Goal: Information Seeking & Learning: Learn about a topic

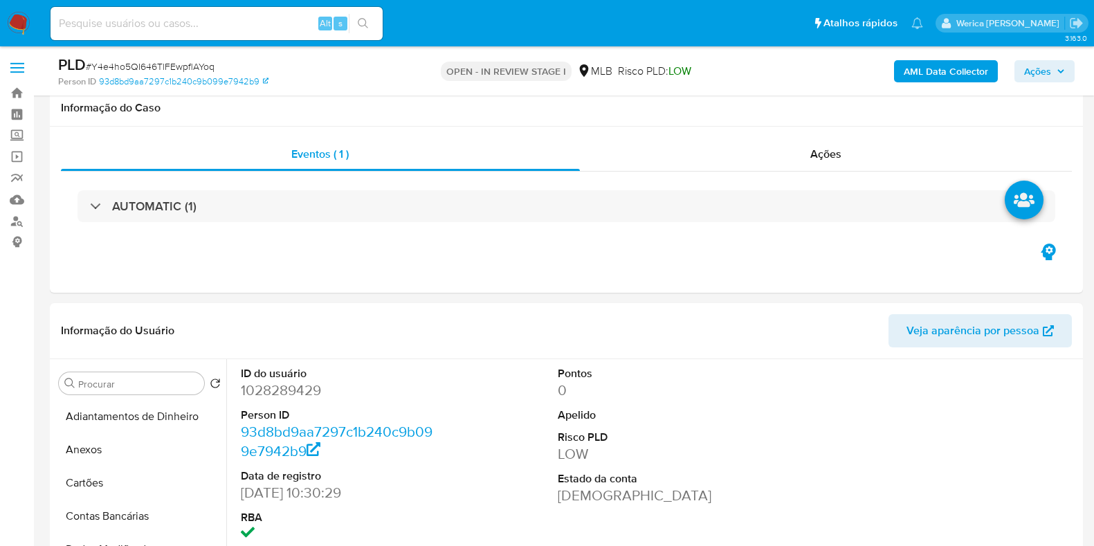
select select "10"
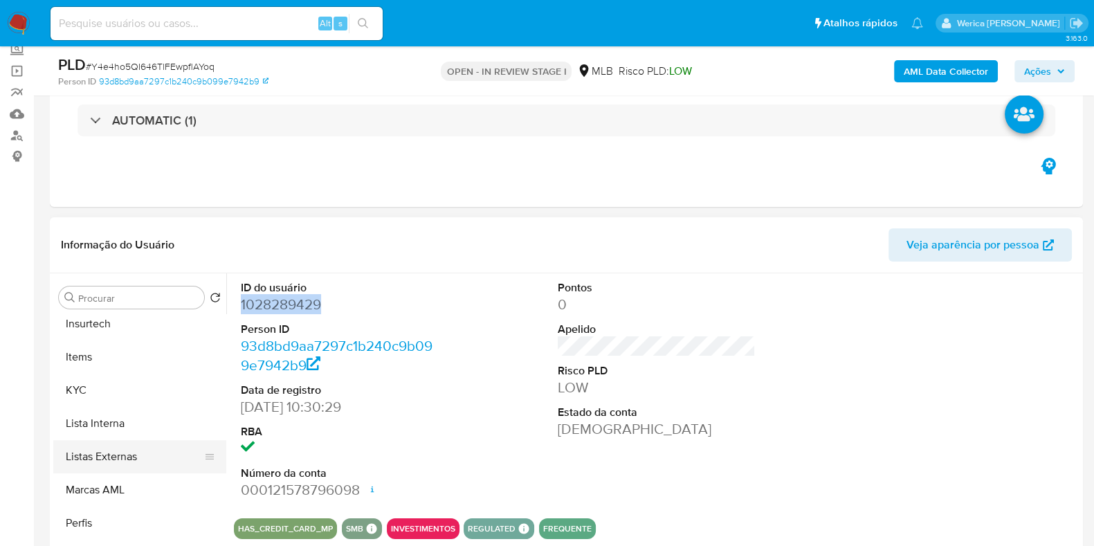
scroll to position [195, 0]
click at [123, 391] on button "KYC" at bounding box center [134, 390] width 162 height 33
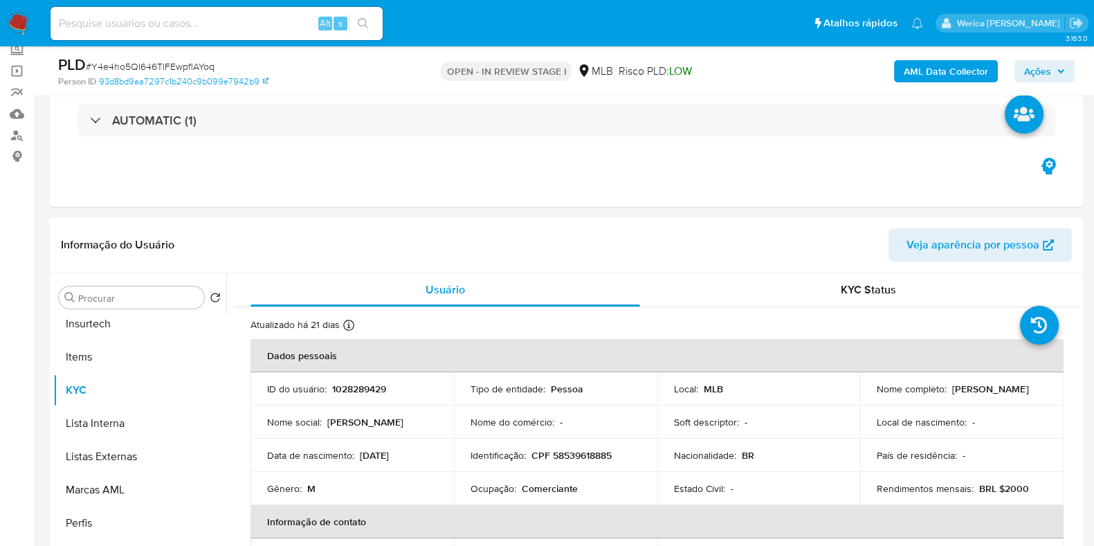
click at [518, 487] on div "Ocupação : Comerciante" at bounding box center [556, 488] width 170 height 12
copy div "Ocupação : Comerciante"
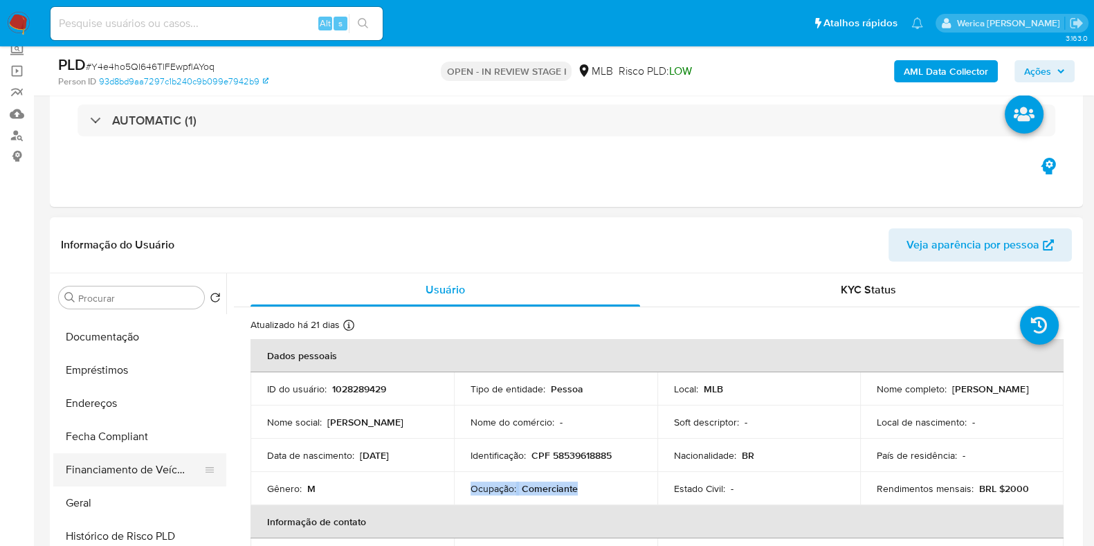
scroll to position [172, 0]
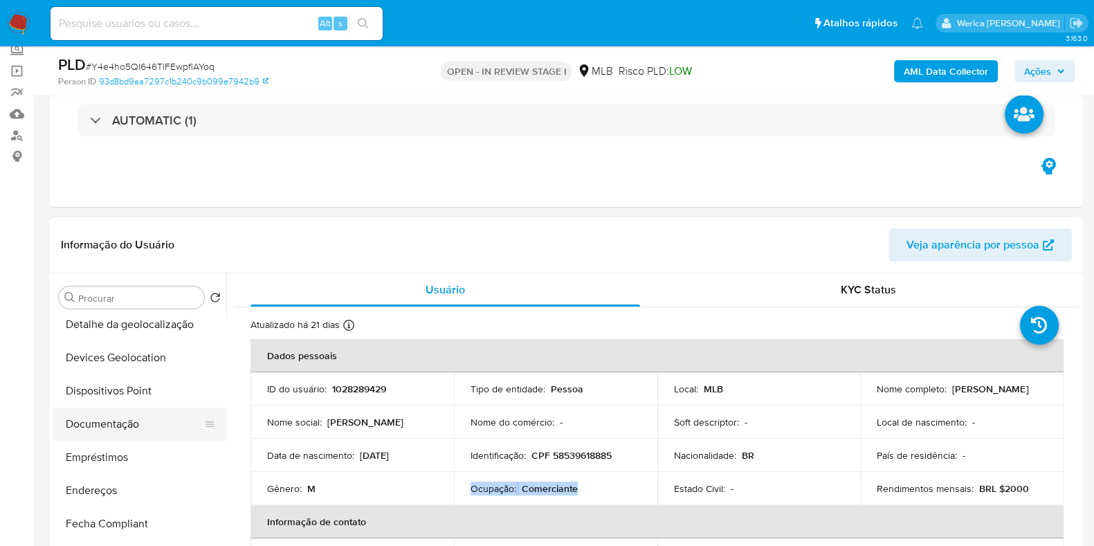
click at [145, 417] on button "Documentação" at bounding box center [134, 424] width 162 height 33
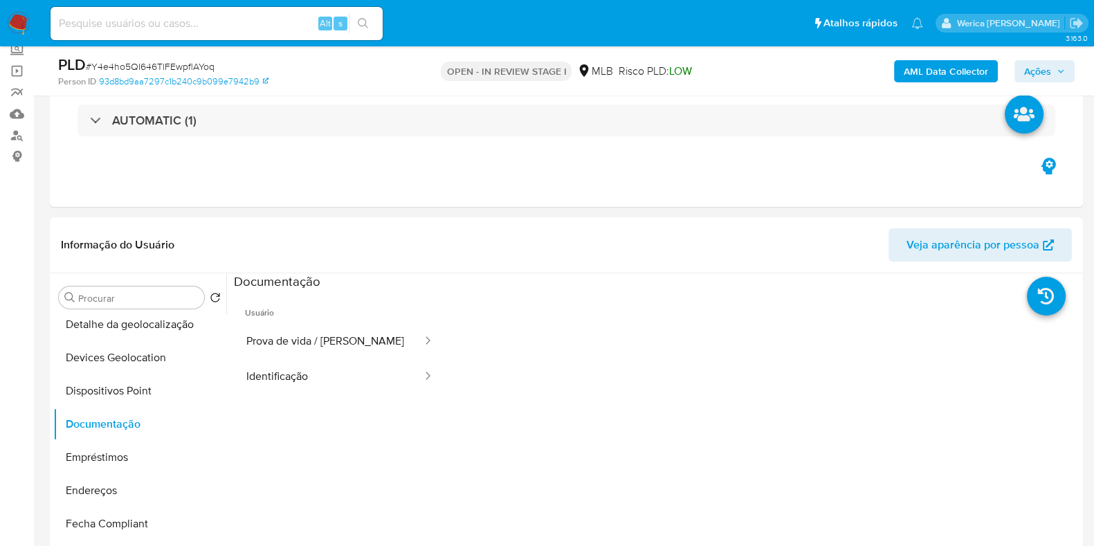
click at [329, 356] on button "Prova de vida / Selfie" at bounding box center [329, 341] width 190 height 35
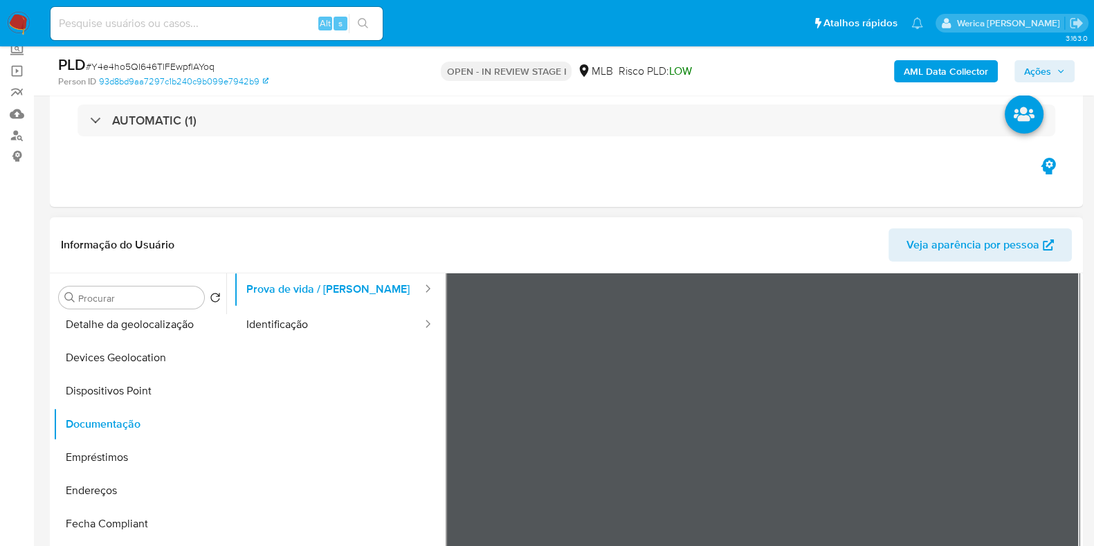
scroll to position [86, 0]
click at [291, 292] on button "Identificação" at bounding box center [329, 290] width 190 height 35
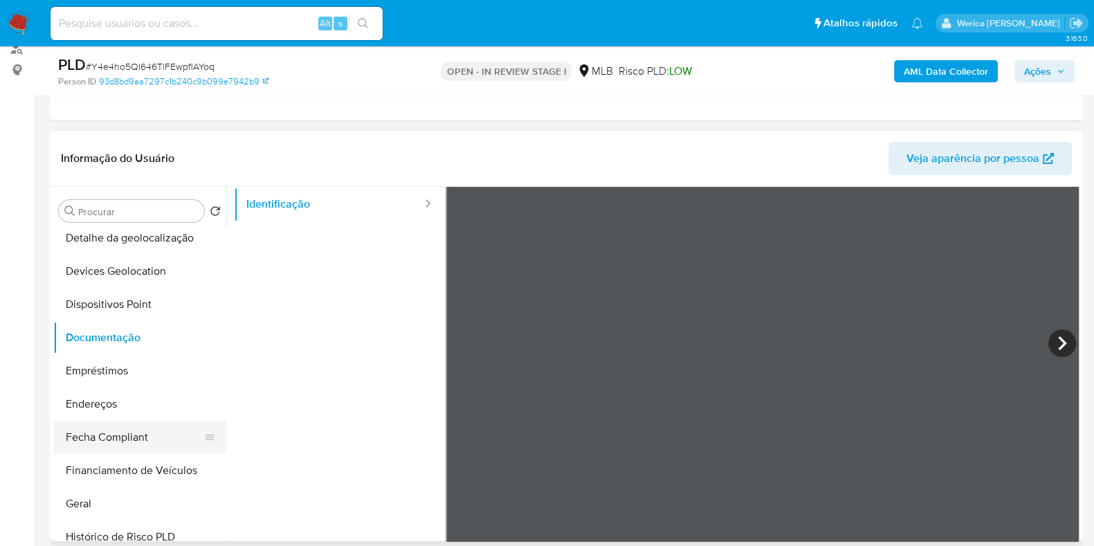
scroll to position [345, 0]
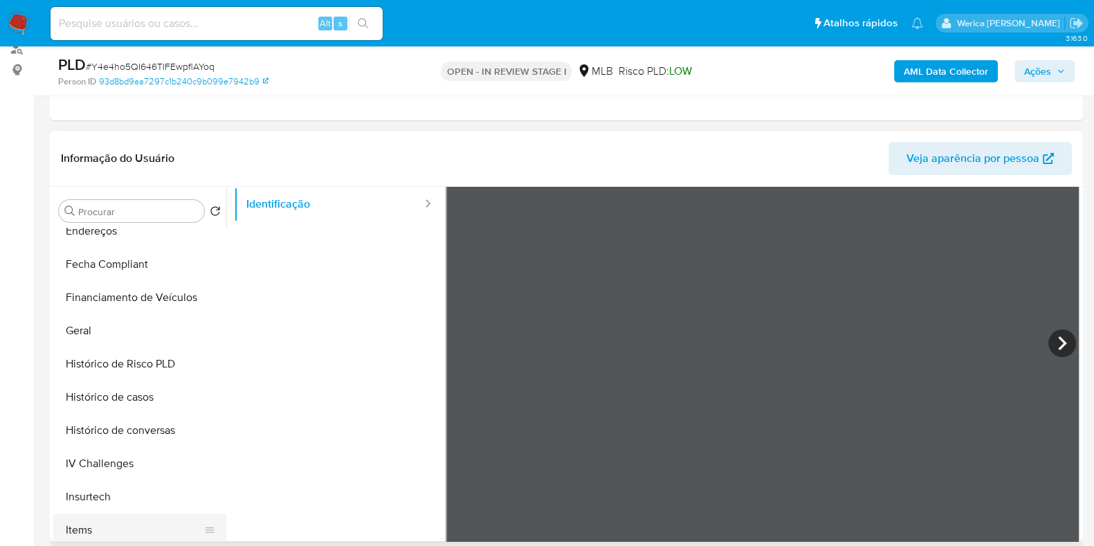
click at [103, 524] on button "Items" at bounding box center [134, 530] width 162 height 33
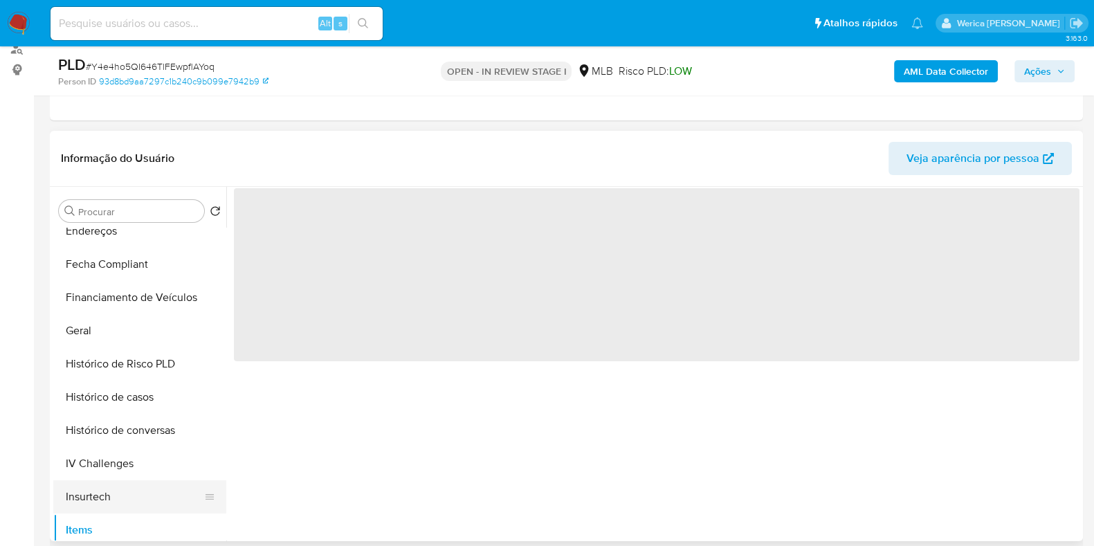
scroll to position [519, 0]
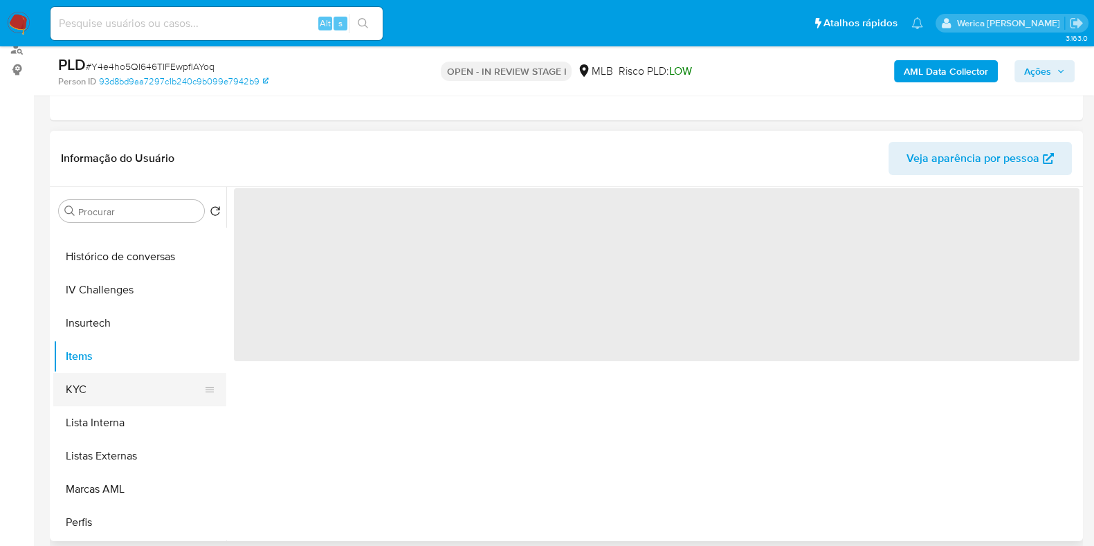
click at [129, 393] on button "KYC" at bounding box center [134, 389] width 162 height 33
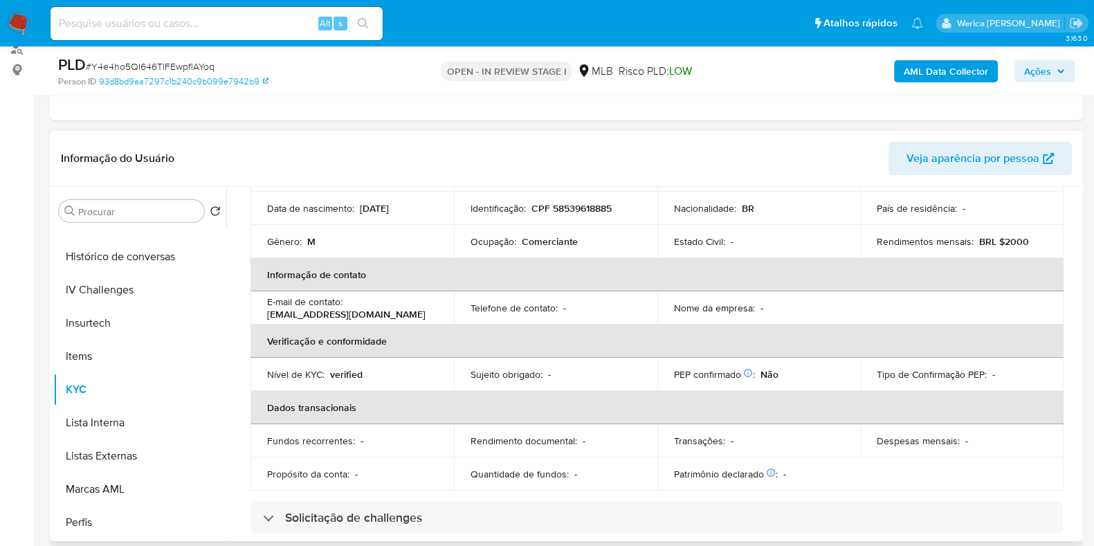
scroll to position [96, 0]
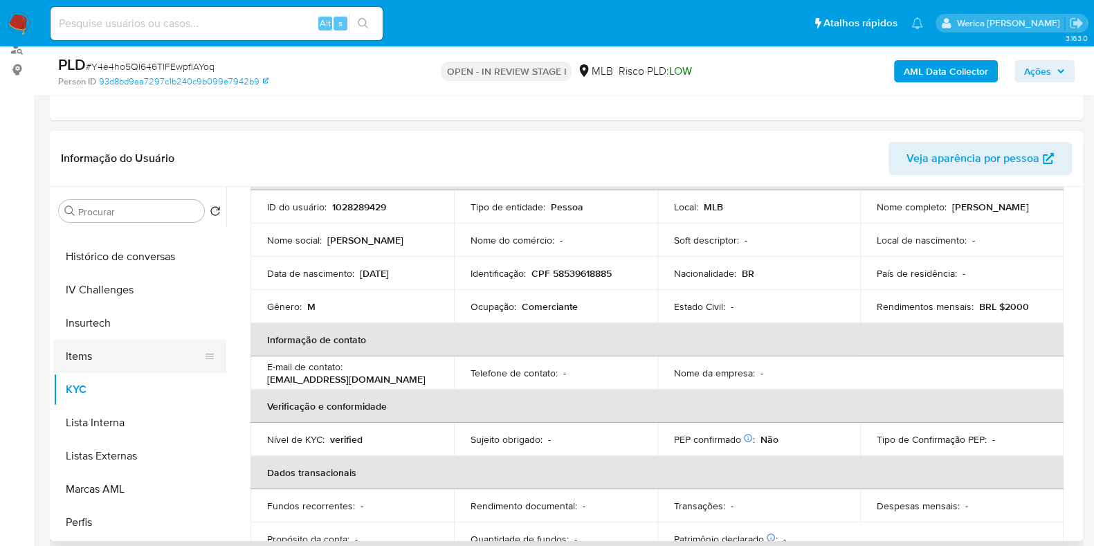
click at [113, 365] on button "Items" at bounding box center [134, 356] width 162 height 33
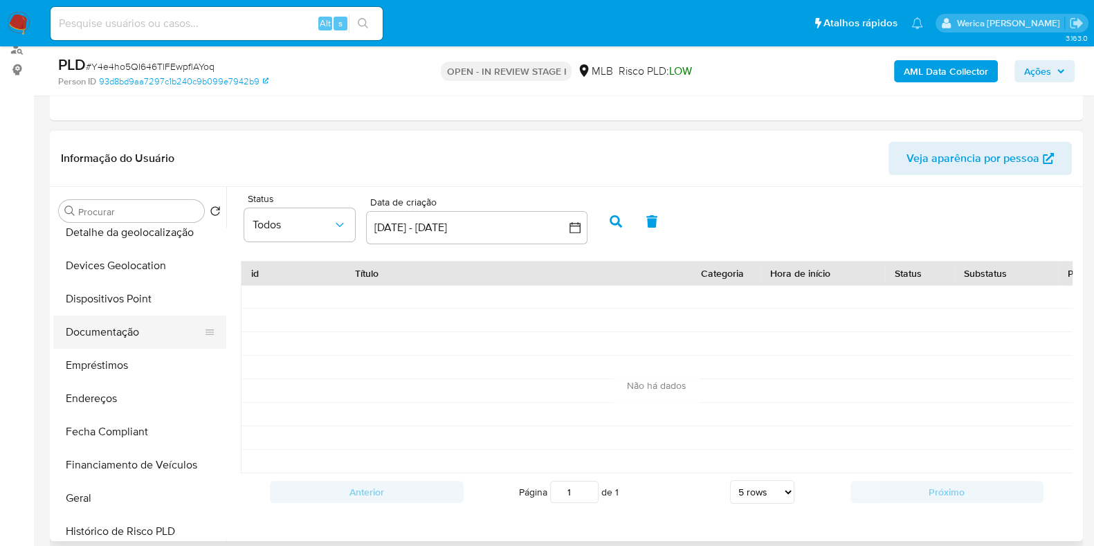
scroll to position [172, 0]
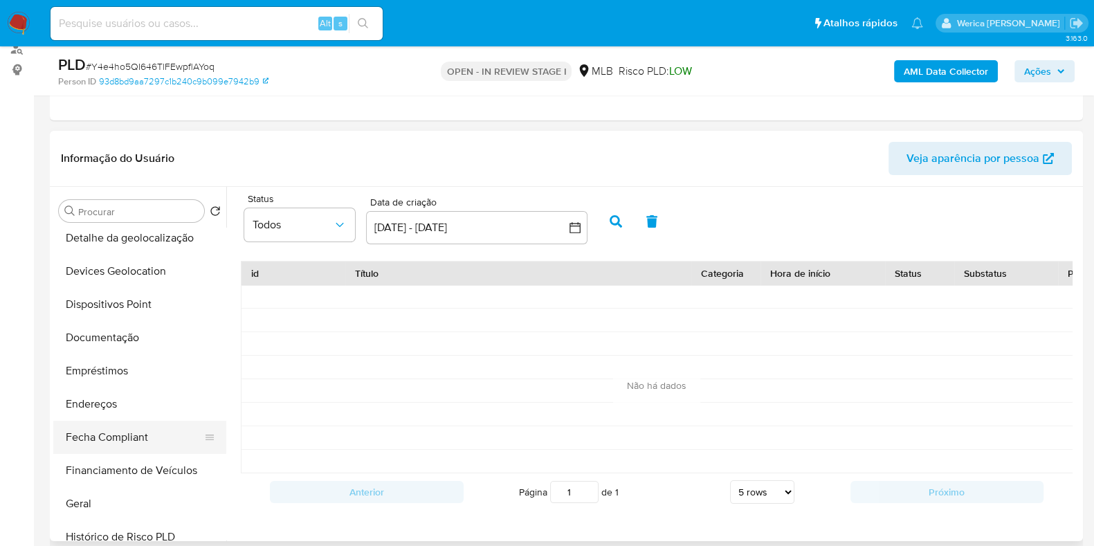
click at [87, 431] on button "Fecha Compliant" at bounding box center [134, 437] width 162 height 33
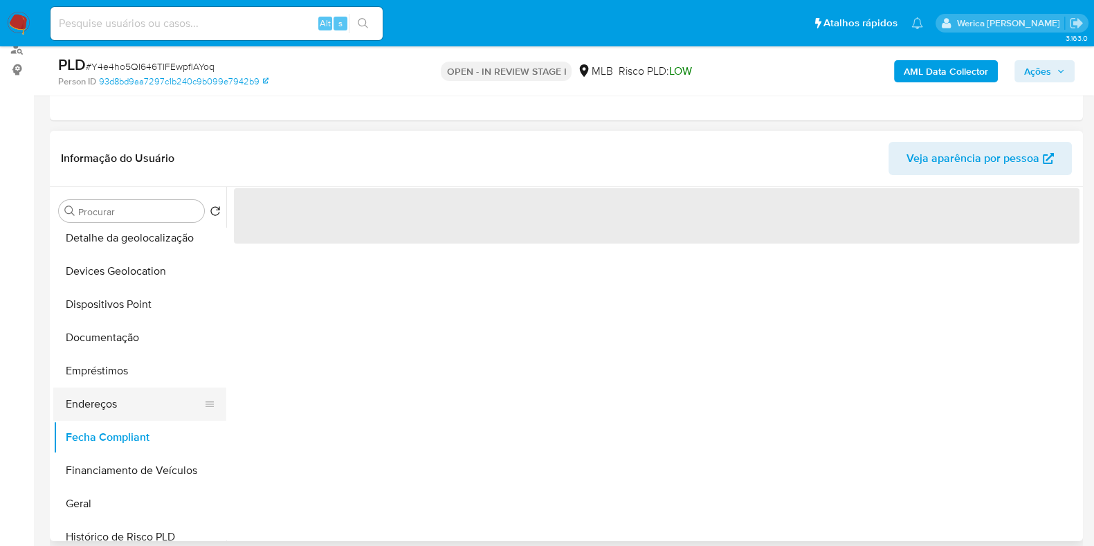
click at [82, 407] on button "Endereços" at bounding box center [134, 404] width 162 height 33
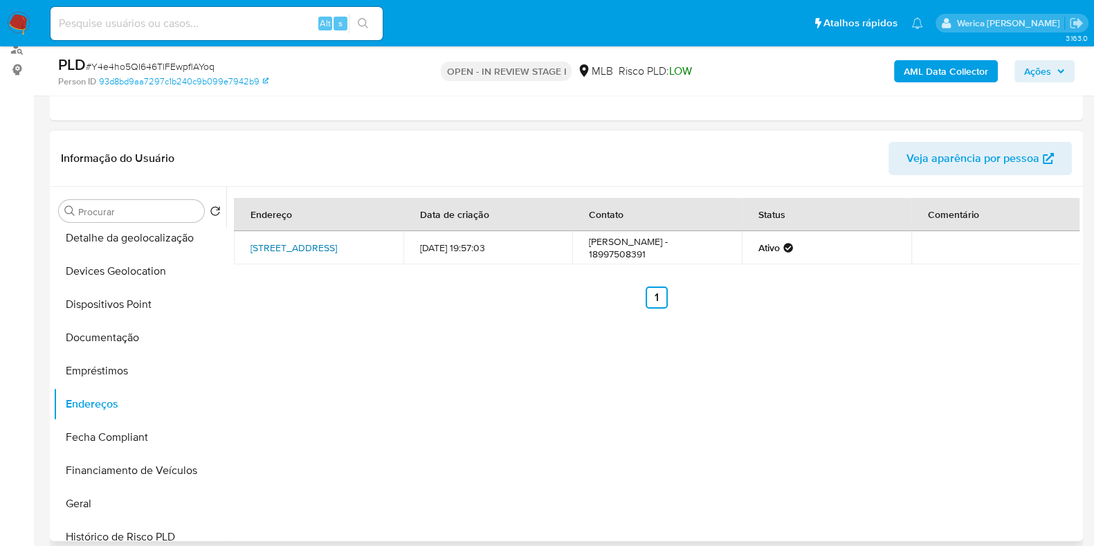
click at [303, 251] on link "Avenida Água Funda 889, Araçatuba, São Paulo, 16070070, Brasil 889" at bounding box center [294, 248] width 87 height 14
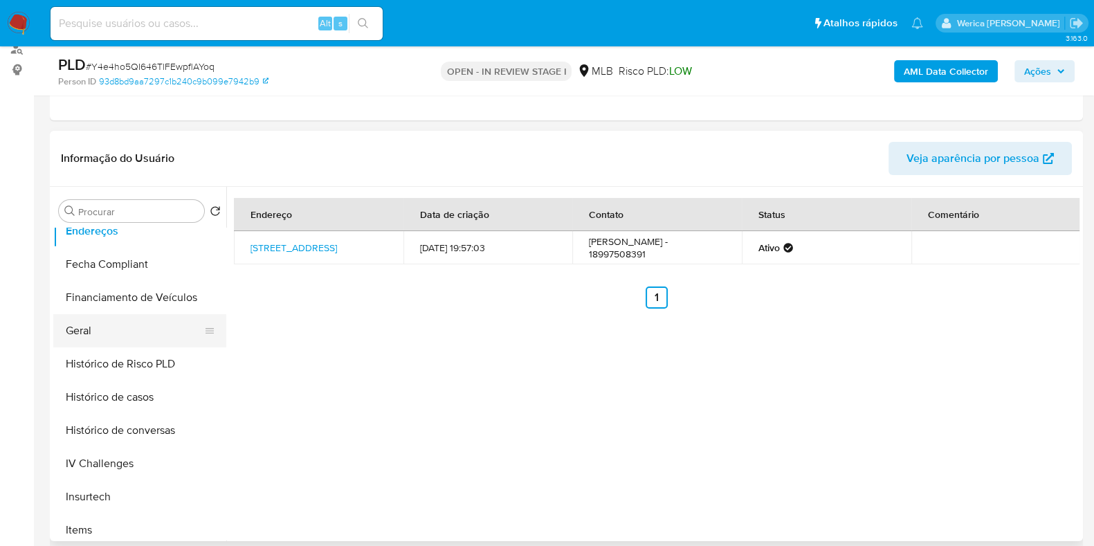
drag, startPoint x: 135, startPoint y: 344, endPoint x: 135, endPoint y: 336, distance: 8.3
click at [135, 340] on button "Geral" at bounding box center [134, 330] width 162 height 33
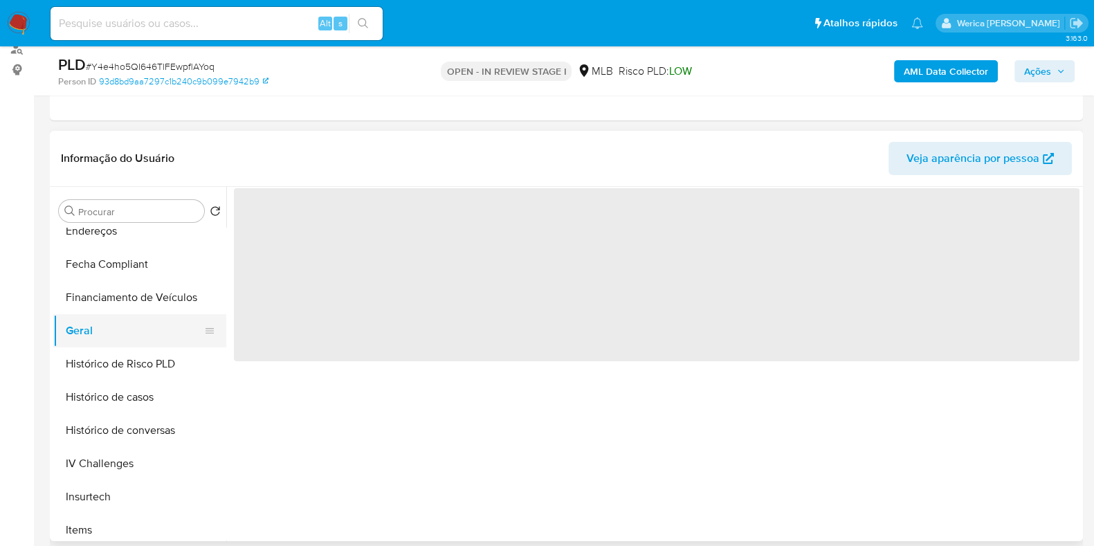
click at [135, 329] on button "Geral" at bounding box center [134, 330] width 162 height 33
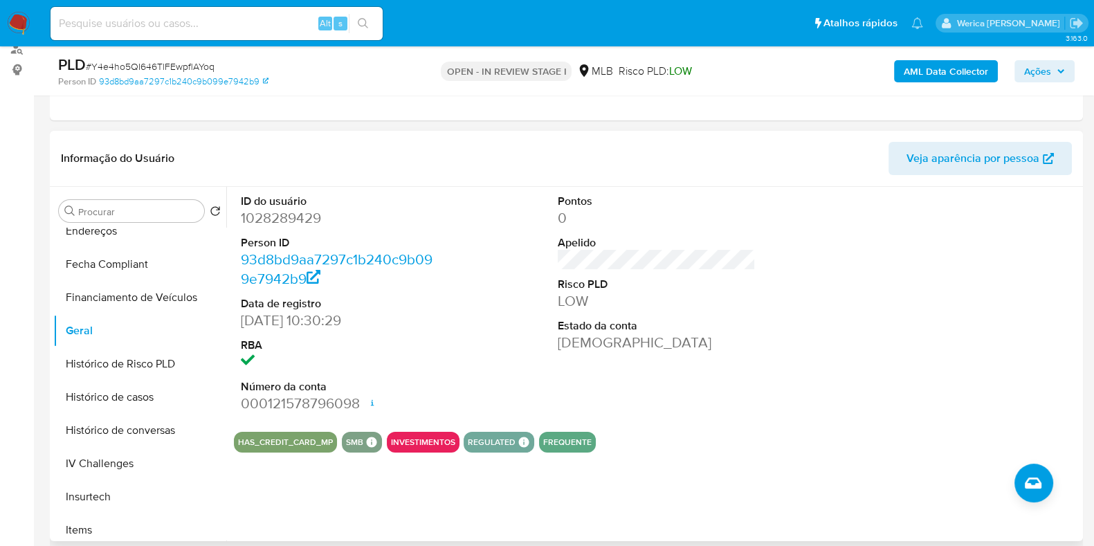
click at [960, 334] on div at bounding box center [975, 304] width 212 height 234
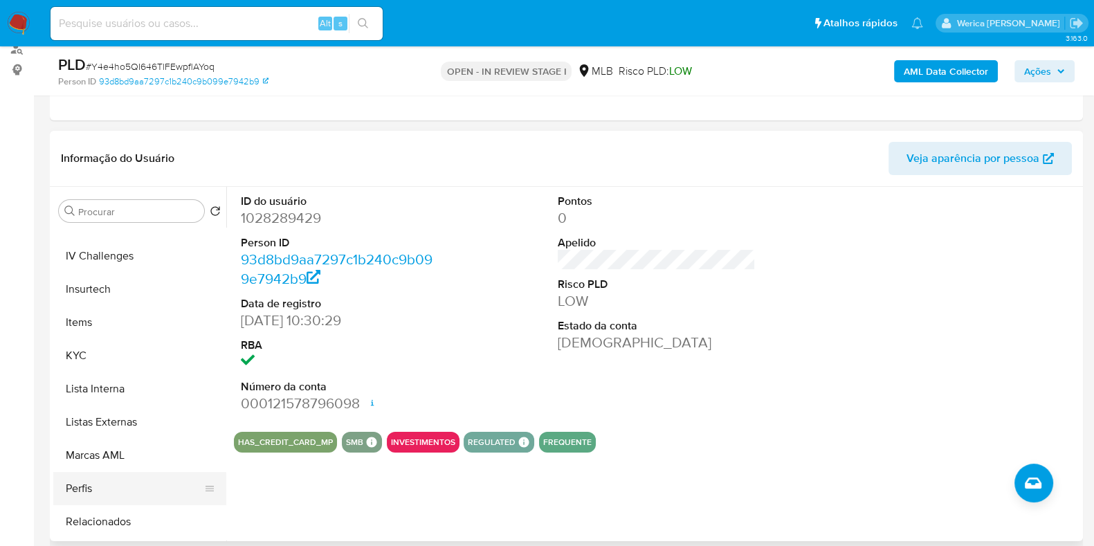
scroll to position [605, 0]
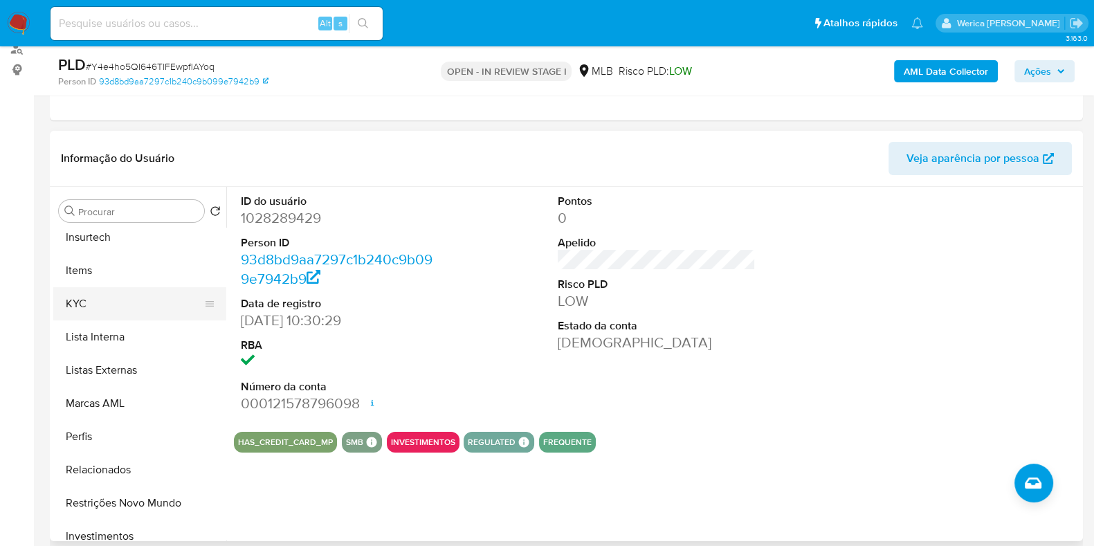
click at [93, 295] on button "KYC" at bounding box center [134, 303] width 162 height 33
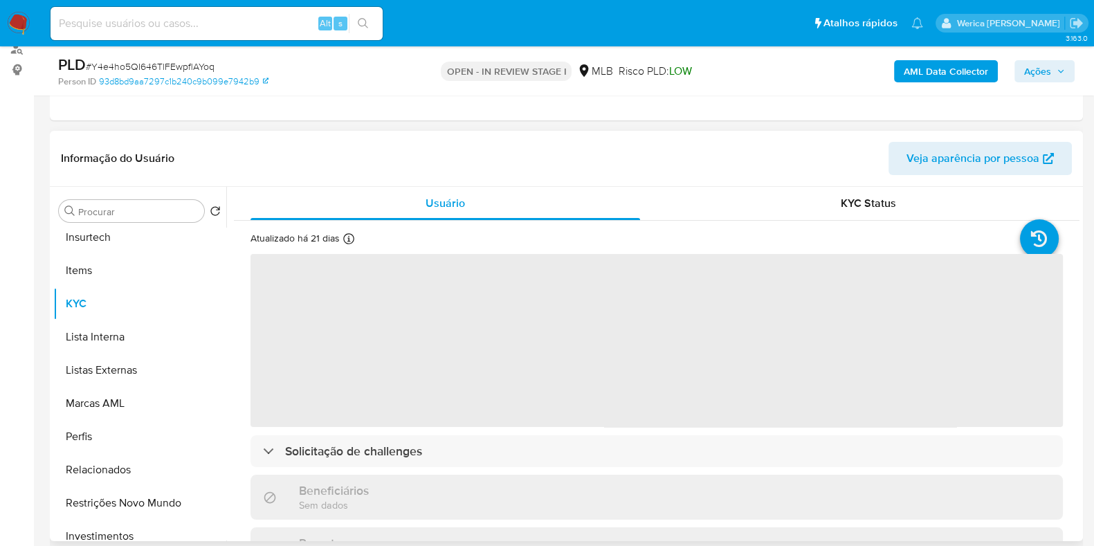
scroll to position [86, 0]
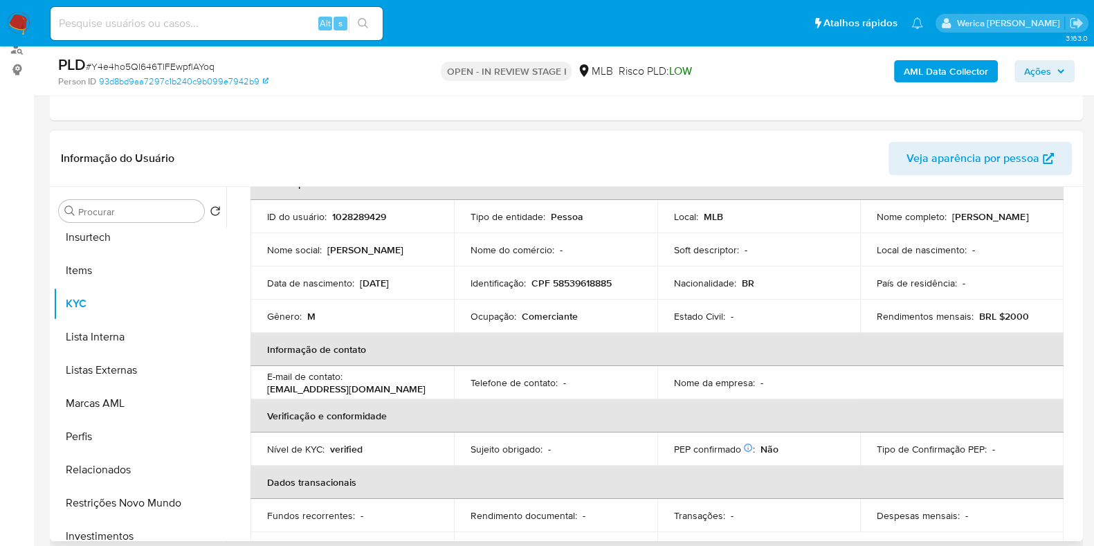
click at [1047, 352] on th "Informação de contato" at bounding box center [657, 349] width 813 height 33
click at [1030, 360] on th "Informação de contato" at bounding box center [657, 349] width 813 height 33
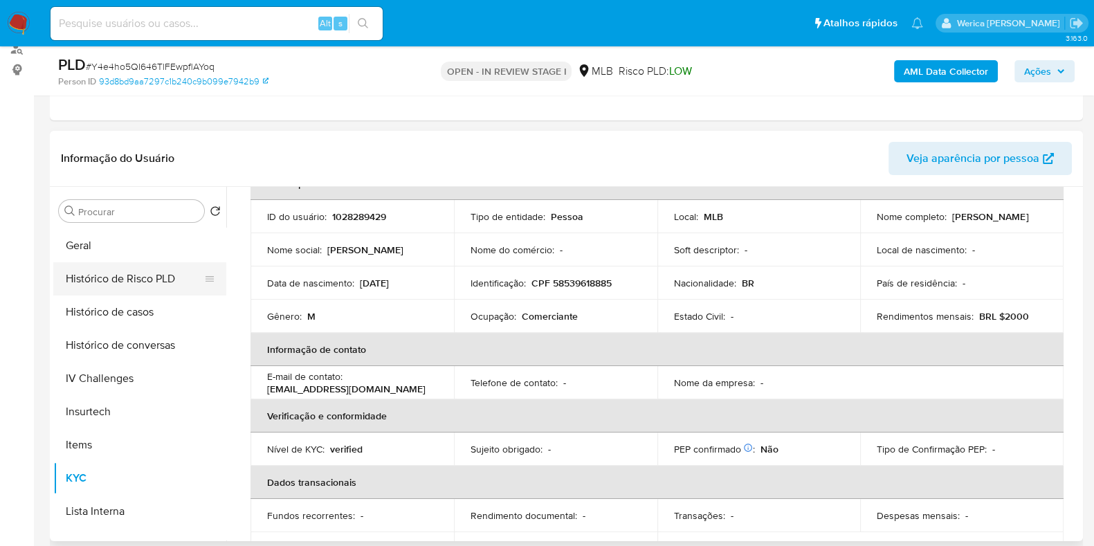
scroll to position [260, 0]
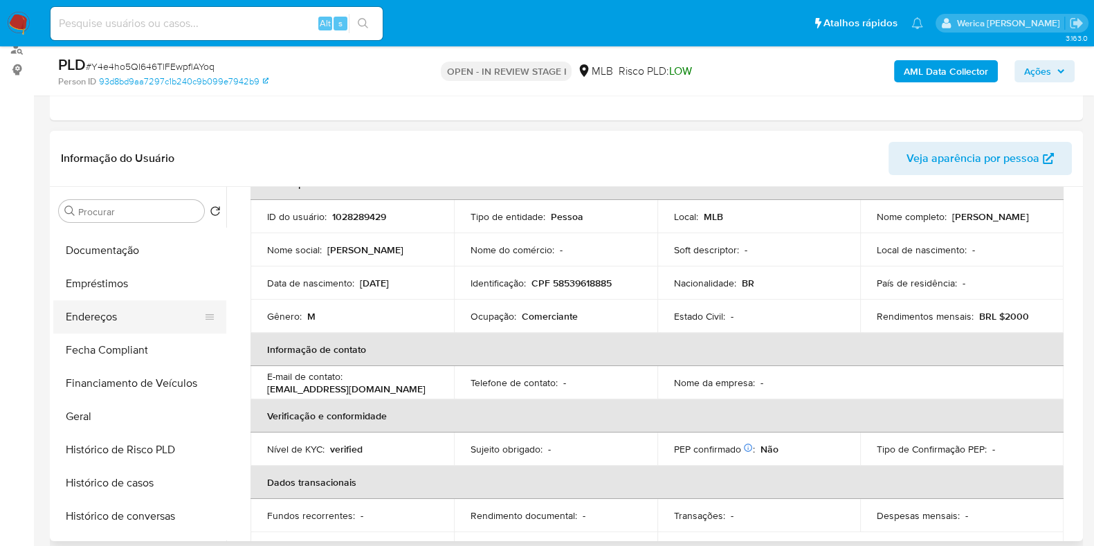
click at [104, 305] on button "Endereços" at bounding box center [134, 316] width 162 height 33
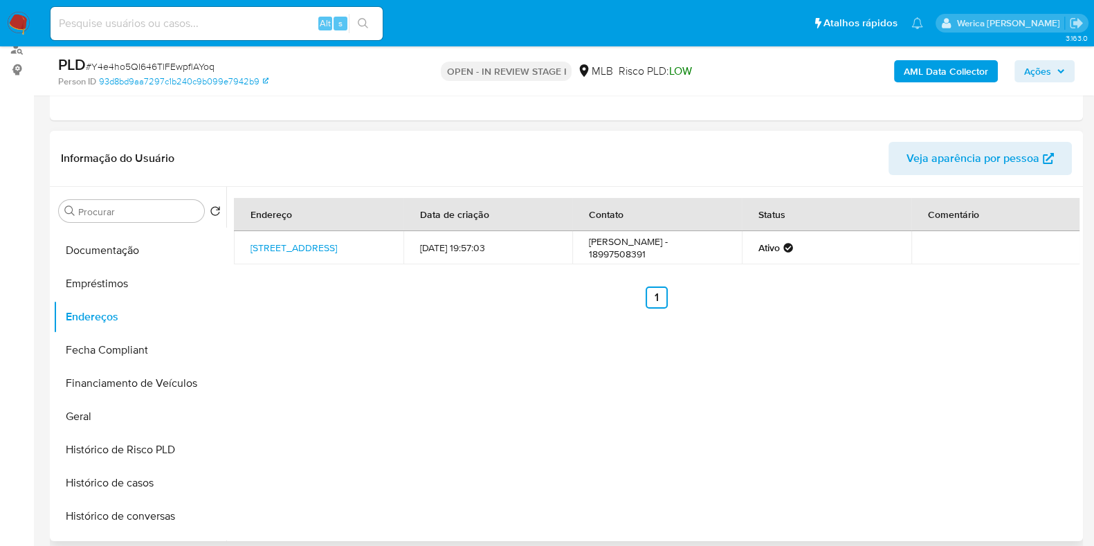
click at [921, 403] on div "Endereço Data de criação Contato Status Comentário Avenida Água Funda 889, Araç…" at bounding box center [652, 364] width 853 height 354
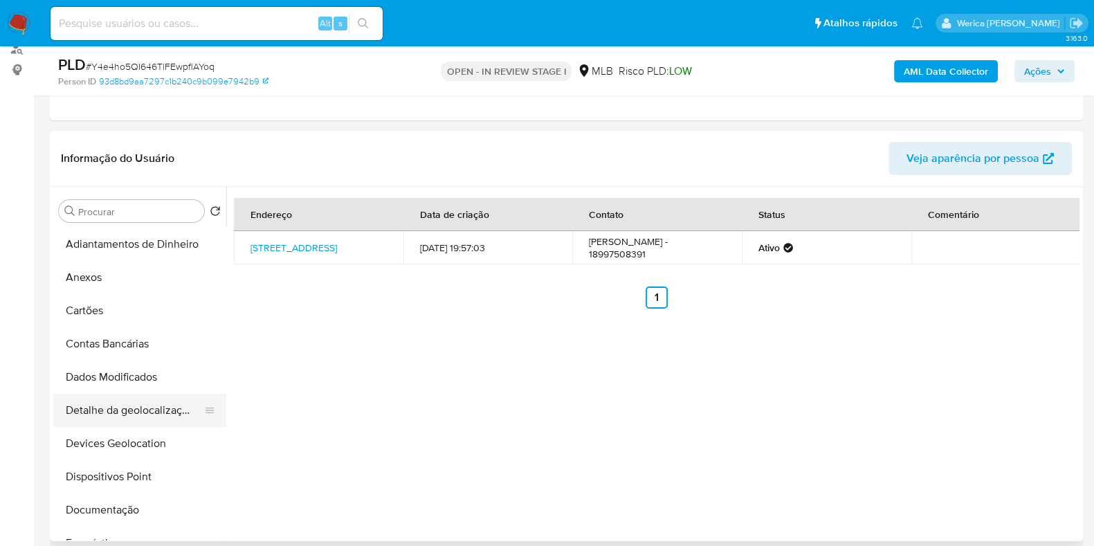
click at [134, 413] on button "Detalhe da geolocalização" at bounding box center [134, 410] width 162 height 33
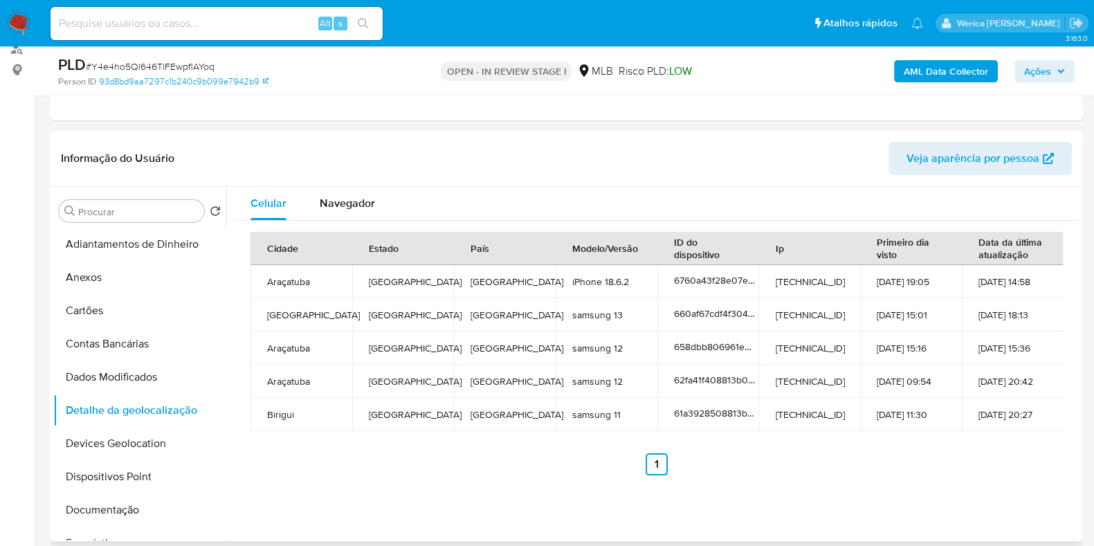
drag, startPoint x: 953, startPoint y: 471, endPoint x: 943, endPoint y: 437, distance: 34.6
click at [953, 471] on ul "Anterior 1 Siguiente" at bounding box center [657, 464] width 813 height 22
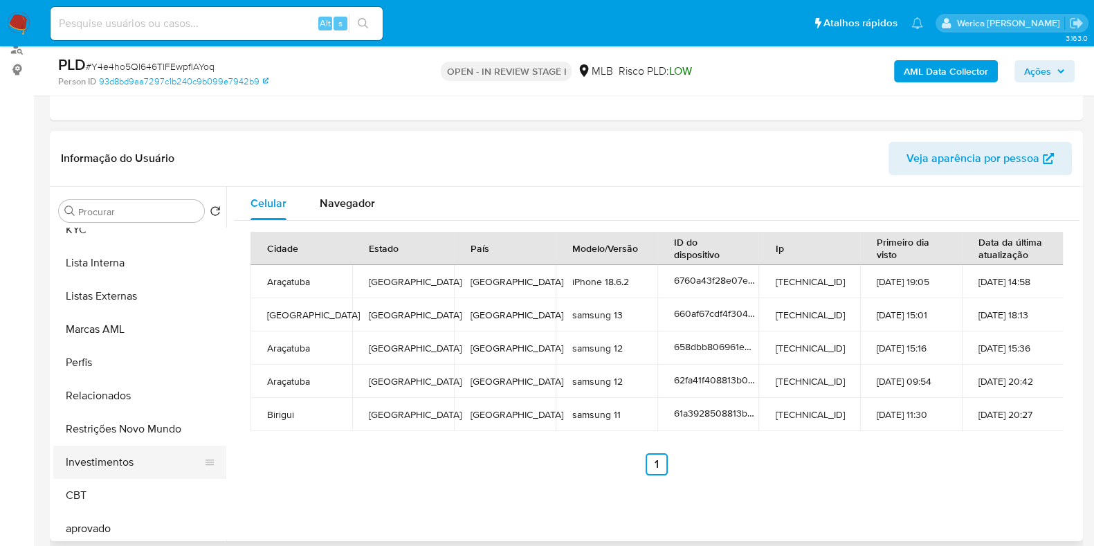
scroll to position [691, 0]
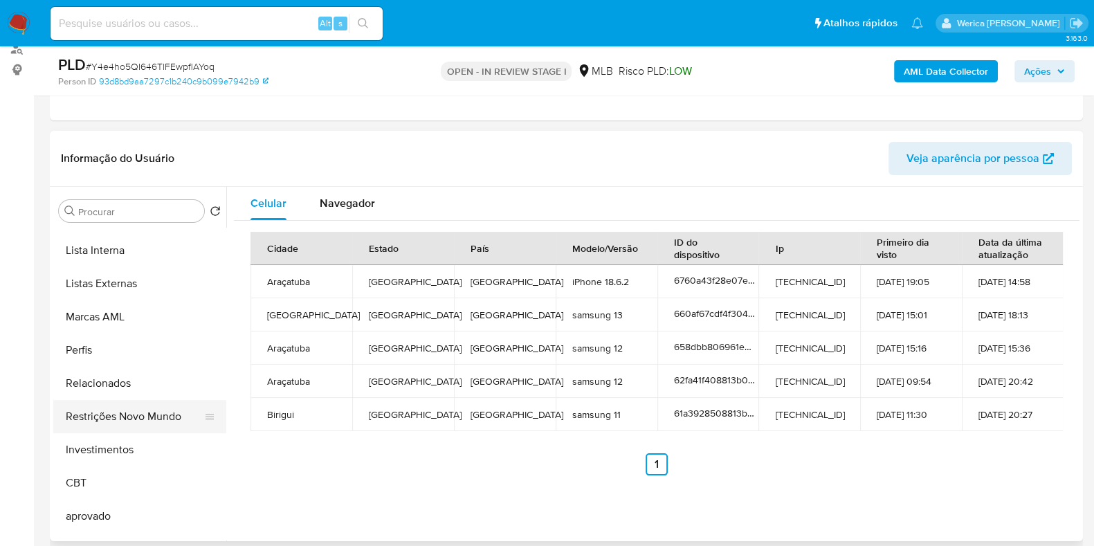
click at [147, 414] on button "Restrições Novo Mundo" at bounding box center [134, 416] width 162 height 33
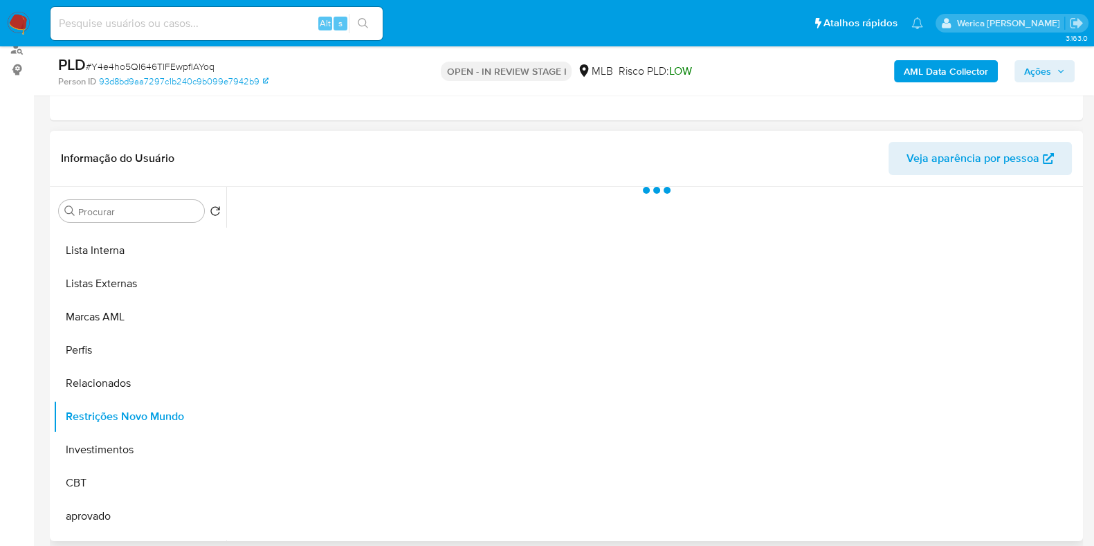
click at [372, 294] on div at bounding box center [652, 364] width 853 height 354
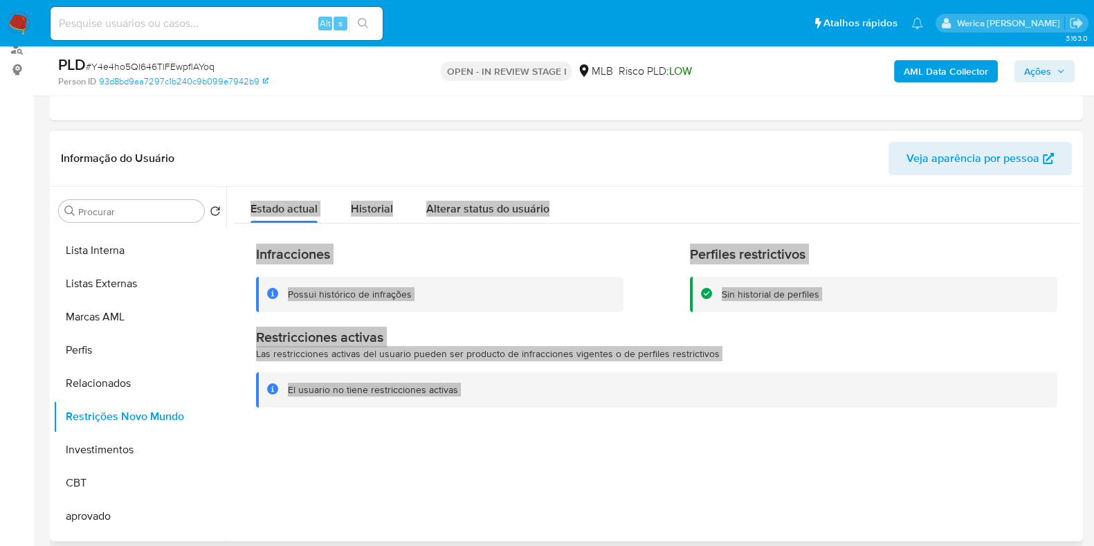
click at [376, 206] on span "Historial" at bounding box center [372, 209] width 42 height 16
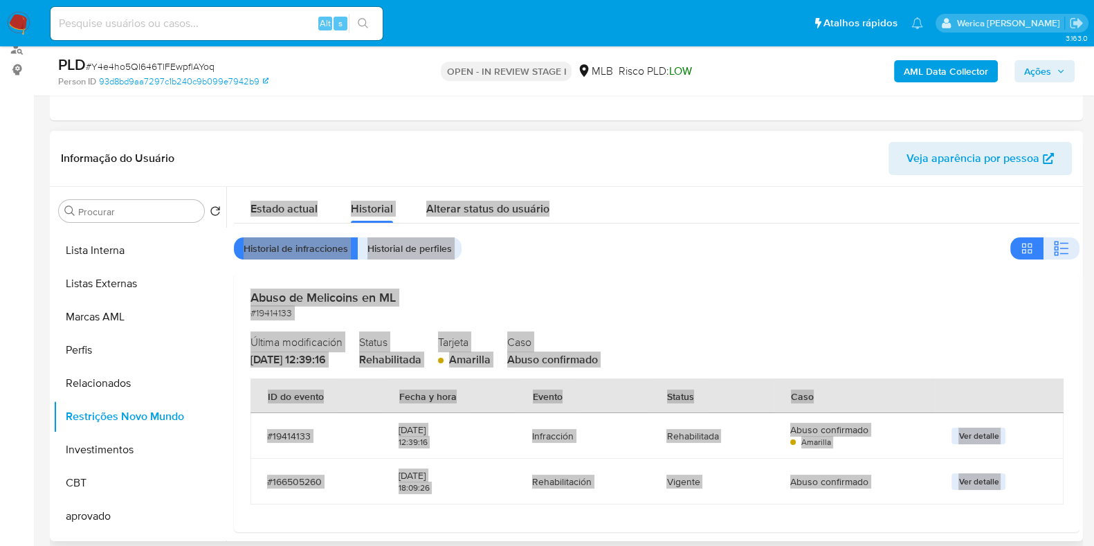
click at [1043, 260] on div "Estado actual Historial Alterar status do usuário Historial de infracciones His…" at bounding box center [657, 359] width 846 height 345
click at [1044, 250] on button "button" at bounding box center [1062, 248] width 36 height 22
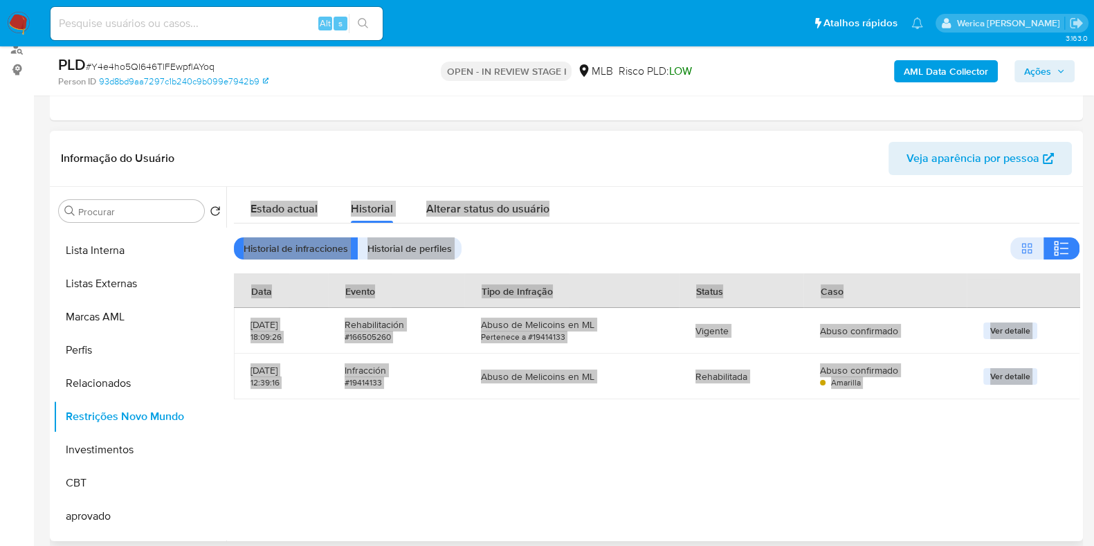
click at [834, 194] on div "Estado actual Historial Alterar status do usuário" at bounding box center [657, 205] width 846 height 37
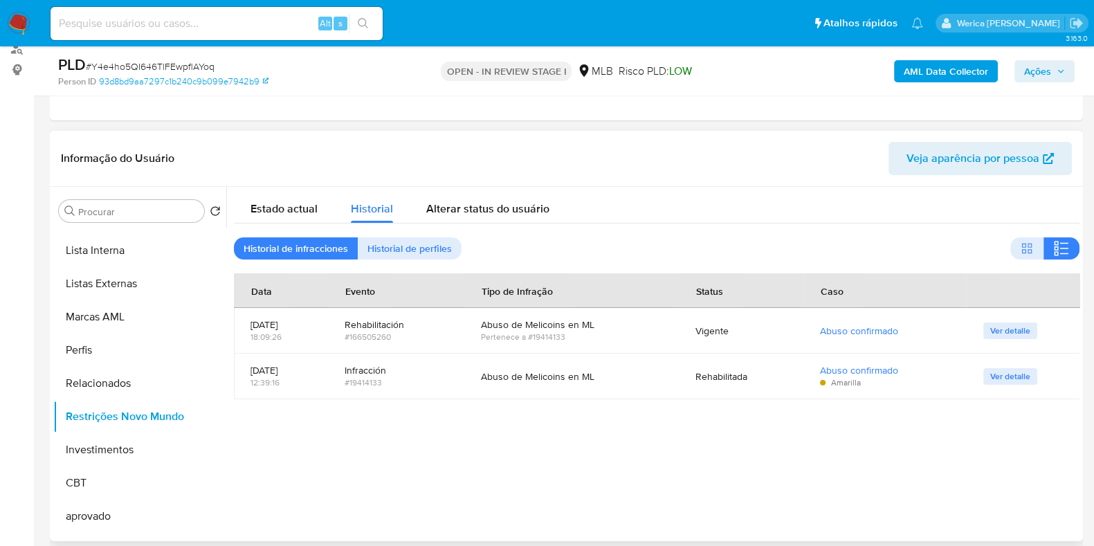
click at [761, 179] on div "Informação do Usuário Veja aparência por pessoa" at bounding box center [566, 159] width 1033 height 56
click at [1031, 496] on div at bounding box center [652, 364] width 853 height 354
click at [1028, 503] on div at bounding box center [652, 364] width 853 height 354
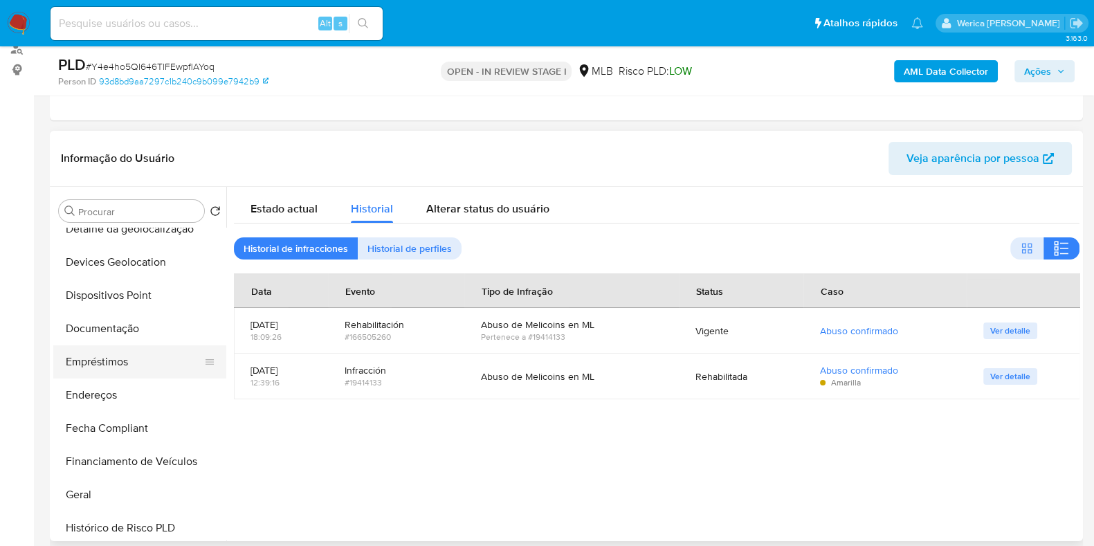
scroll to position [86, 0]
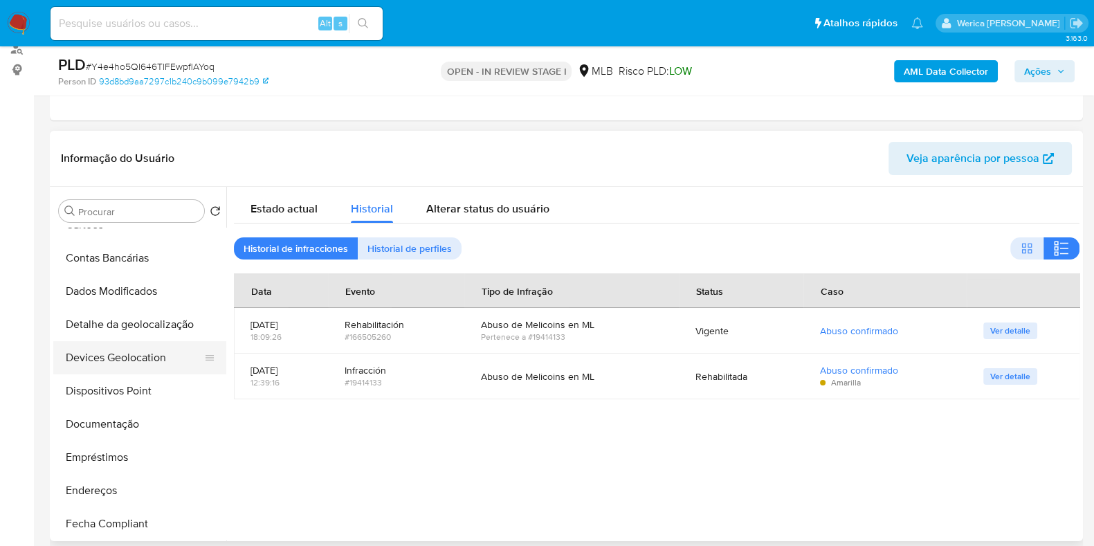
click at [118, 365] on button "Devices Geolocation" at bounding box center [134, 357] width 162 height 33
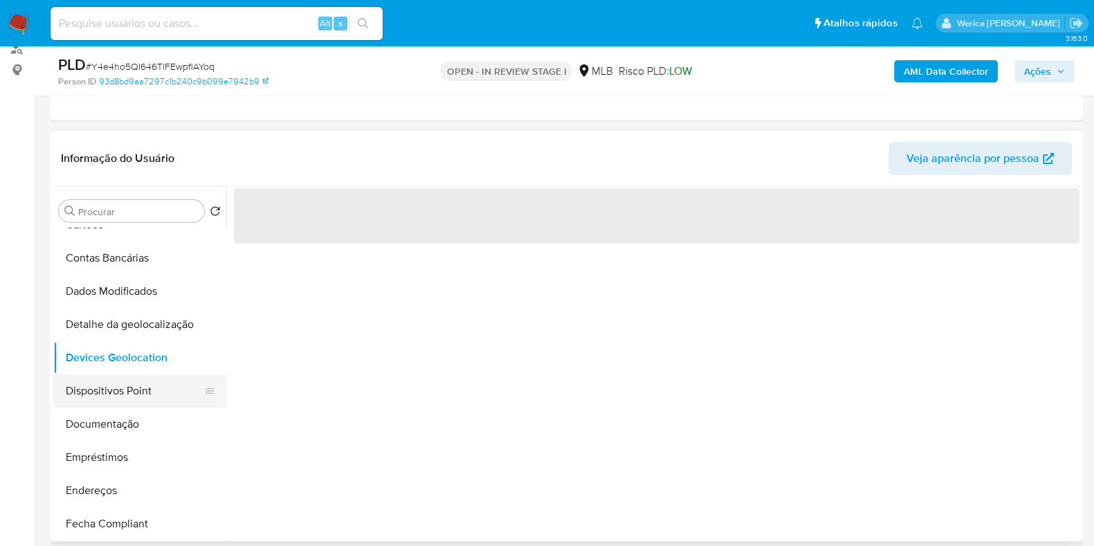
click at [118, 386] on button "Dispositivos Point" at bounding box center [134, 390] width 162 height 33
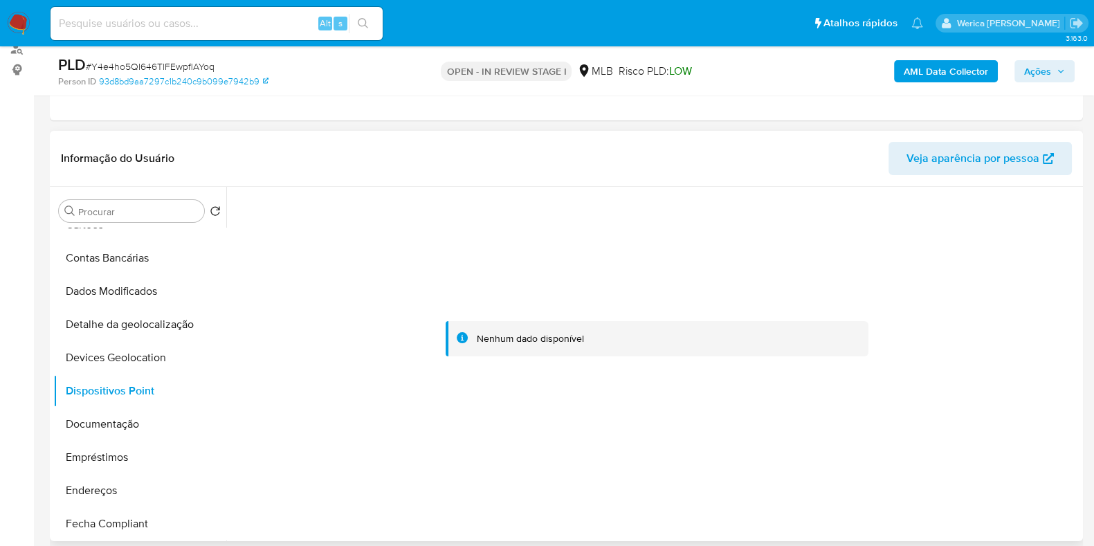
click at [909, 293] on div at bounding box center [657, 339] width 846 height 305
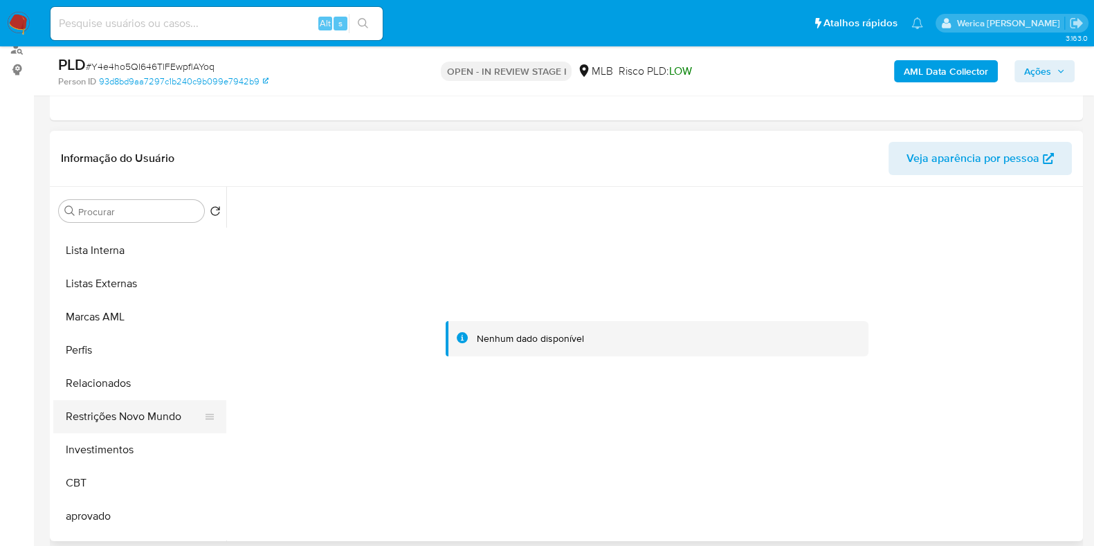
click at [139, 406] on button "Restrições Novo Mundo" at bounding box center [134, 416] width 162 height 33
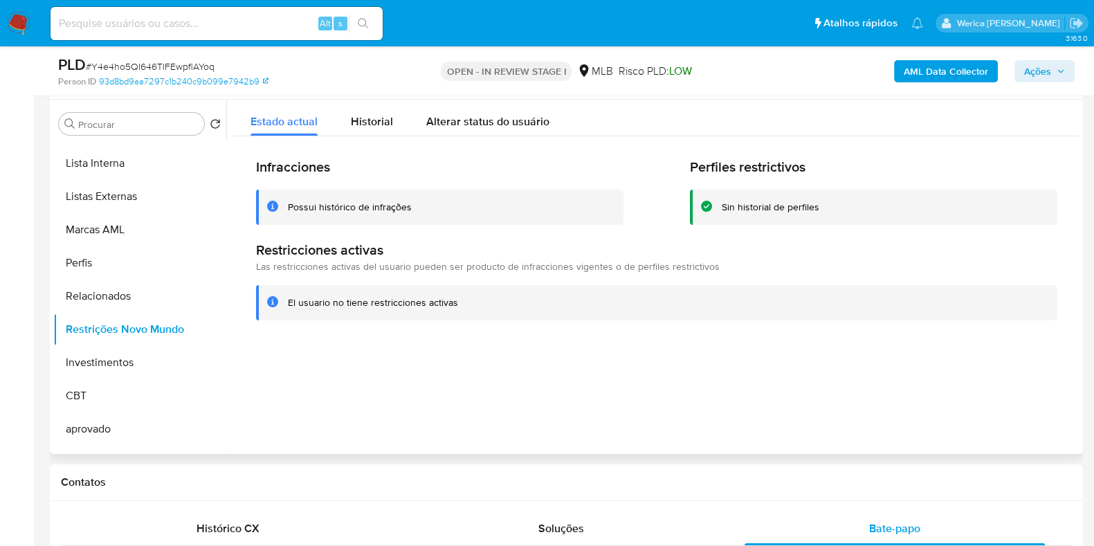
scroll to position [86, 0]
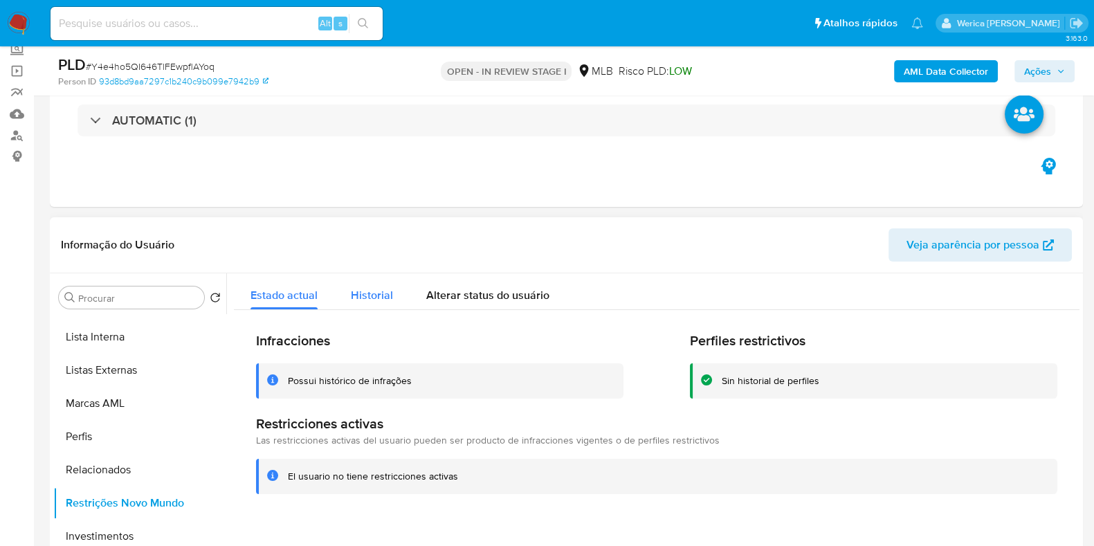
click at [348, 295] on button "Historial" at bounding box center [371, 291] width 75 height 37
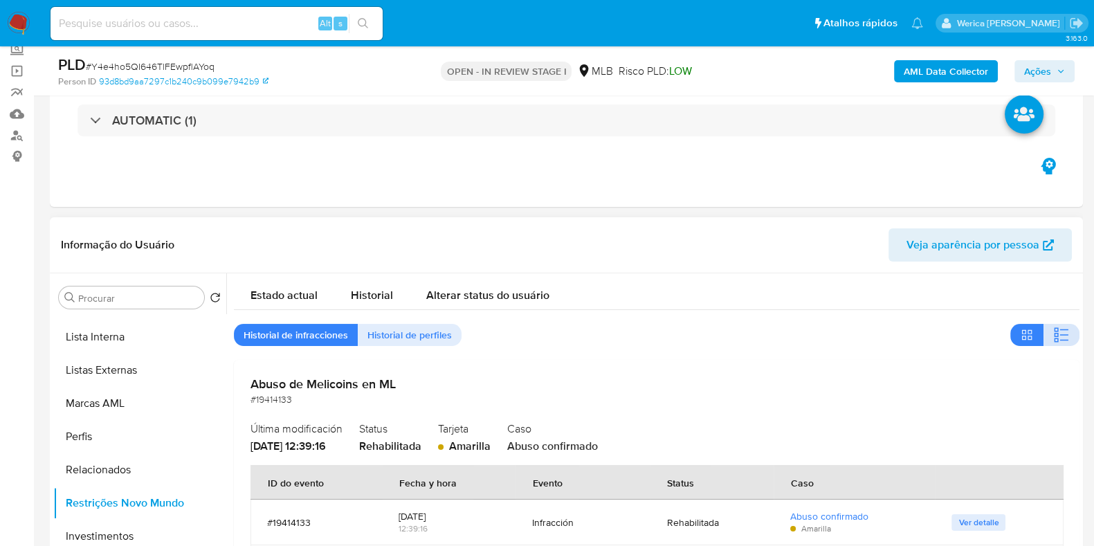
click at [1053, 336] on icon "button" at bounding box center [1061, 335] width 17 height 17
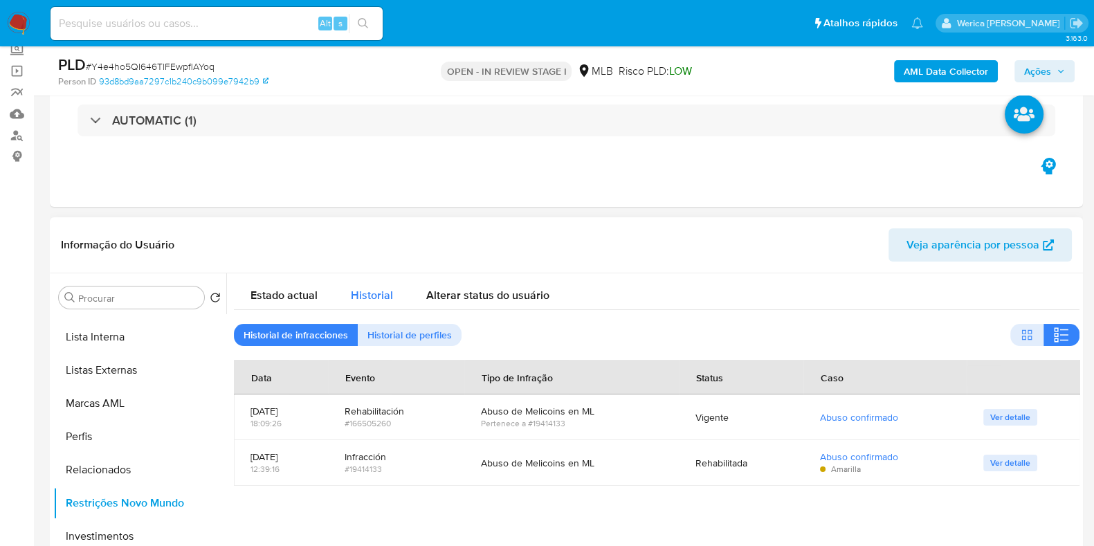
click at [361, 305] on div "Historial" at bounding box center [372, 291] width 42 height 37
click at [755, 300] on div "Estado actual Historial Alterar status do usuário" at bounding box center [657, 291] width 846 height 37
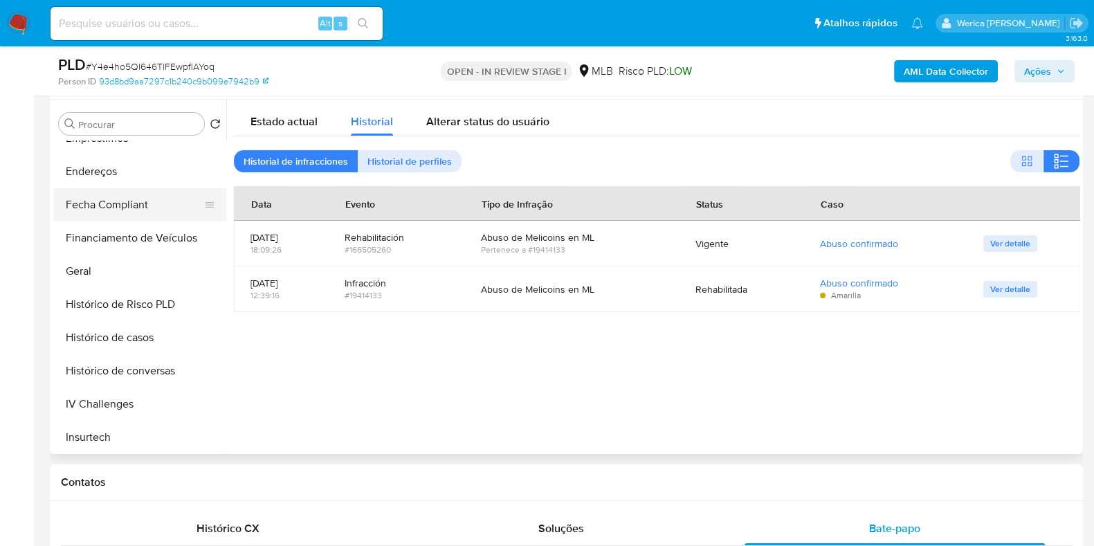
scroll to position [145, 0]
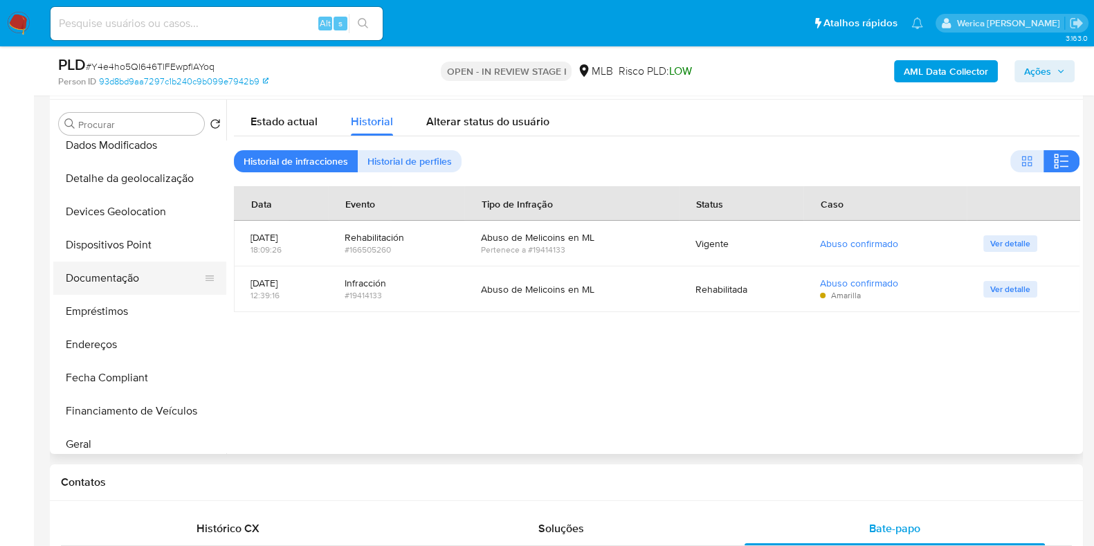
click at [132, 275] on button "Documentação" at bounding box center [134, 278] width 162 height 33
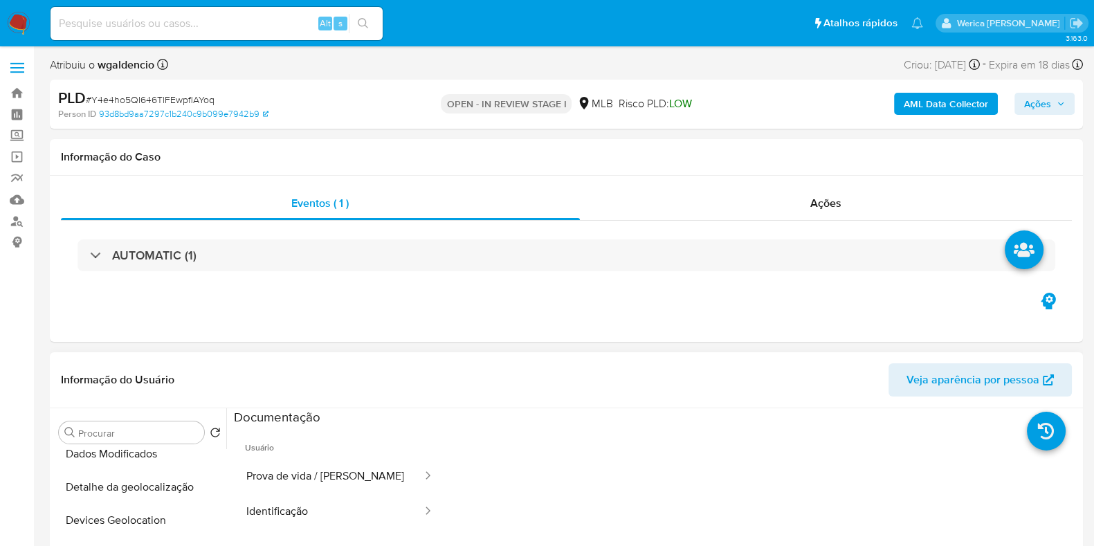
scroll to position [172, 0]
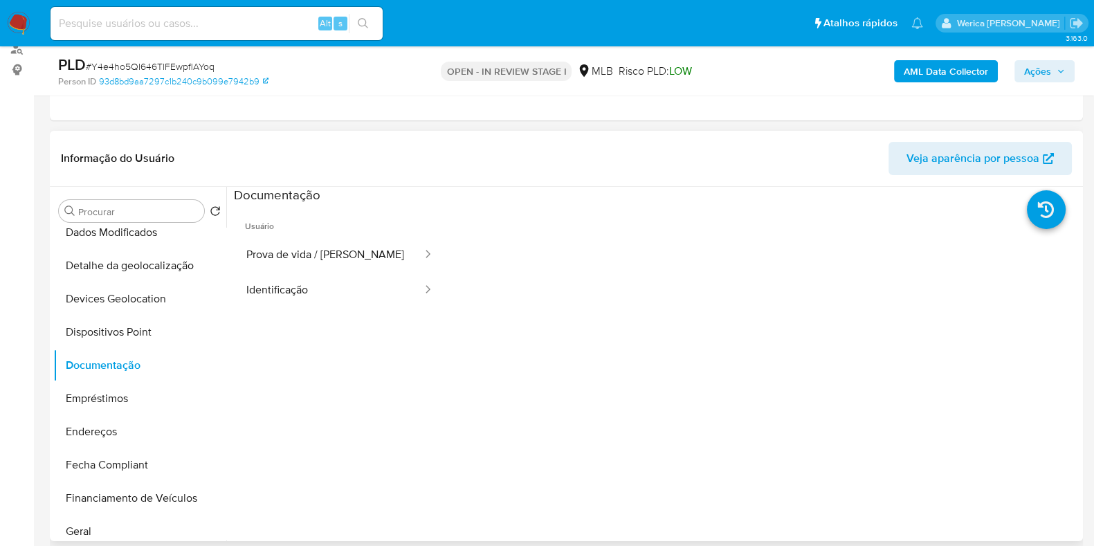
click at [327, 226] on span "Usuário" at bounding box center [340, 220] width 212 height 33
click at [336, 257] on button "Prova de vida / Selfie" at bounding box center [329, 254] width 190 height 35
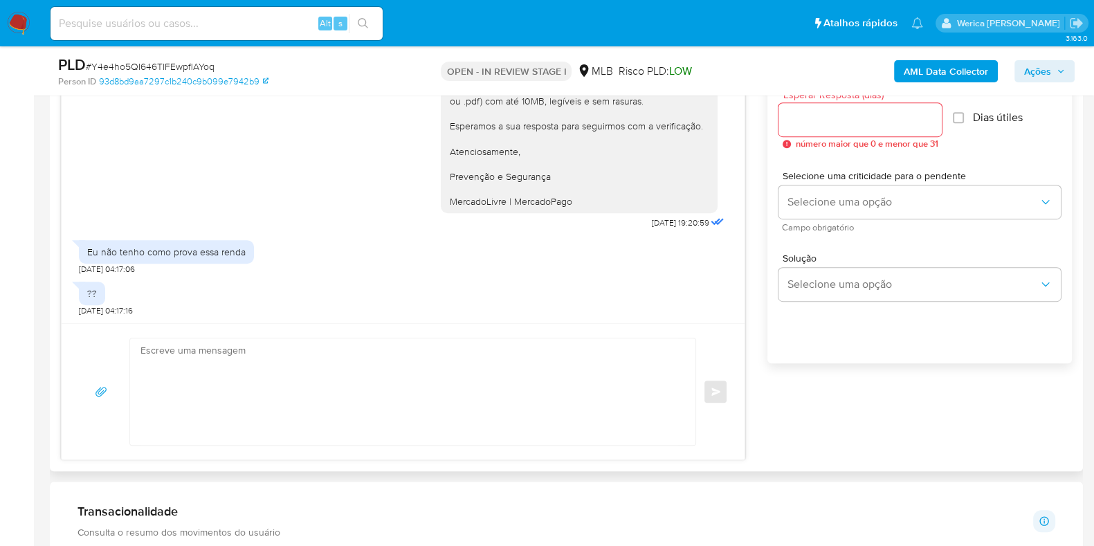
scroll to position [691, 0]
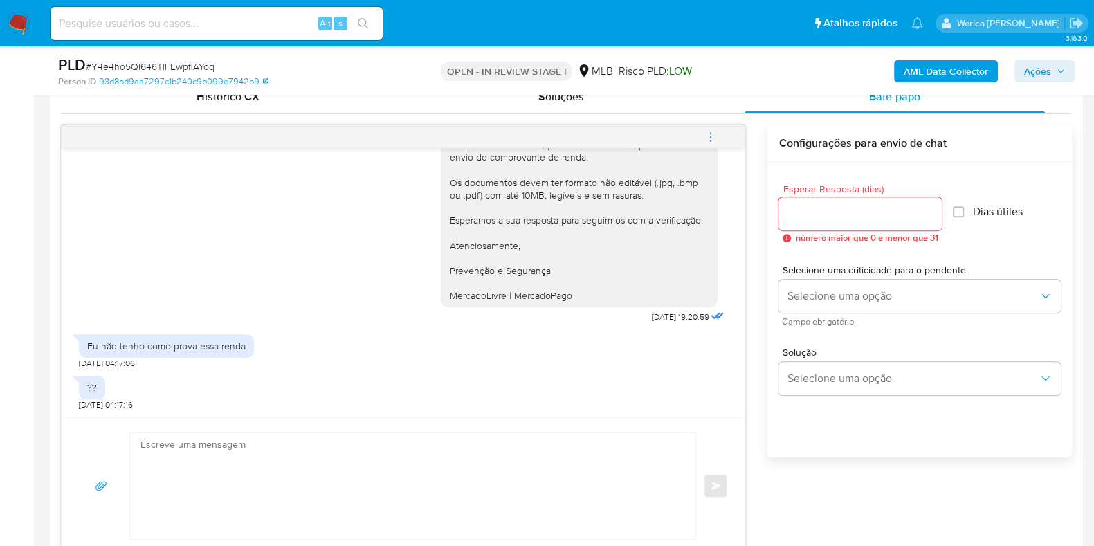
click at [888, 471] on div "Esperar Resposta (dias) número maior que 0 e menor que 31 Dias útiles Selecione…" at bounding box center [920, 328] width 305 height 332
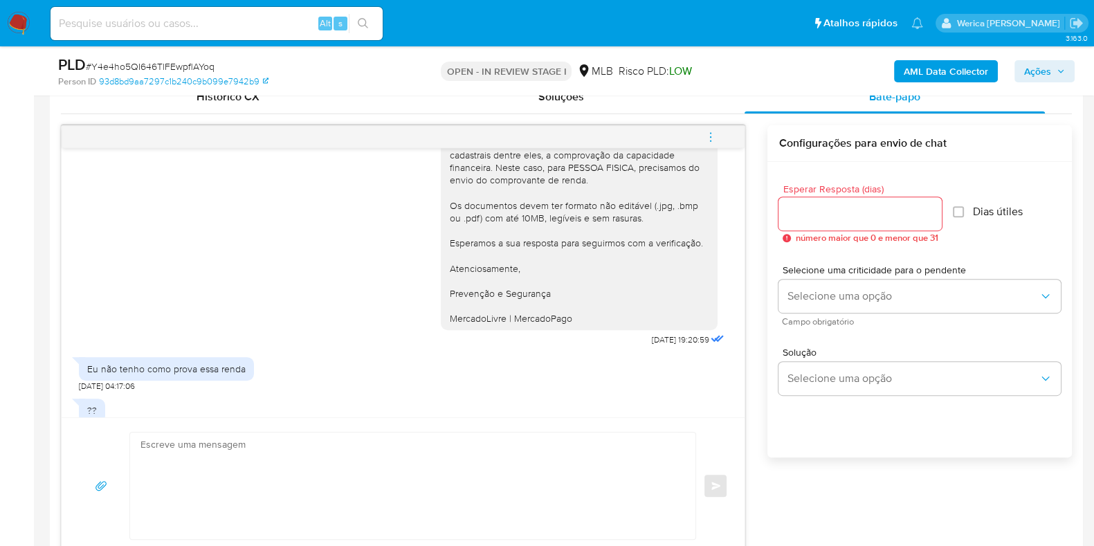
scroll to position [195, 0]
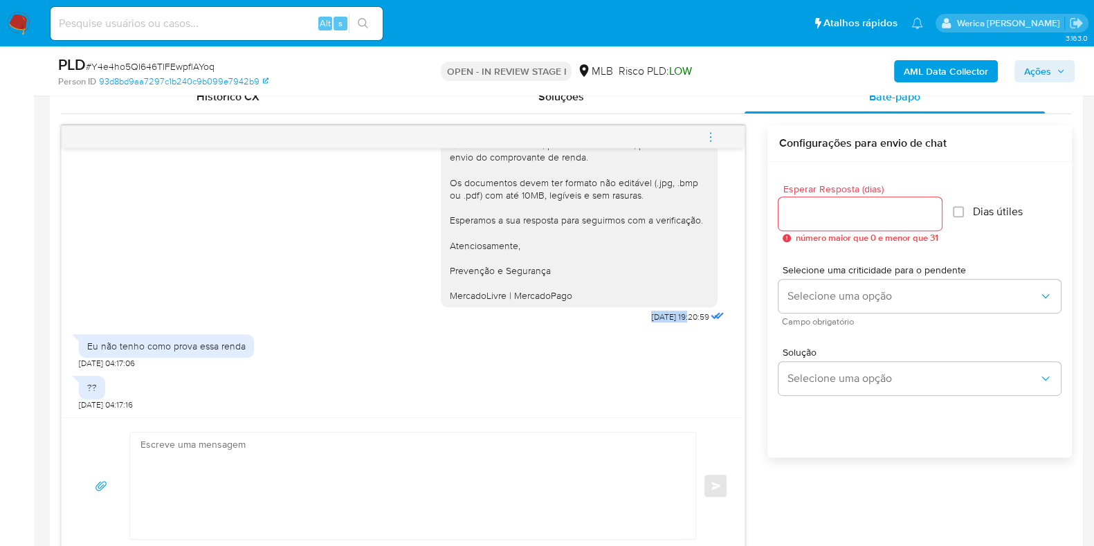
drag, startPoint x: 617, startPoint y: 320, endPoint x: 661, endPoint y: 316, distance: 44.5
click at [661, 316] on div "Ola, Estamos realizando uma verificação adicional de segurança em contas de usu…" at bounding box center [584, 144] width 287 height 368
copy span "24/09/2025"
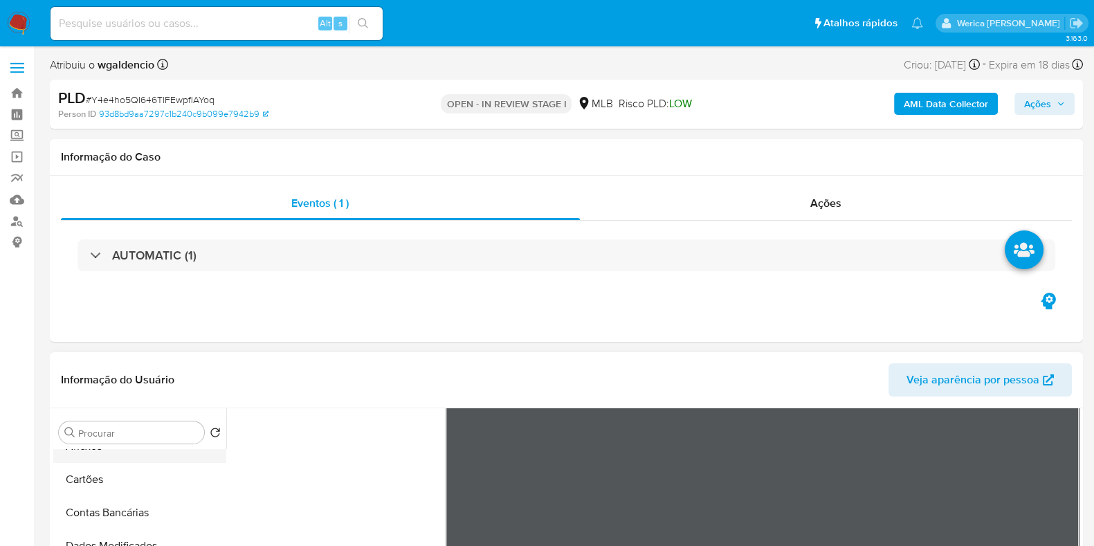
scroll to position [0, 0]
drag, startPoint x: 107, startPoint y: 480, endPoint x: 111, endPoint y: 489, distance: 9.6
drag, startPoint x: 111, startPoint y: 489, endPoint x: 130, endPoint y: 487, distance: 19.5
click at [111, 489] on button "Anexos" at bounding box center [134, 498] width 162 height 33
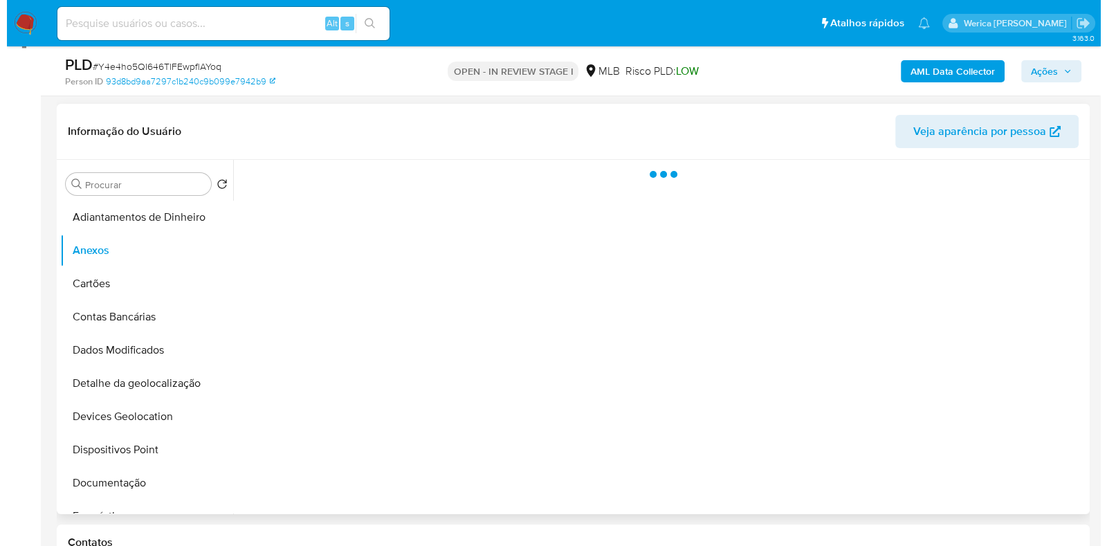
scroll to position [172, 0]
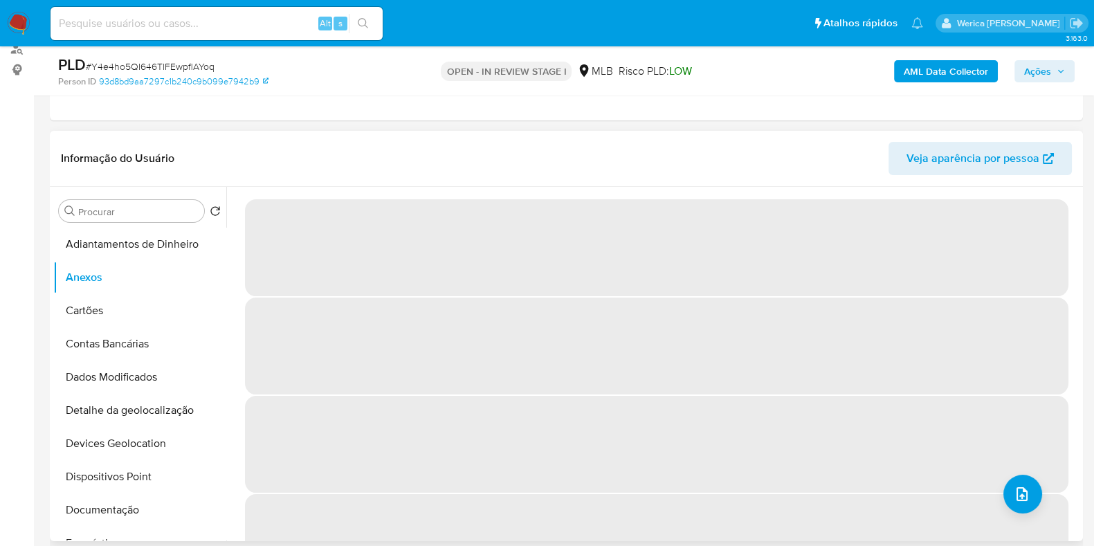
click at [994, 487] on span "‌" at bounding box center [657, 444] width 824 height 97
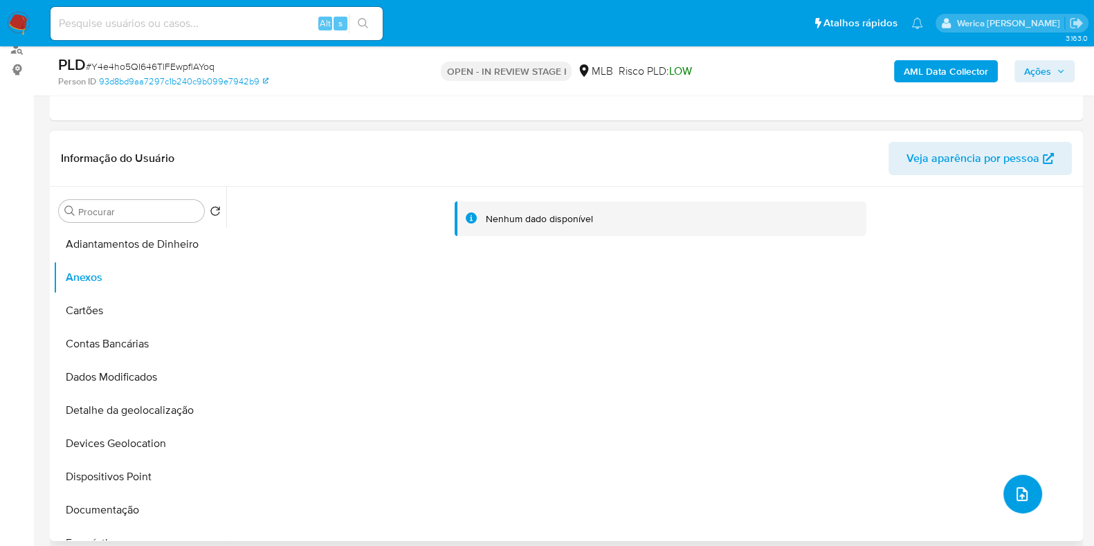
click at [1014, 494] on icon "upload-file" at bounding box center [1022, 494] width 17 height 17
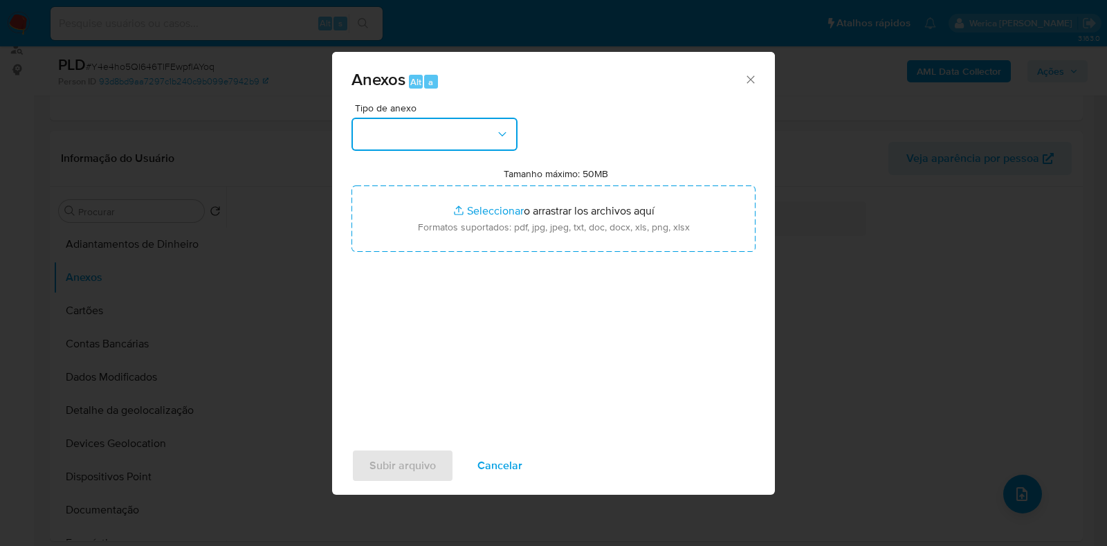
click at [453, 142] on button "button" at bounding box center [435, 134] width 166 height 33
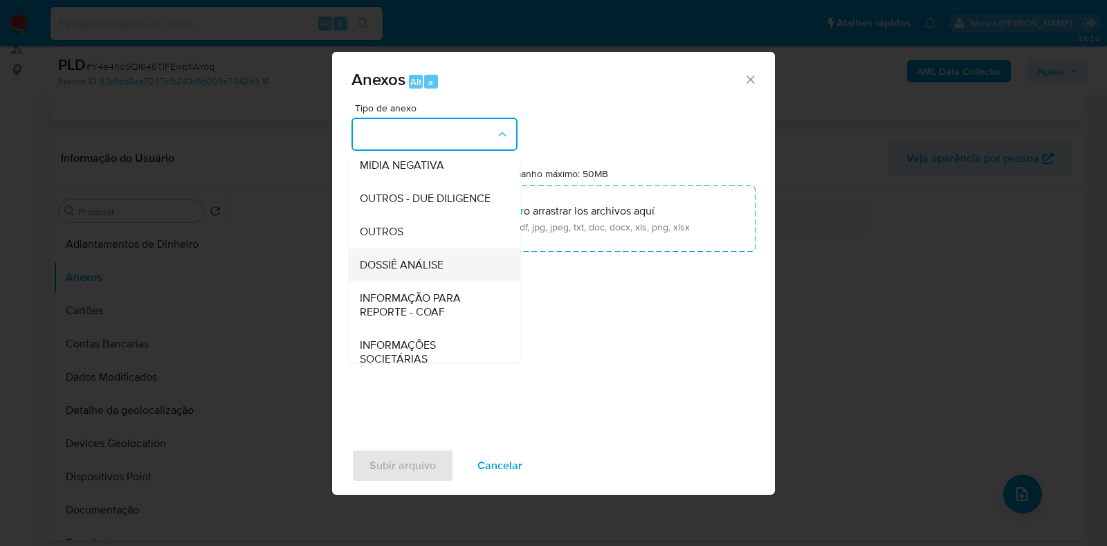
drag, startPoint x: 419, startPoint y: 251, endPoint x: 417, endPoint y: 296, distance: 45.7
click at [417, 296] on ul "CAPTURA BUREAU CAPTURA DOWJONES CAPTURA GOOGLE CAPTURA WEB INFORMAÇÃO SCREENING…" at bounding box center [435, 179] width 172 height 393
click at [417, 272] on span "DOSSIÊ ANÁLISE" at bounding box center [402, 265] width 84 height 14
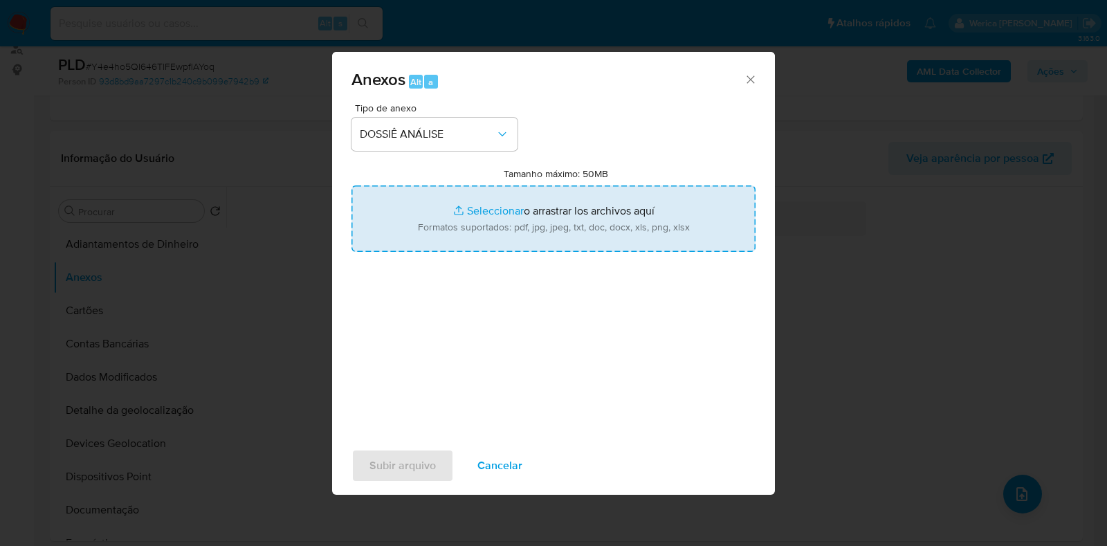
click at [570, 215] on input "Tamanho máximo: 50MB Seleccionar archivos" at bounding box center [554, 218] width 404 height 66
type input "C:\fakepath\SAR - XXXXX - CPF 58539618885 - MARCOS VINICIUS DE SOUSA NARCISO (1…"
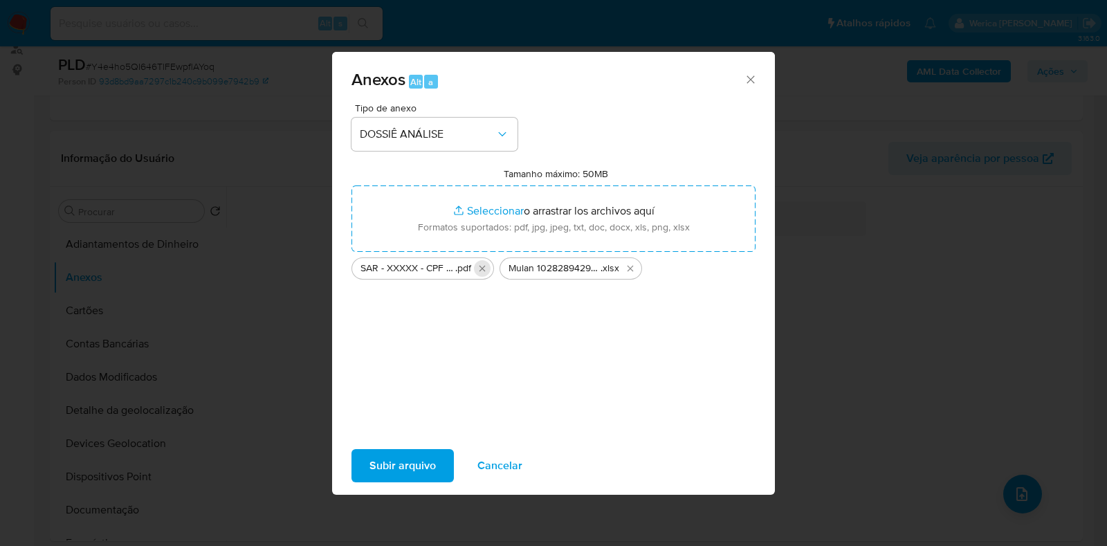
click at [478, 268] on icon "Eliminar SAR - XXXXX - CPF 58539618885 - MARCOS VINICIUS DE SOUSA NARCISO (1).p…" at bounding box center [482, 268] width 11 height 11
click at [419, 471] on span "Subir arquivo" at bounding box center [403, 466] width 66 height 30
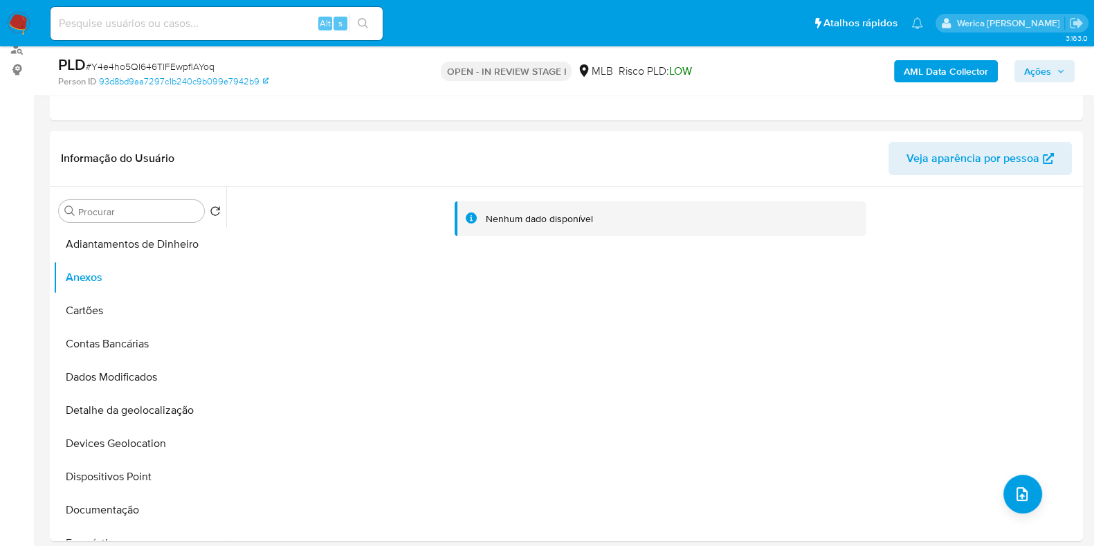
click at [964, 69] on b "AML Data Collector" at bounding box center [946, 71] width 84 height 22
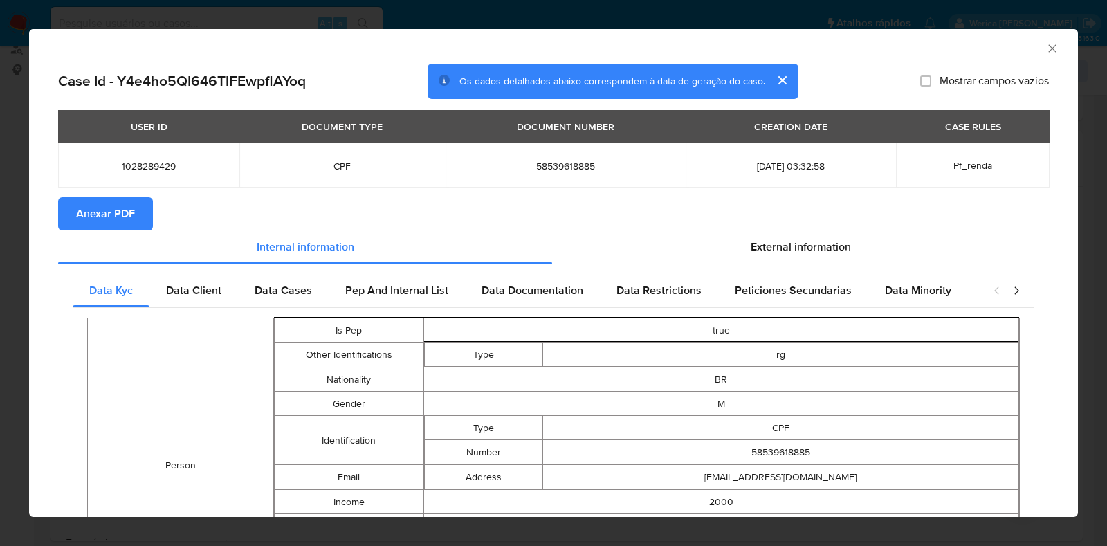
click at [121, 216] on span "Anexar PDF" at bounding box center [105, 214] width 59 height 30
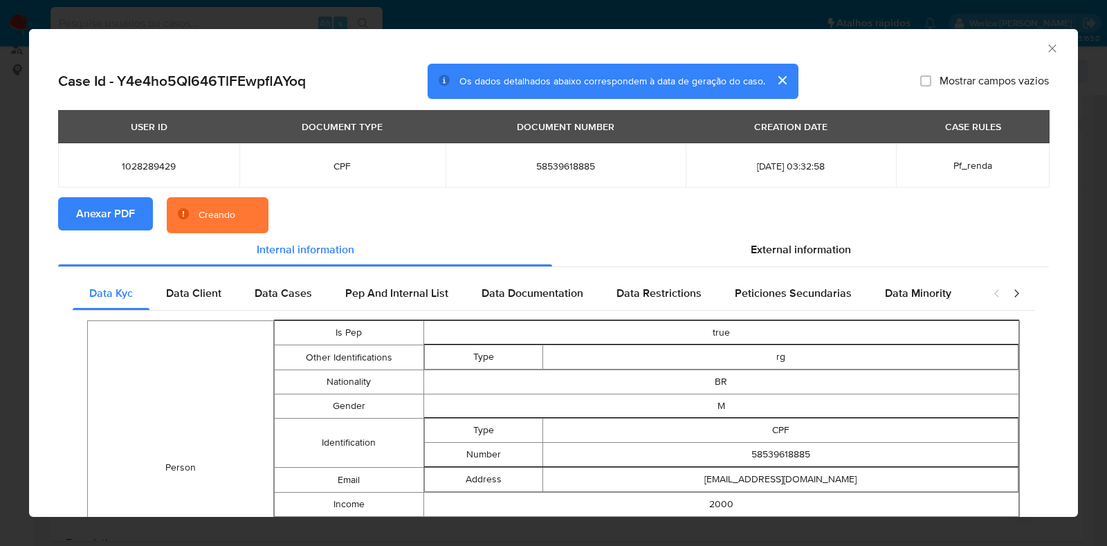
click at [1049, 48] on icon "Fechar a janela" at bounding box center [1053, 48] width 8 height 8
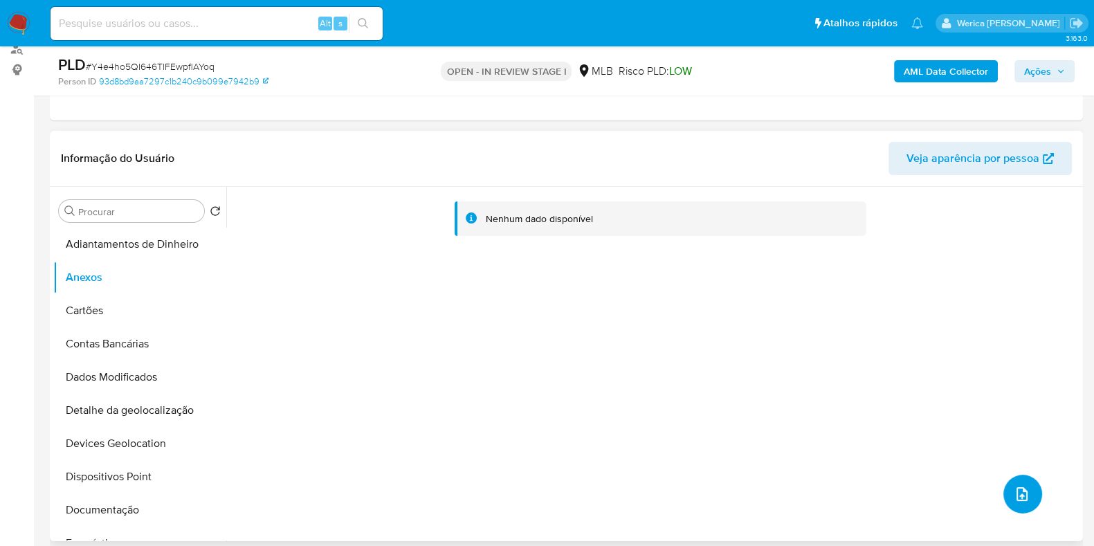
click at [1032, 500] on button "upload-file" at bounding box center [1023, 494] width 39 height 39
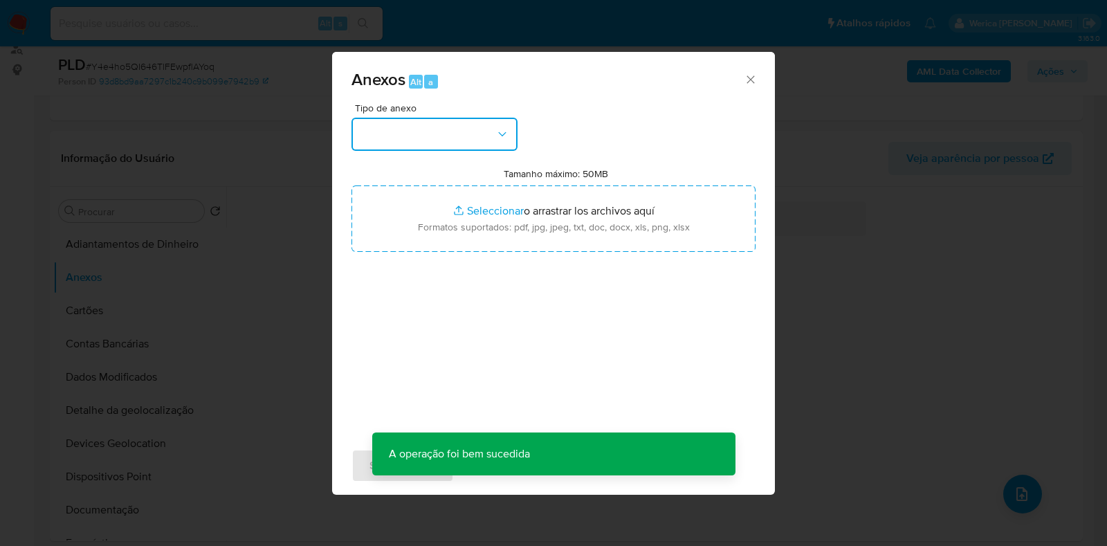
click at [440, 140] on button "button" at bounding box center [435, 134] width 166 height 33
click at [731, 176] on div "Tamanho máximo: 50MB Seleccionar archivos Seleccionar o arrastrar los archivos …" at bounding box center [554, 210] width 404 height 84
click at [752, 75] on icon "Cerrar" at bounding box center [751, 80] width 14 height 14
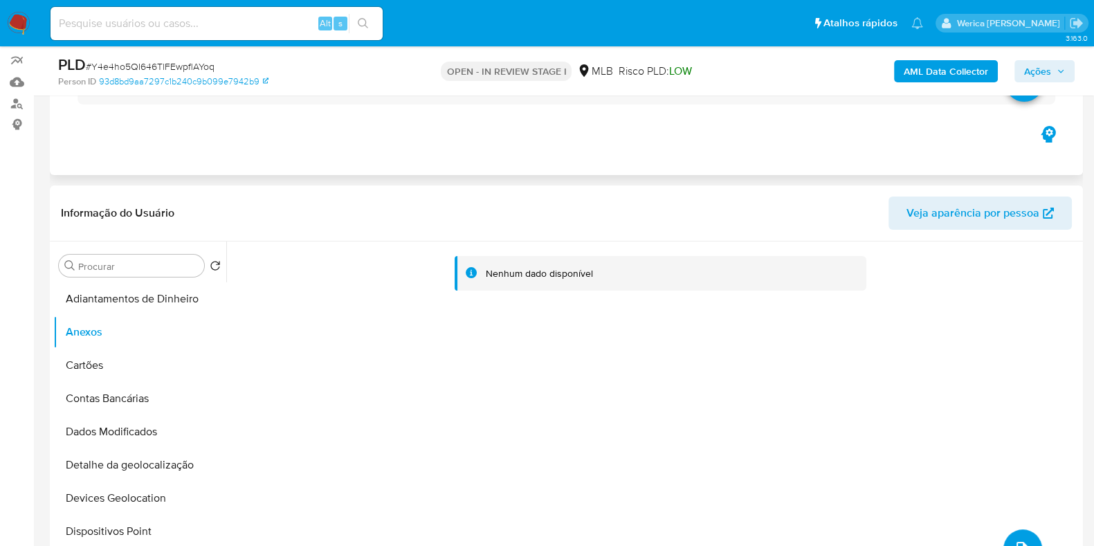
scroll to position [0, 0]
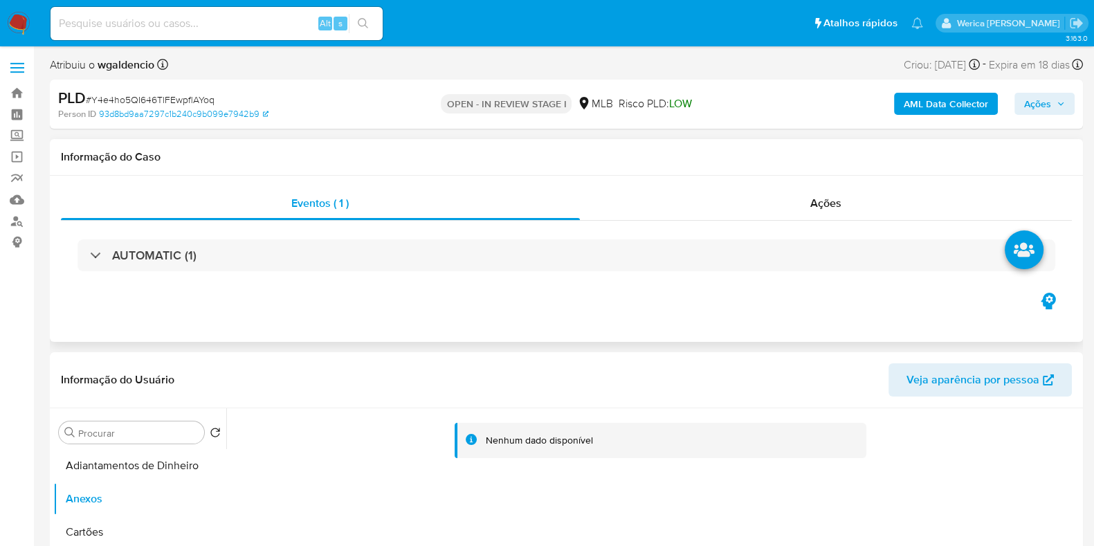
drag, startPoint x: 859, startPoint y: 180, endPoint x: 851, endPoint y: 180, distance: 7.6
click at [851, 179] on div "Eventos ( 1 ) Ações AUTOMATIC (1)" at bounding box center [566, 259] width 1033 height 166
drag, startPoint x: 847, startPoint y: 187, endPoint x: 844, endPoint y: 195, distance: 9.0
click at [847, 192] on div "Ações" at bounding box center [826, 203] width 493 height 33
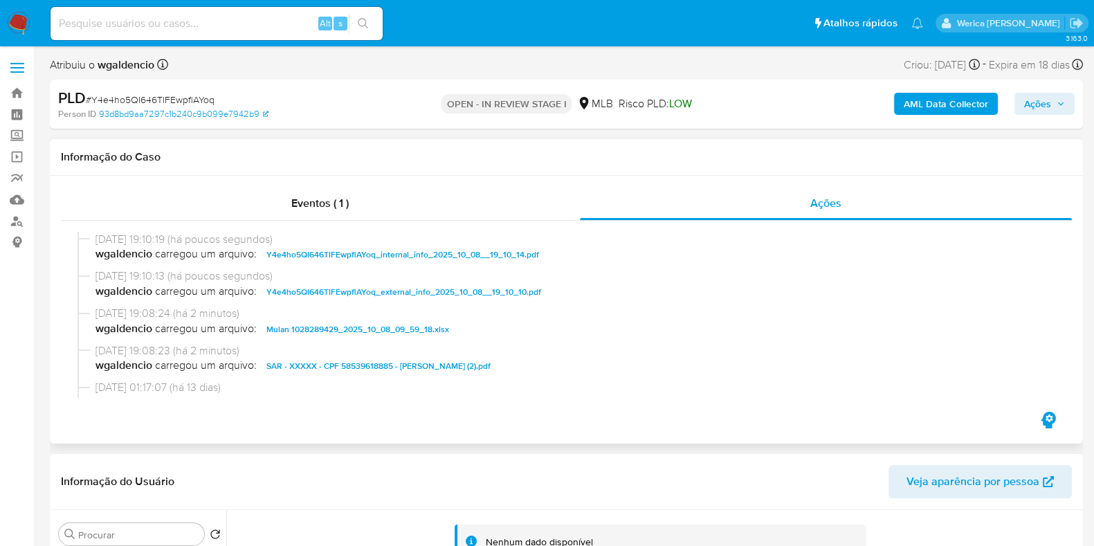
scroll to position [172, 0]
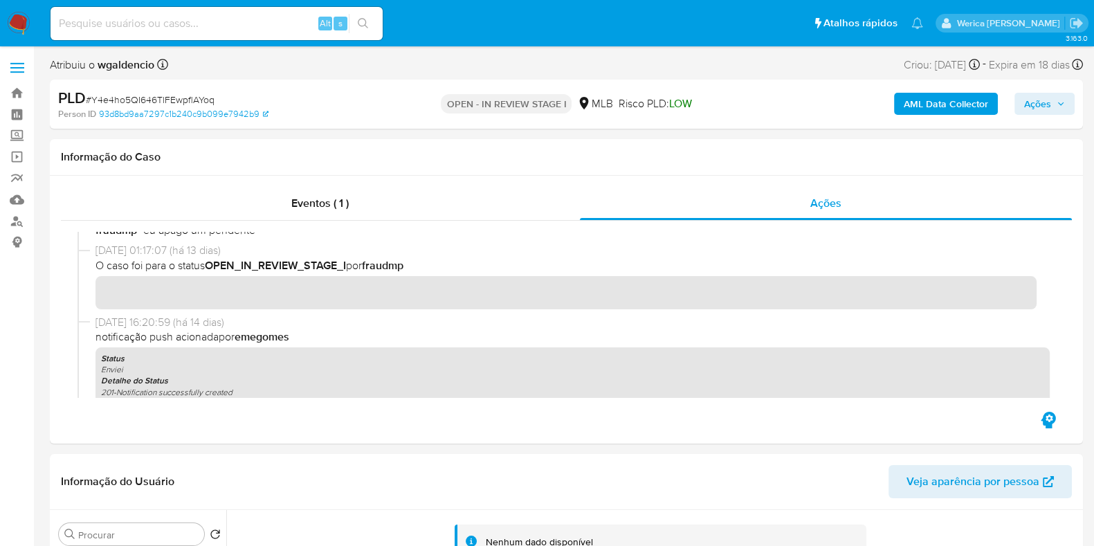
click at [1049, 108] on span "Ações" at bounding box center [1037, 104] width 27 height 22
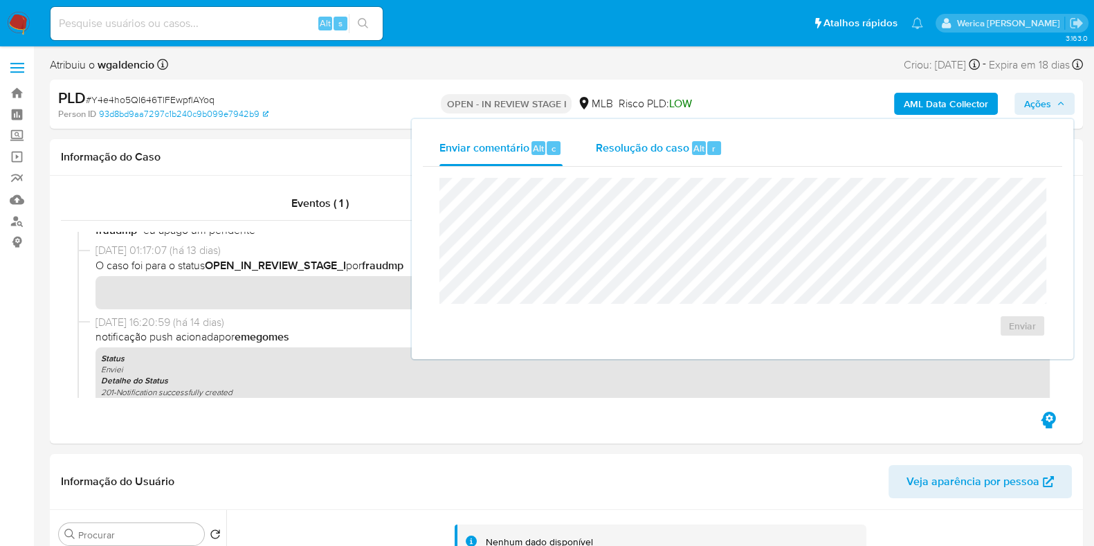
click at [654, 160] on div "Resolução do caso Alt r" at bounding box center [659, 148] width 127 height 36
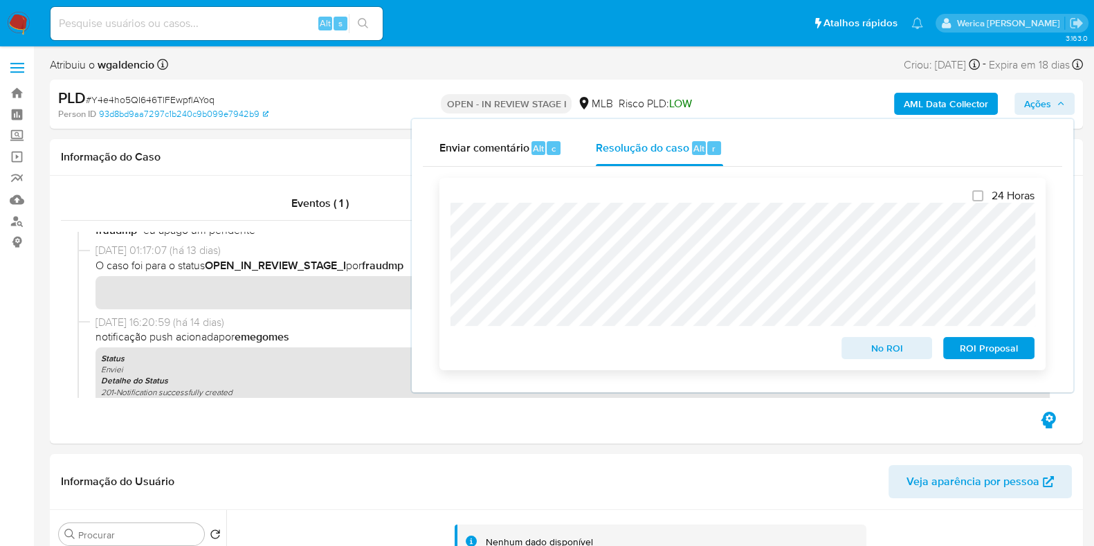
click at [976, 358] on span "ROI Proposal" at bounding box center [989, 347] width 72 height 19
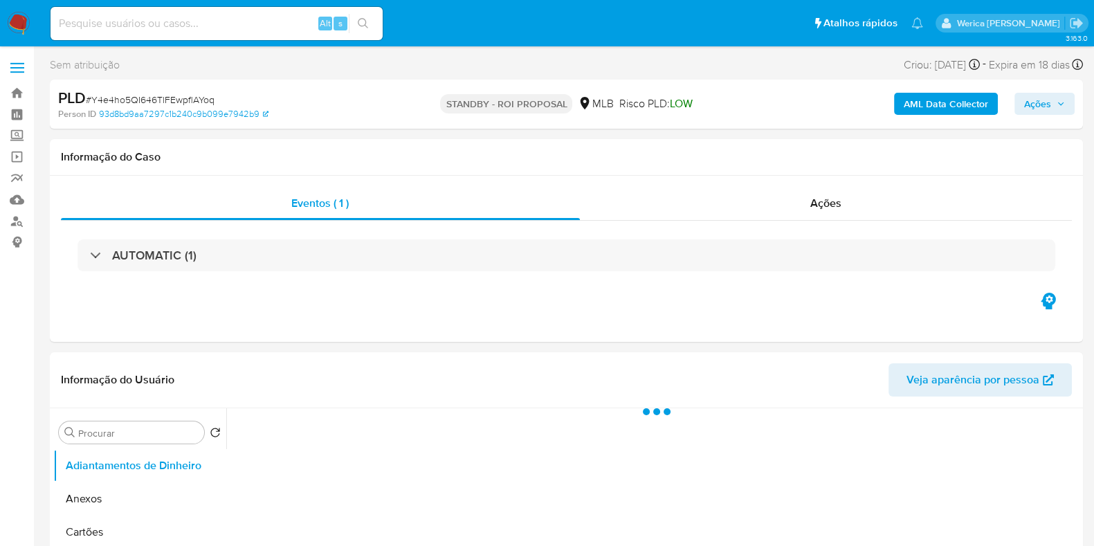
select select "10"
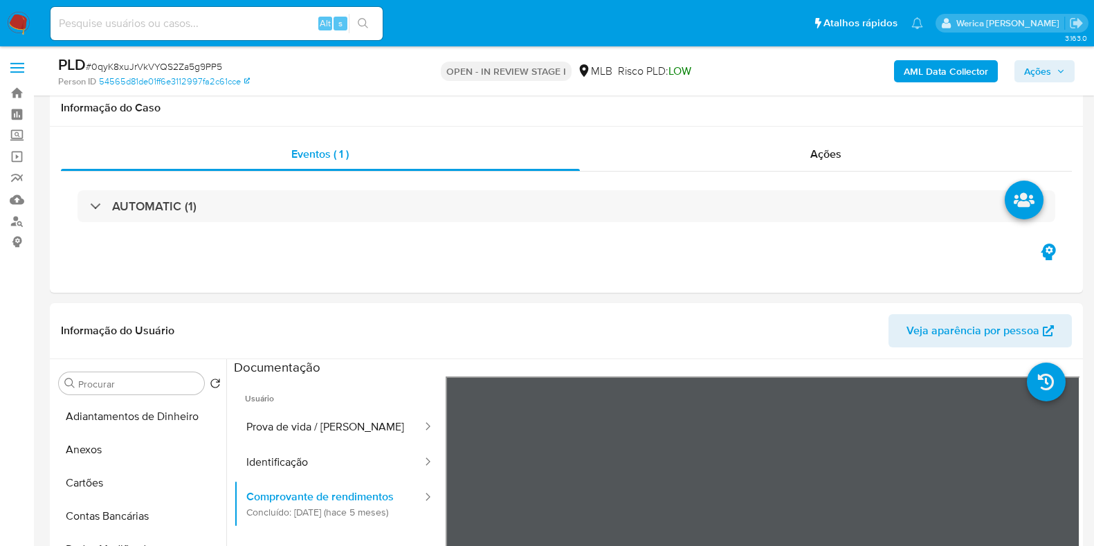
select select "10"
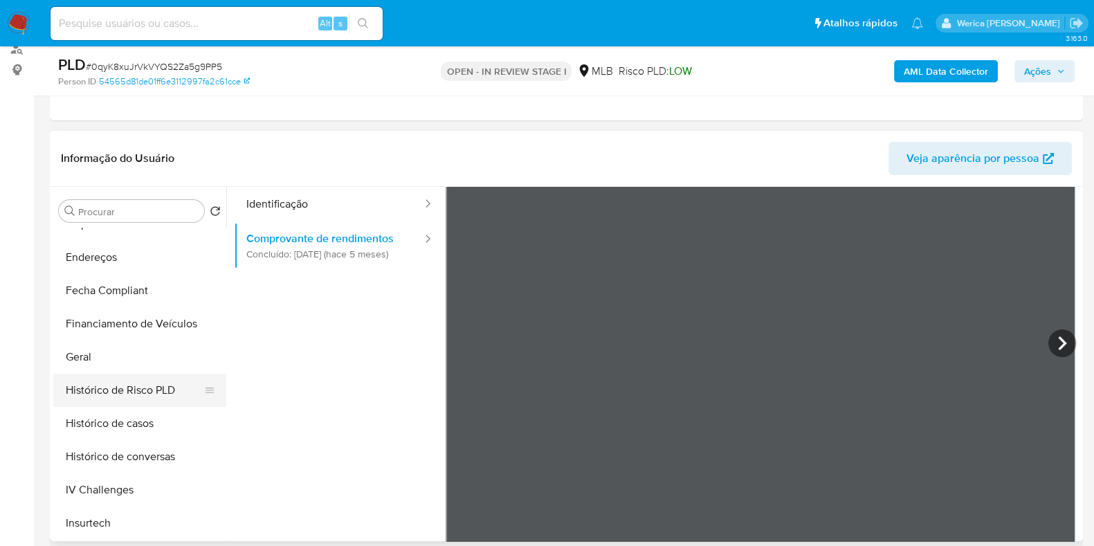
scroll to position [345, 0]
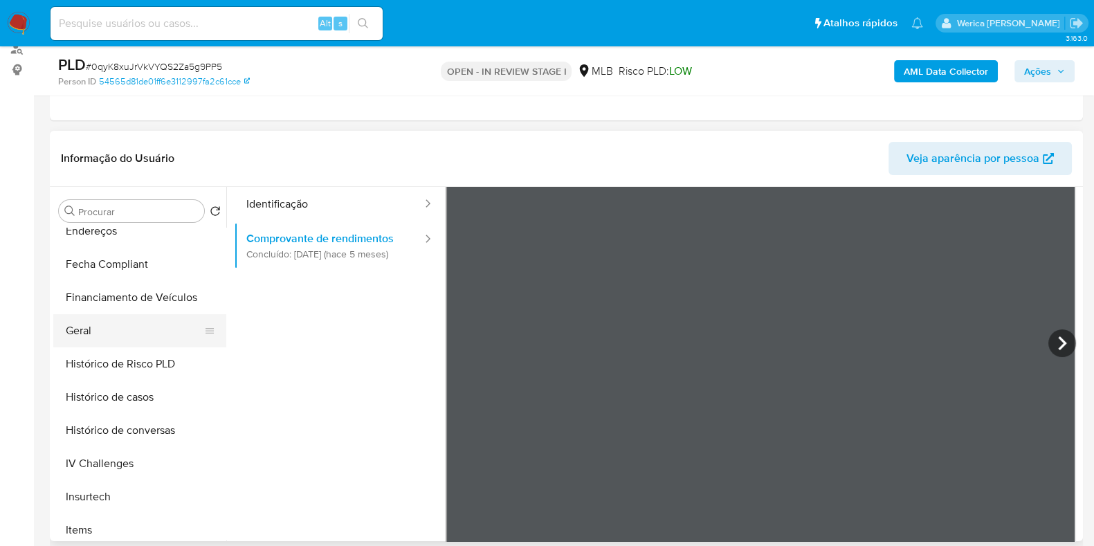
click at [117, 338] on button "Geral" at bounding box center [134, 330] width 162 height 33
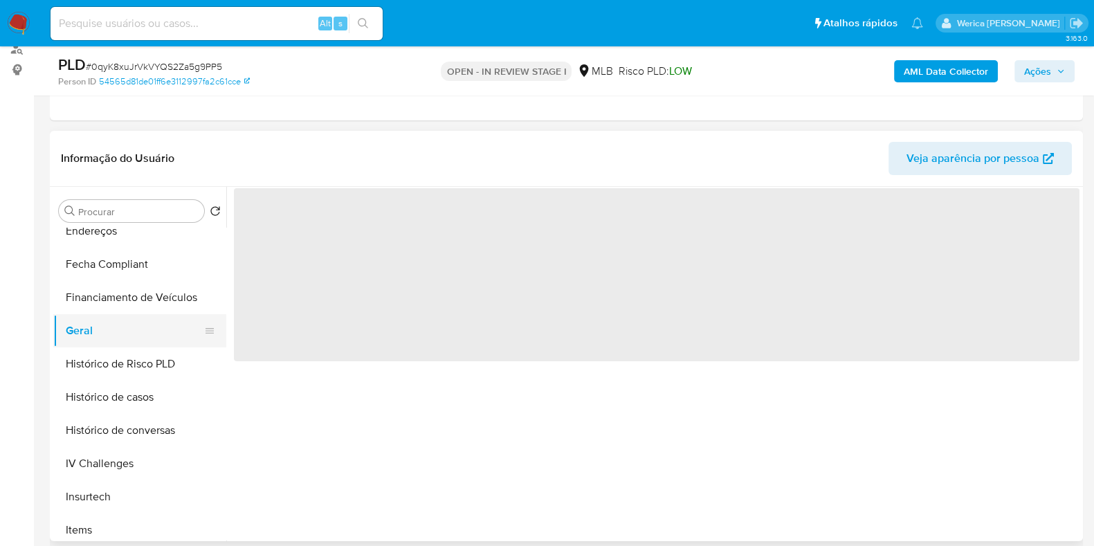
scroll to position [0, 0]
click at [379, 254] on span "‌" at bounding box center [657, 274] width 846 height 173
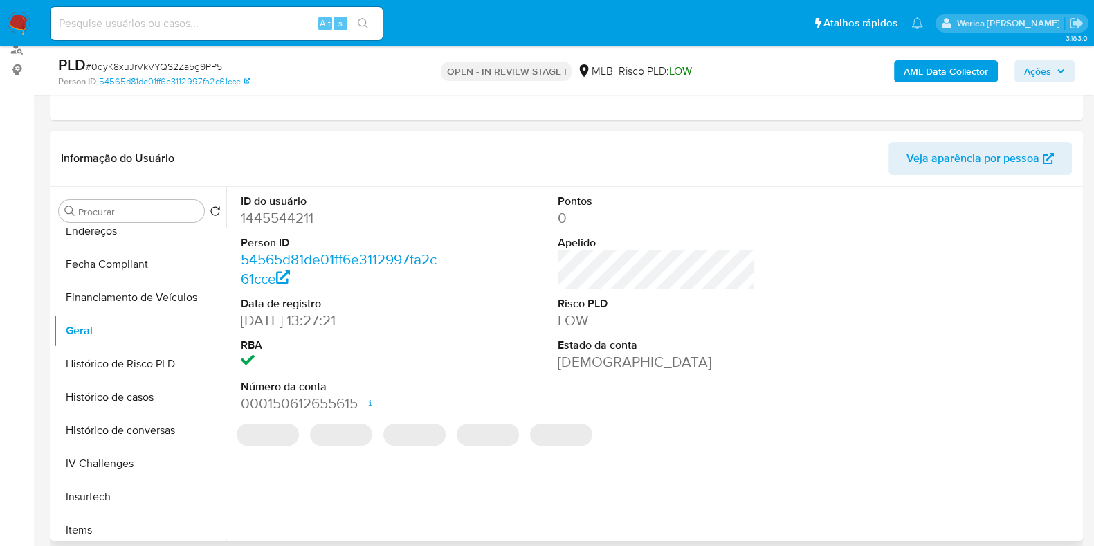
click at [258, 203] on dt "ID do usuário" at bounding box center [340, 201] width 198 height 15
click at [264, 223] on dd "1445544211" at bounding box center [340, 217] width 198 height 19
copy dd "1445544211"
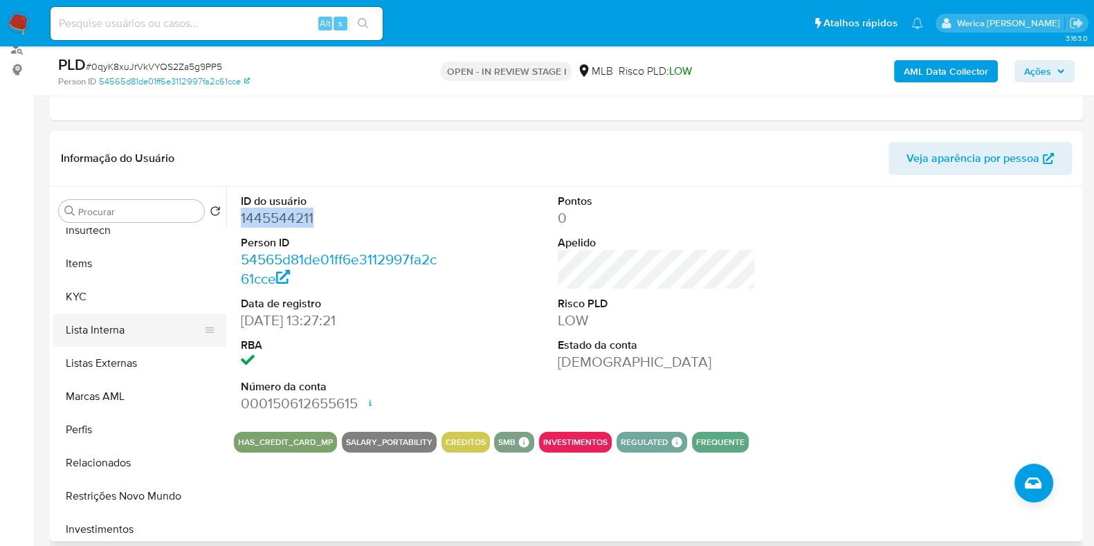
scroll to position [577, 0]
click at [104, 330] on button "KYC" at bounding box center [134, 331] width 162 height 33
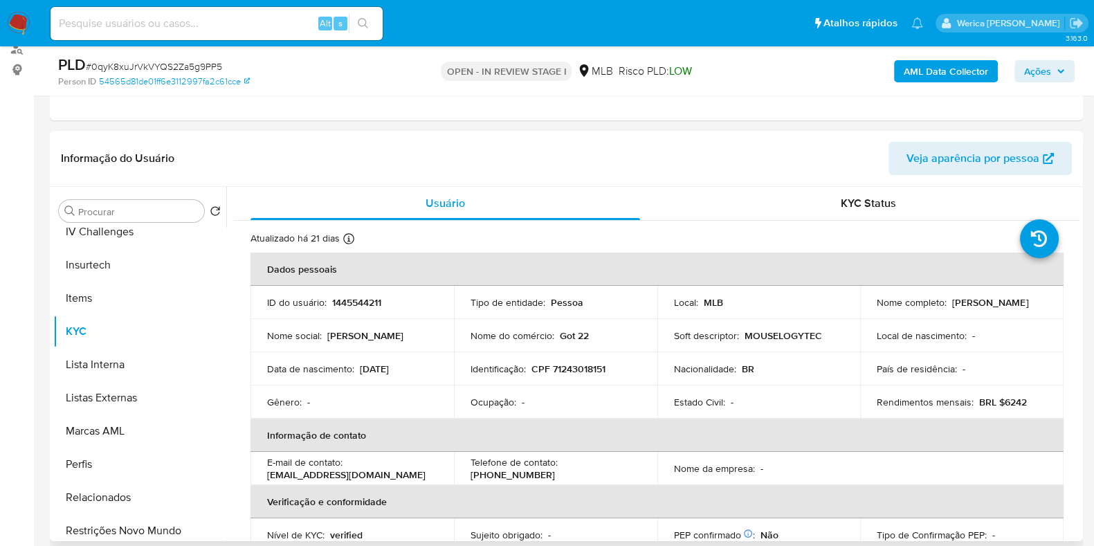
click at [576, 363] on p "CPF 71243018151" at bounding box center [569, 369] width 74 height 12
copy p "71243018151"
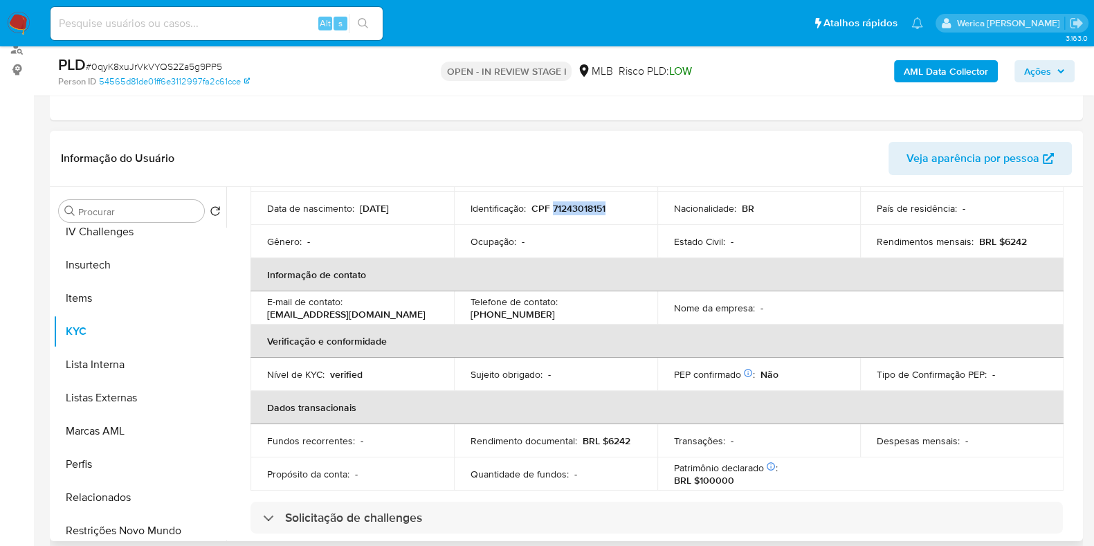
scroll to position [96, 0]
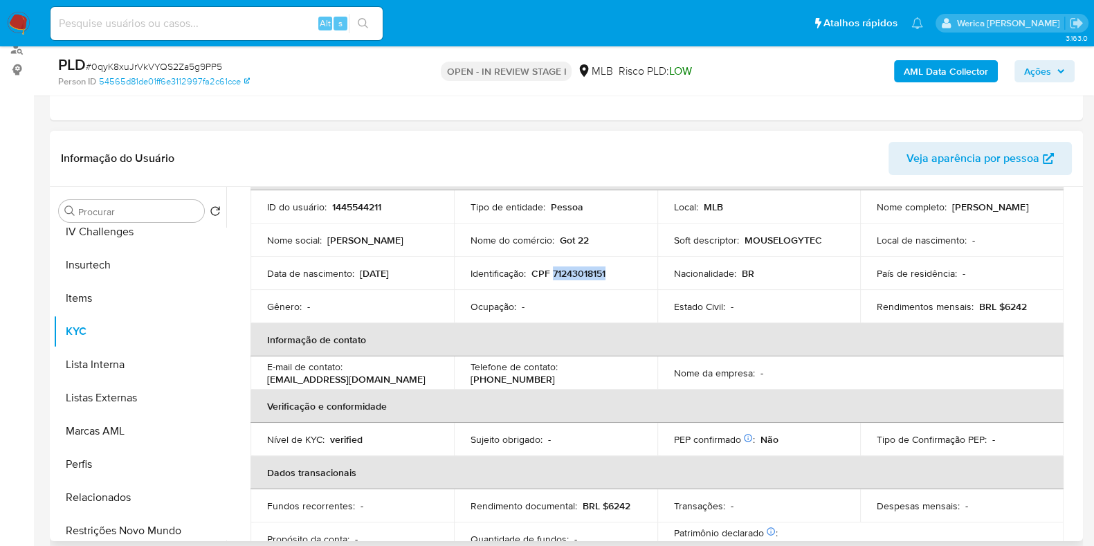
copy p "71243018151"
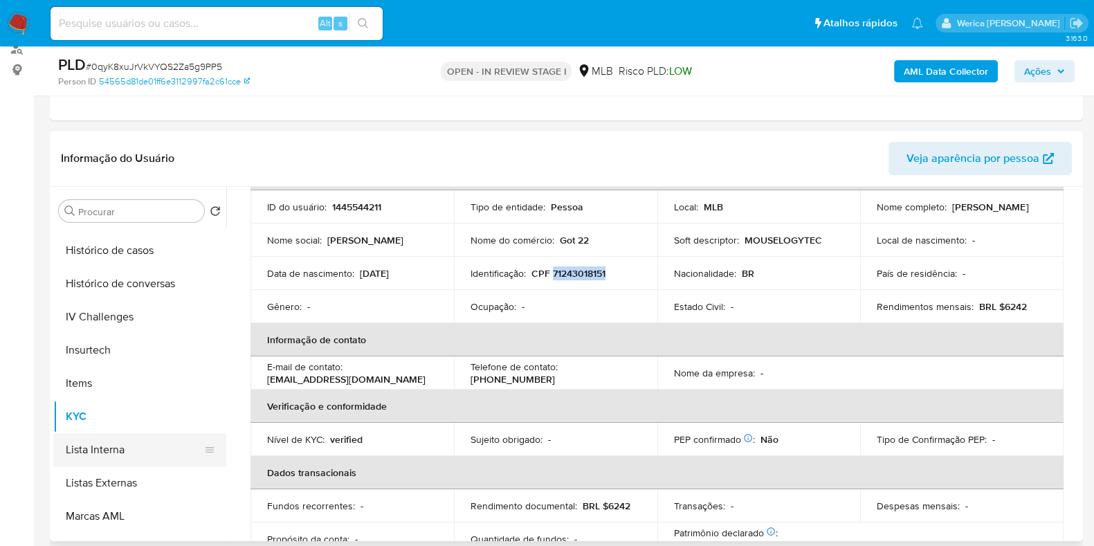
scroll to position [318, 0]
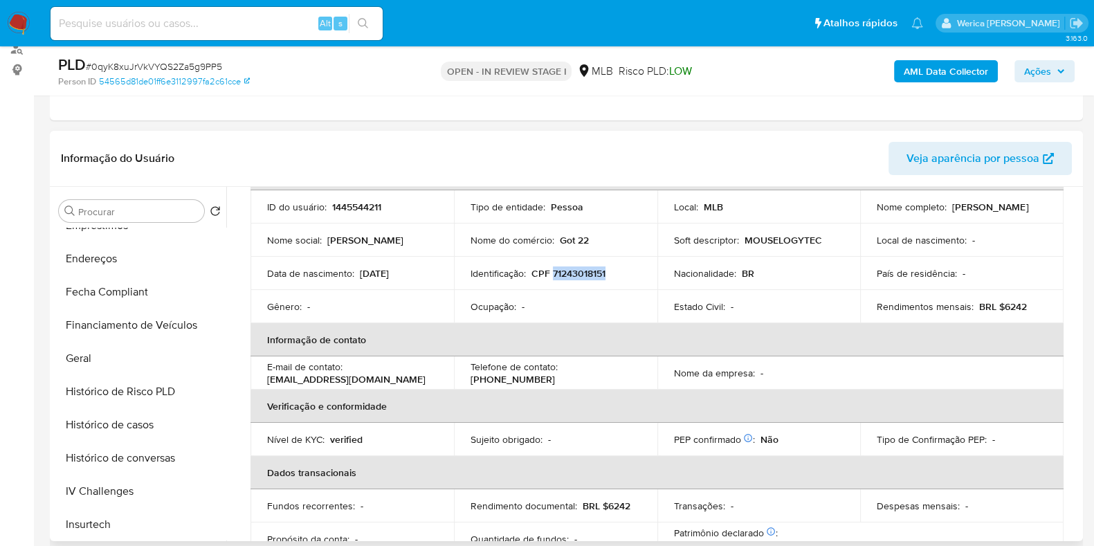
drag, startPoint x: 365, startPoint y: 271, endPoint x: 424, endPoint y: 266, distance: 59.7
click at [424, 267] on div "Data de nascimento : 31/03/2006" at bounding box center [352, 273] width 170 height 12
copy p "31/03/2006"
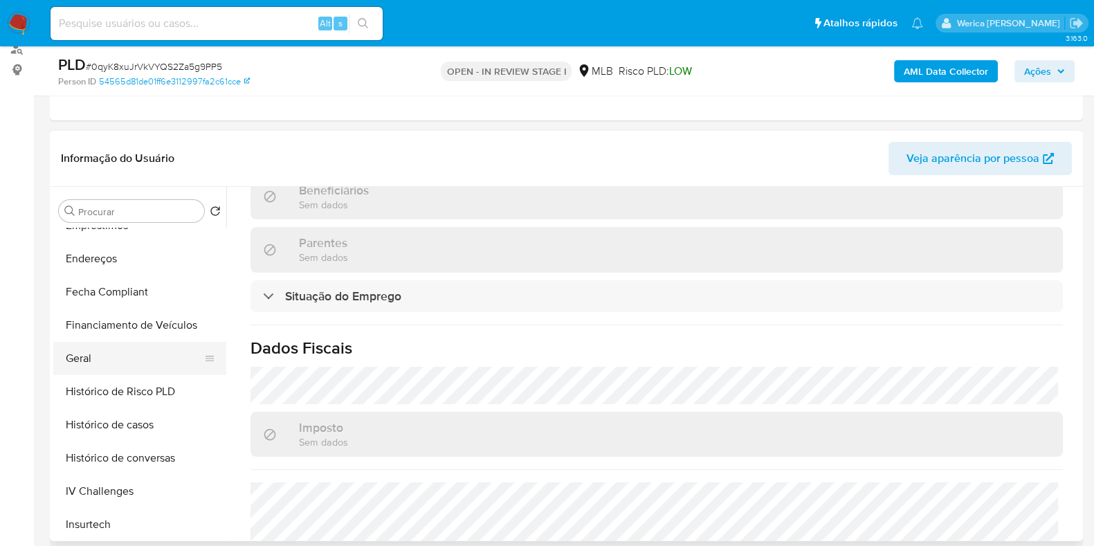
click at [93, 343] on button "Geral" at bounding box center [134, 358] width 162 height 33
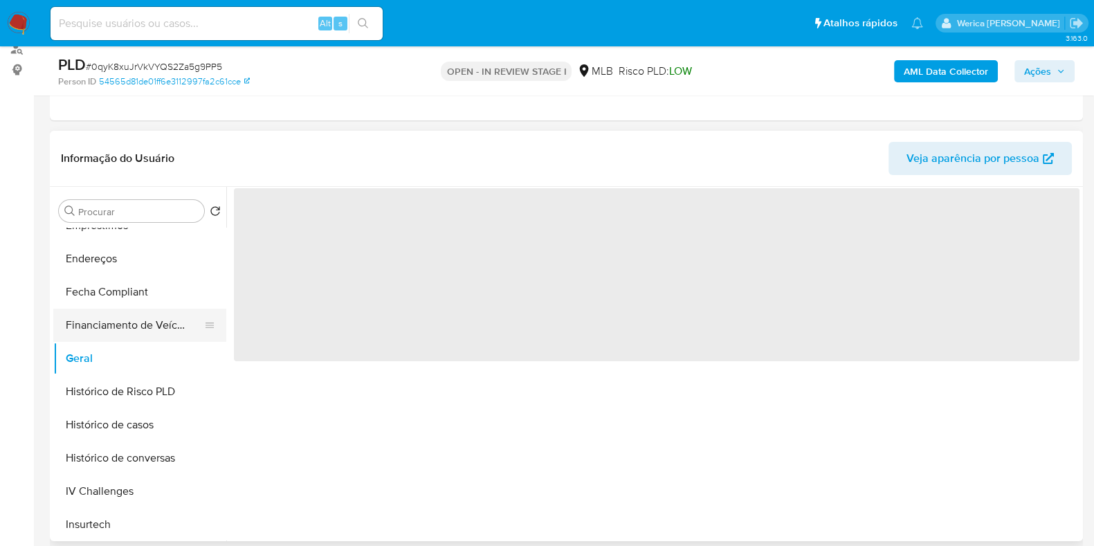
scroll to position [0, 0]
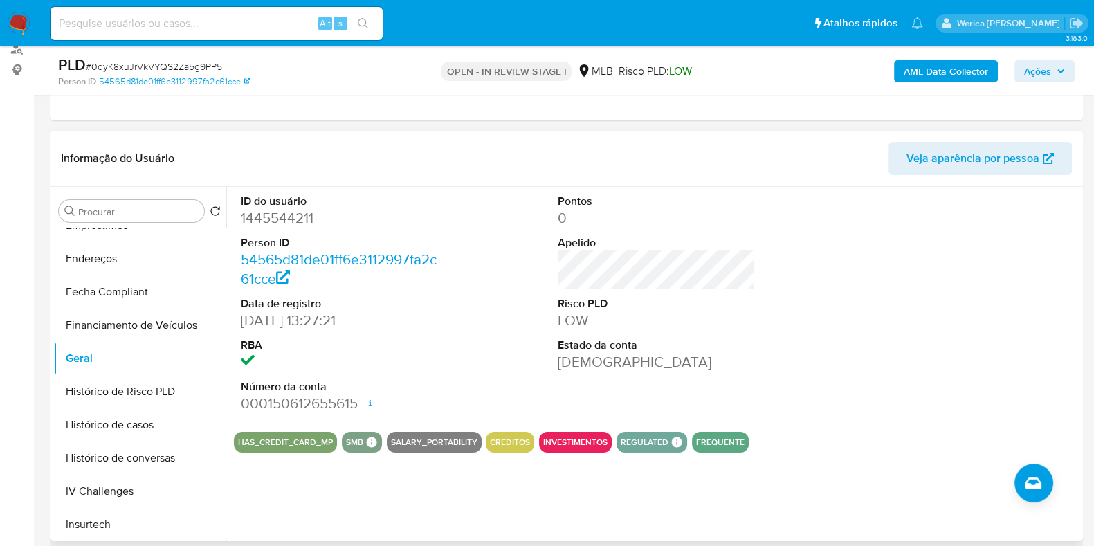
click at [841, 329] on div "ID do usuário 1445544211 Person ID 54565d81de01ff6e3112997fa2c61cce Data de reg…" at bounding box center [657, 304] width 846 height 234
click at [835, 335] on div "ID do usuário 1445544211 Person ID 54565d81de01ff6e3112997fa2c61cce Data de reg…" at bounding box center [657, 304] width 846 height 234
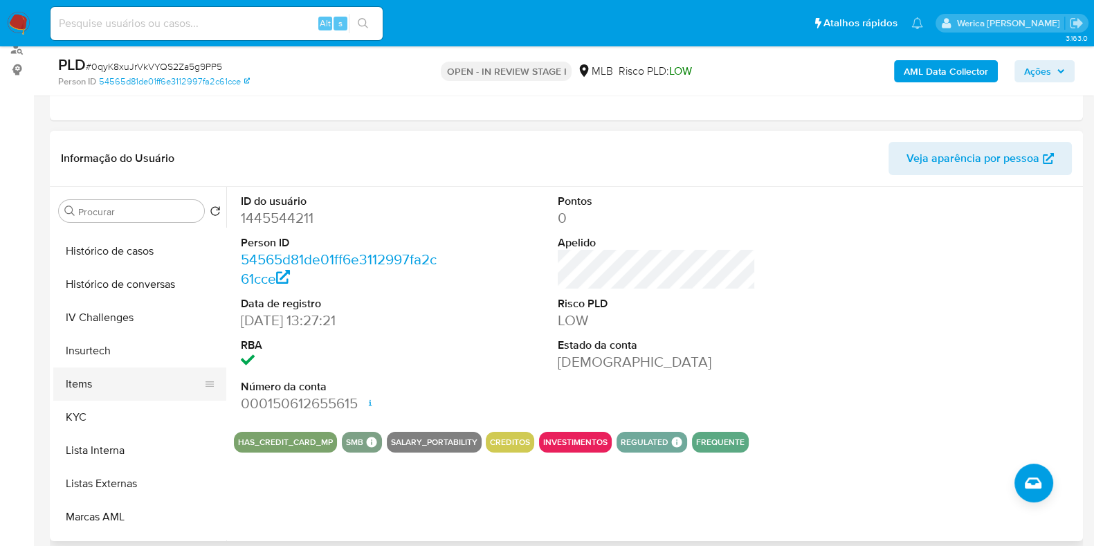
click at [100, 397] on button "Items" at bounding box center [134, 384] width 162 height 33
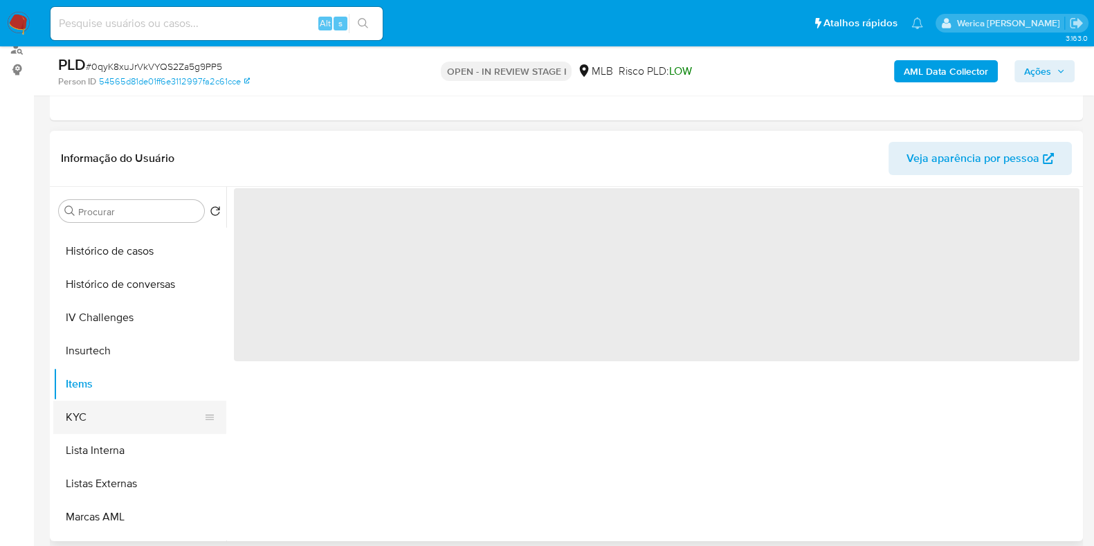
click at [107, 424] on button "KYC" at bounding box center [134, 417] width 162 height 33
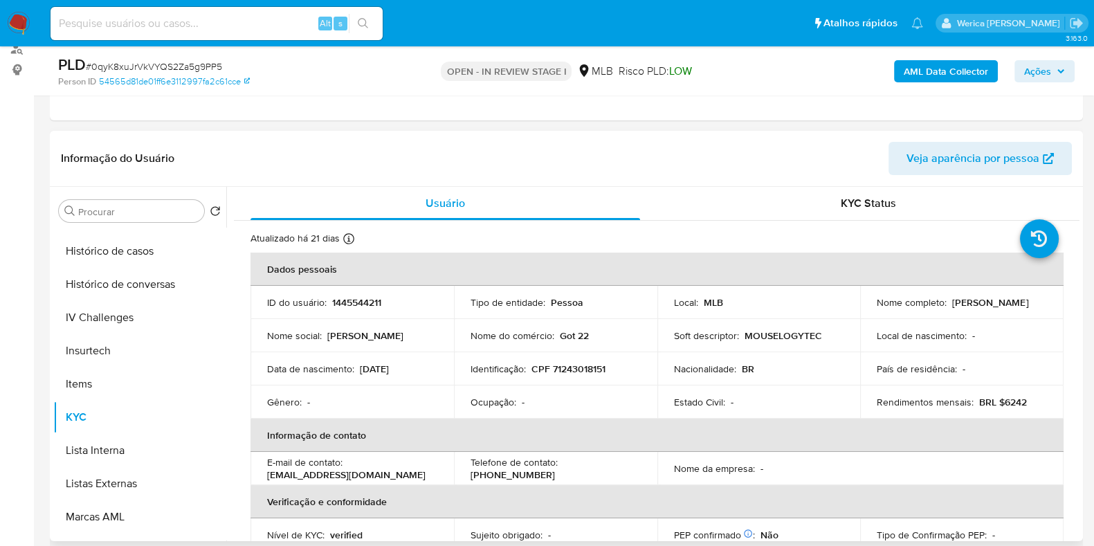
click at [834, 323] on td "Soft descriptor : MOUSELOGYTEC" at bounding box center [759, 335] width 203 height 33
click at [833, 323] on td "Soft descriptor : MOUSELOGYTEC" at bounding box center [759, 335] width 203 height 33
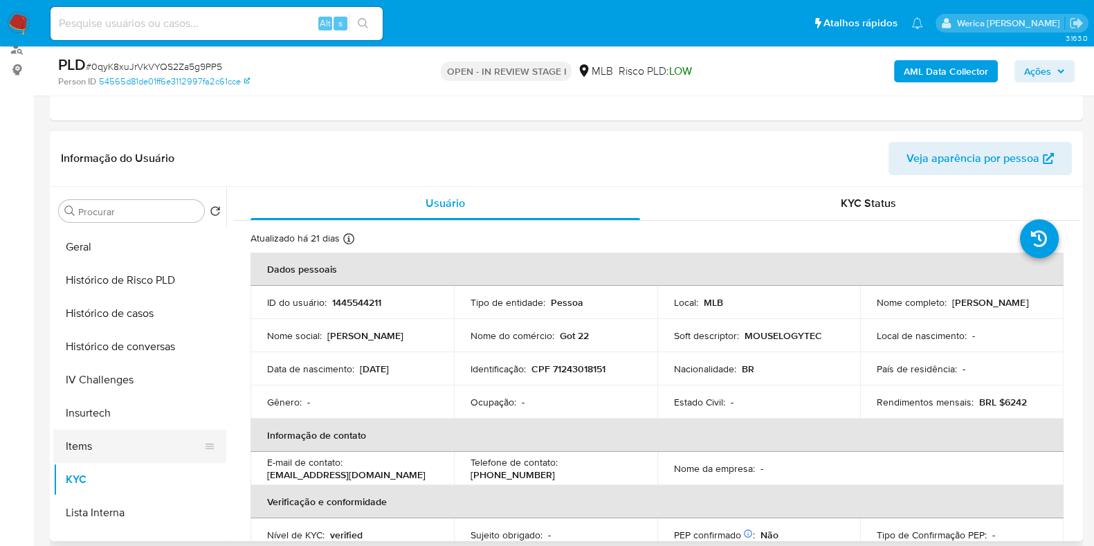
scroll to position [232, 0]
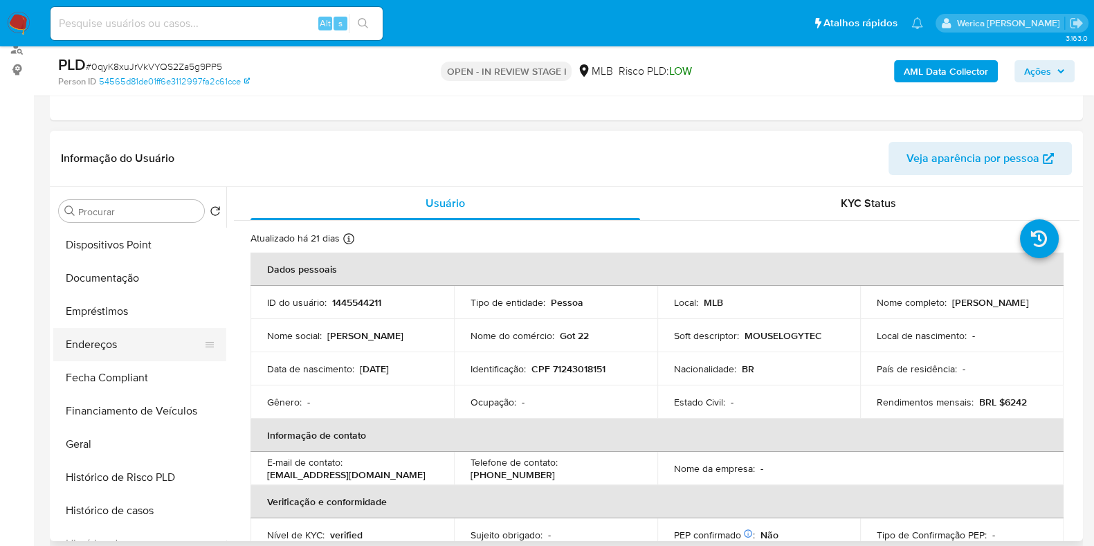
click at [111, 357] on button "Endereços" at bounding box center [134, 344] width 162 height 33
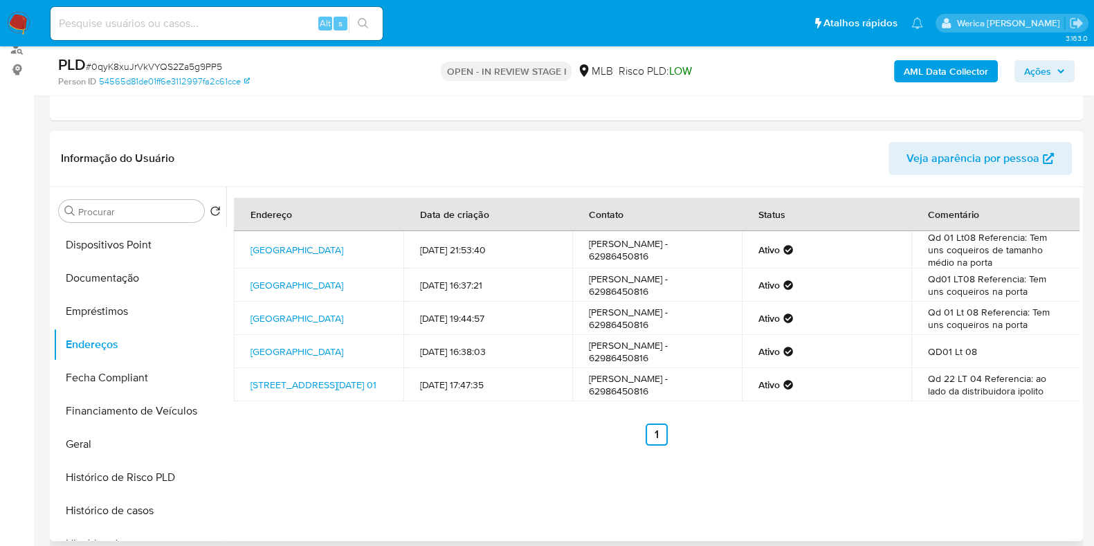
click at [884, 372] on td "Ativo" at bounding box center [827, 384] width 170 height 33
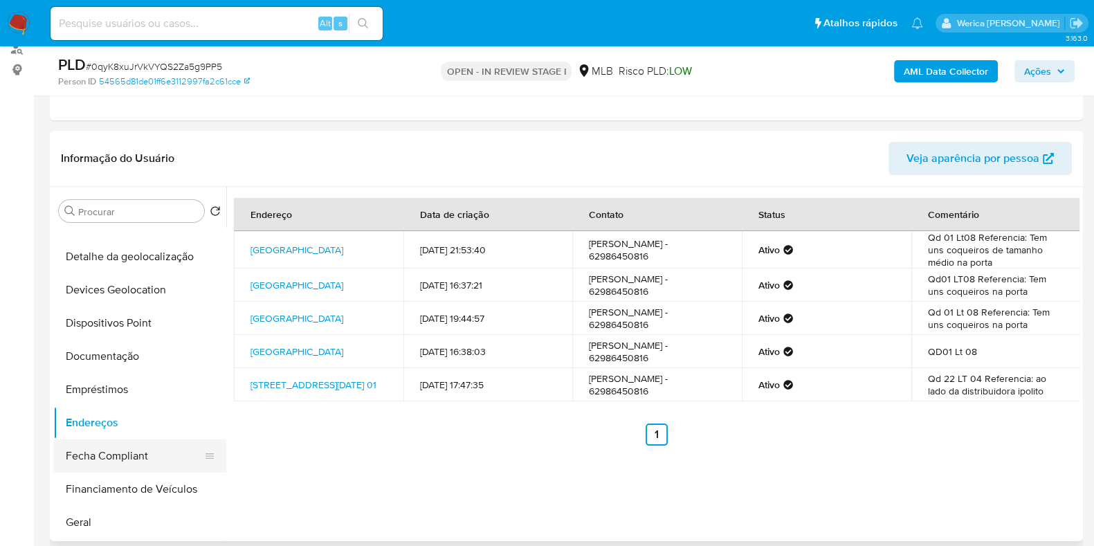
scroll to position [59, 0]
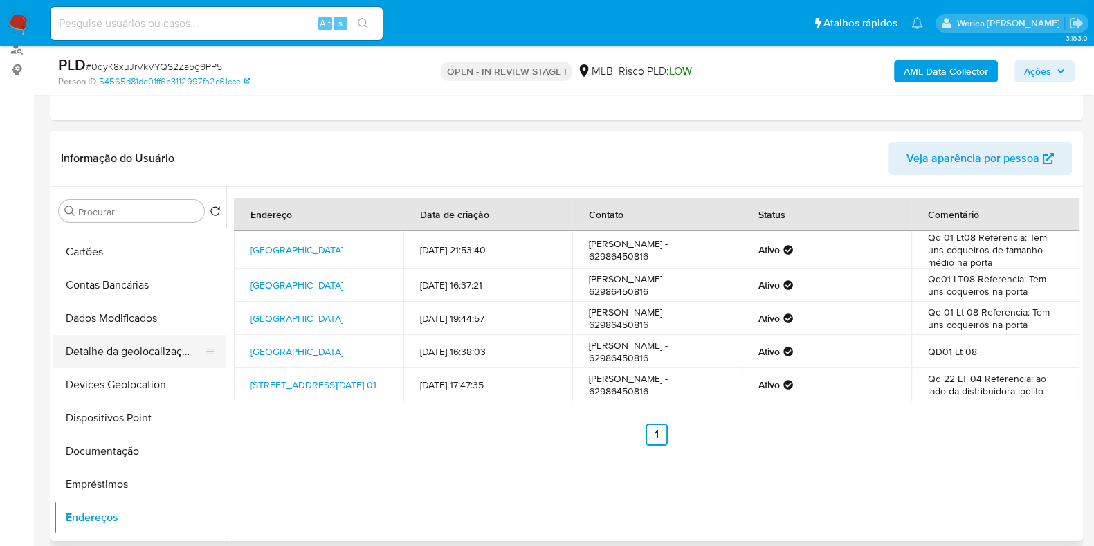
drag, startPoint x: 141, startPoint y: 333, endPoint x: 152, endPoint y: 334, distance: 10.5
click at [152, 334] on ul "Adiantamentos de Dinheiro Anexos Cartões Contas Bancárias Dados Modificados Det…" at bounding box center [139, 384] width 173 height 312
click at [165, 341] on button "Detalhe da geolocalização" at bounding box center [134, 351] width 162 height 33
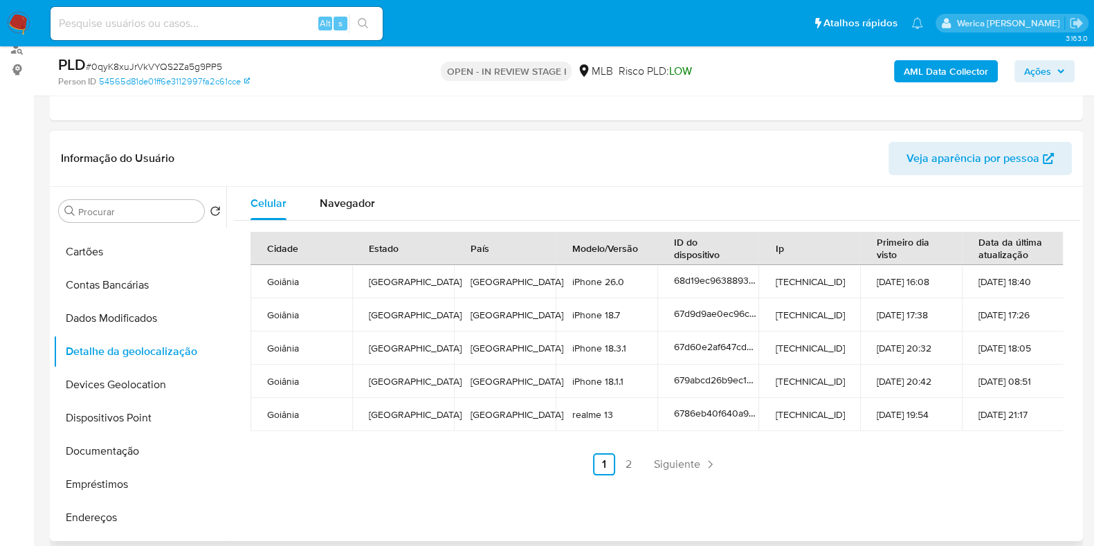
click at [988, 410] on td "28-02-2025 21:17" at bounding box center [1013, 414] width 102 height 33
drag, startPoint x: 988, startPoint y: 410, endPoint x: 986, endPoint y: 399, distance: 10.7
click at [988, 410] on td "28-02-2025 21:17" at bounding box center [1013, 414] width 102 height 33
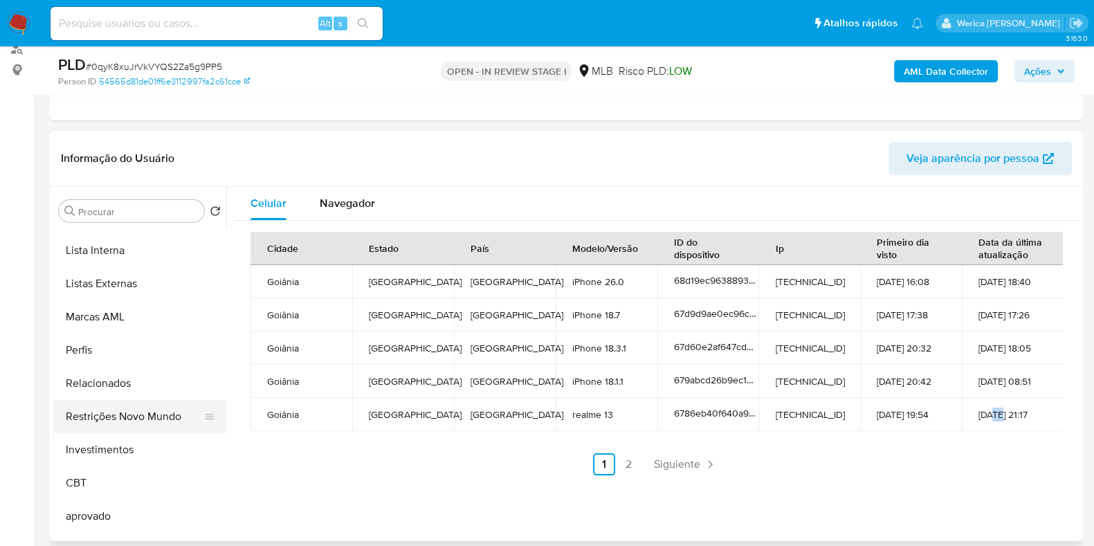
scroll to position [751, 0]
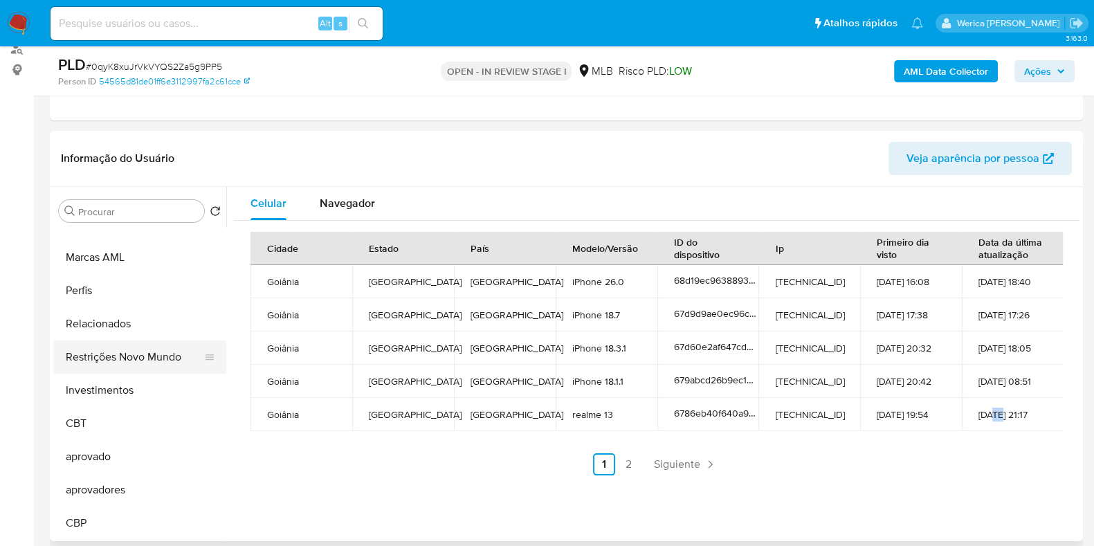
click at [121, 353] on button "Restrições Novo Mundo" at bounding box center [134, 357] width 162 height 33
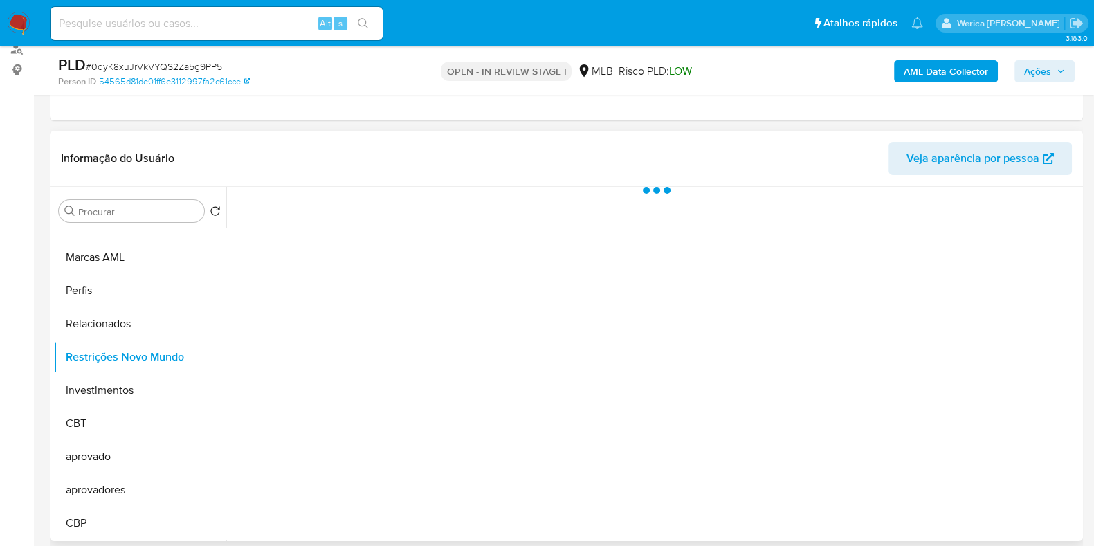
click at [303, 288] on div at bounding box center [652, 364] width 853 height 354
click at [338, 243] on div at bounding box center [652, 364] width 853 height 354
click at [325, 206] on div at bounding box center [652, 364] width 853 height 354
drag, startPoint x: 325, startPoint y: 206, endPoint x: 343, endPoint y: 222, distance: 24.0
click at [328, 206] on div at bounding box center [652, 364] width 853 height 354
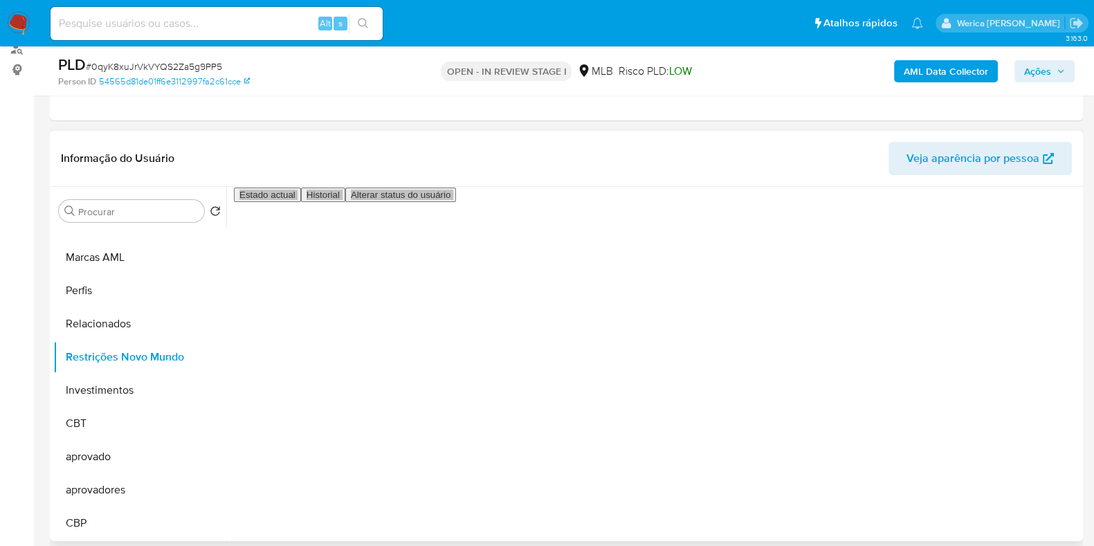
click at [368, 233] on div "Estado actual Historial Alterar status do usuário" at bounding box center [657, 262] width 846 height 151
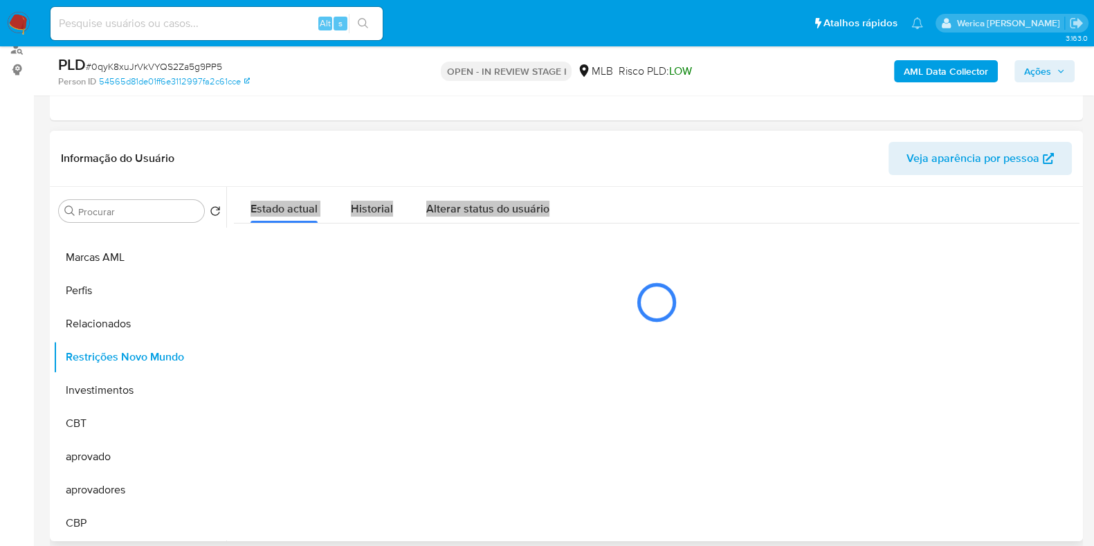
click at [352, 215] on span "Historial" at bounding box center [372, 209] width 42 height 16
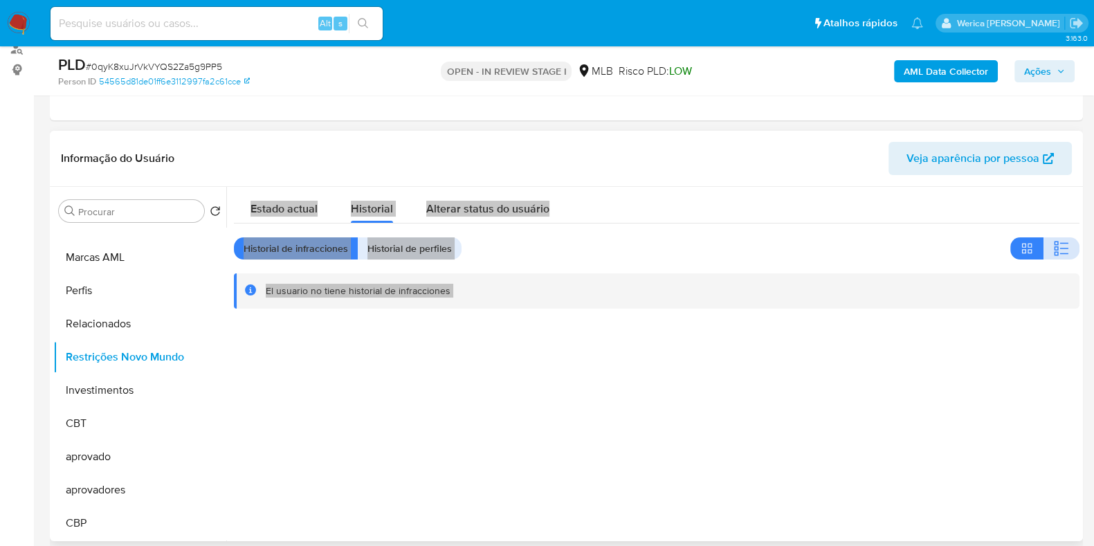
click at [1044, 244] on button "button" at bounding box center [1062, 248] width 36 height 22
click at [1067, 247] on button "button" at bounding box center [1062, 248] width 36 height 22
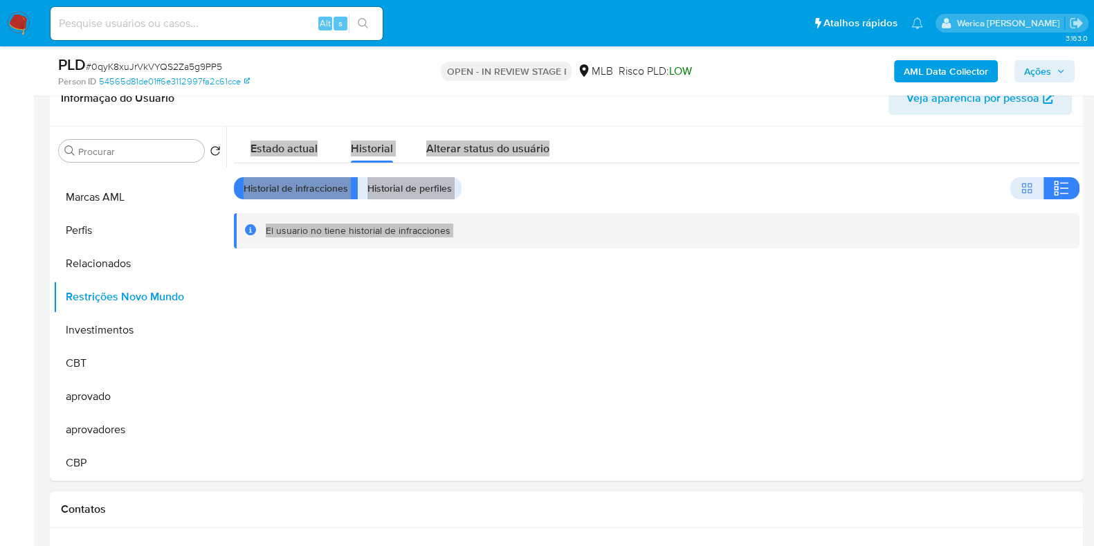
scroll to position [260, 0]
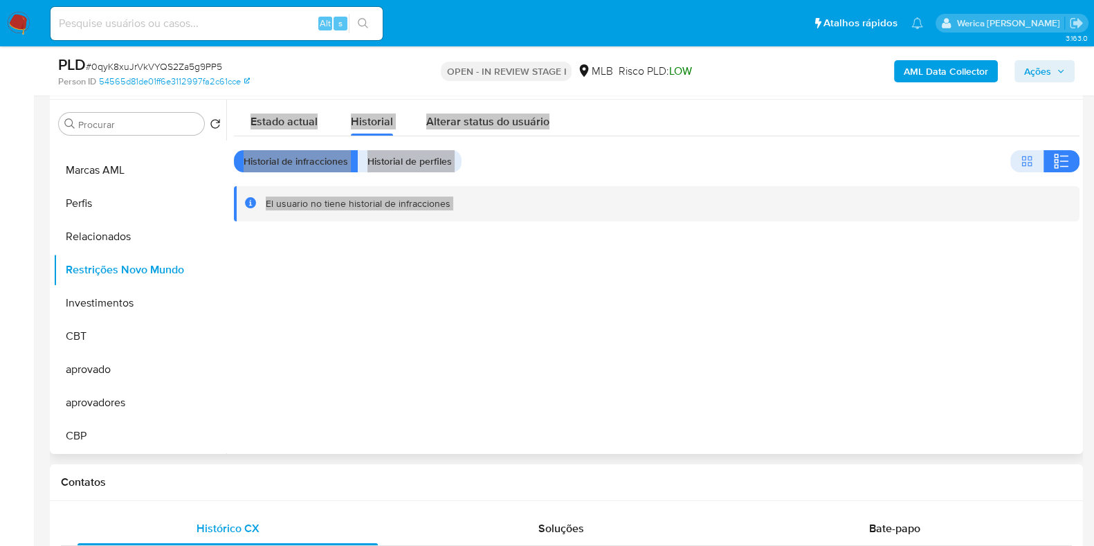
click at [944, 337] on div at bounding box center [652, 277] width 853 height 354
click at [943, 346] on div at bounding box center [652, 277] width 853 height 354
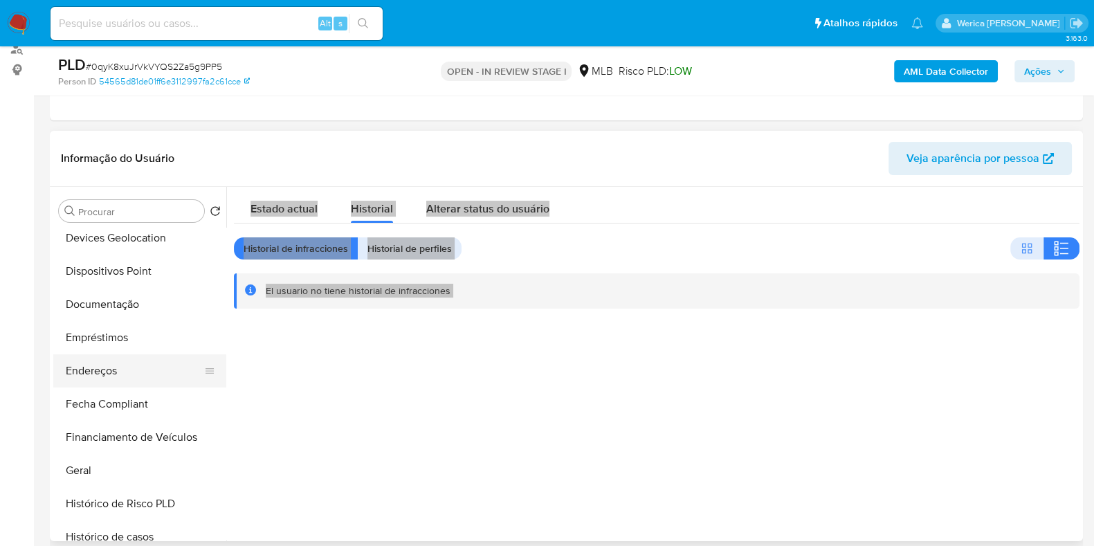
scroll to position [145, 0]
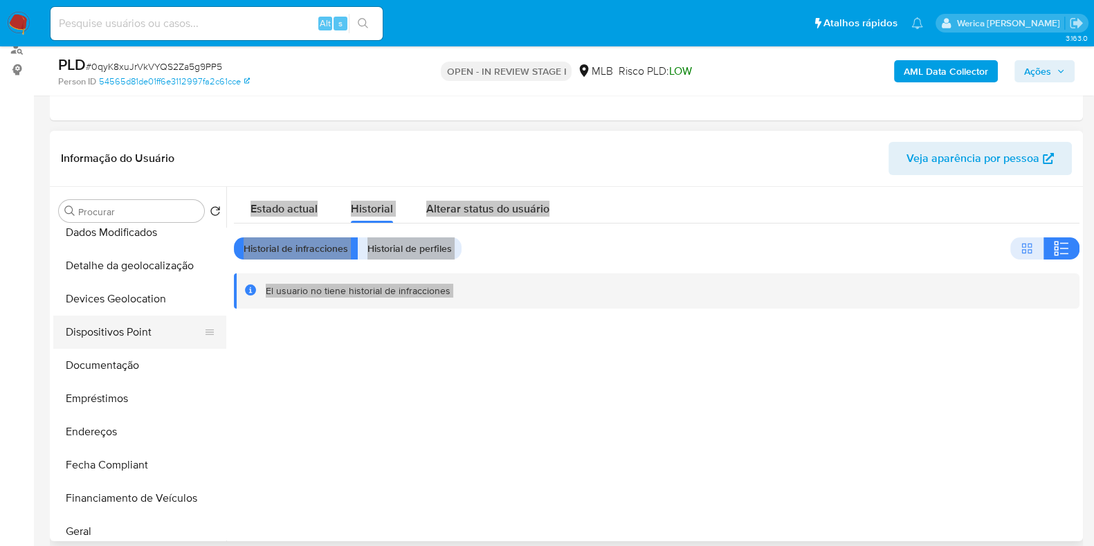
click at [122, 335] on button "Dispositivos Point" at bounding box center [134, 332] width 162 height 33
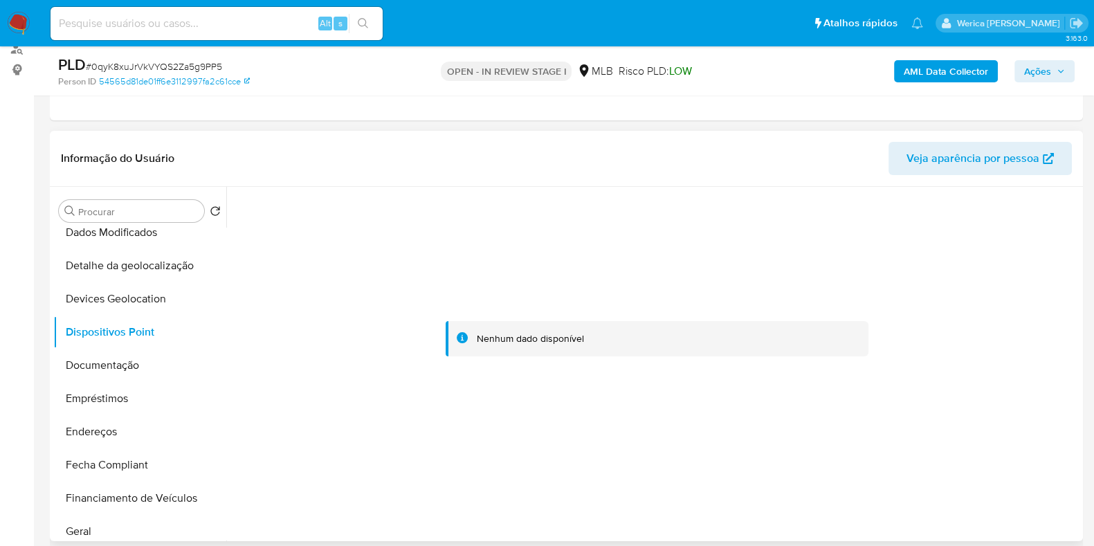
click at [1041, 489] on div at bounding box center [657, 339] width 846 height 305
click at [1046, 489] on div at bounding box center [657, 339] width 846 height 305
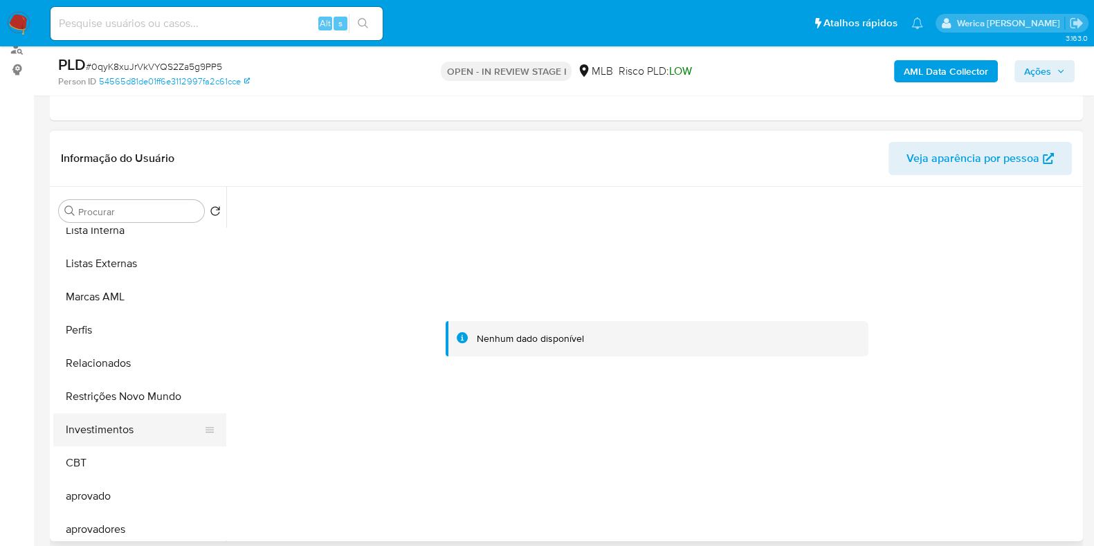
scroll to position [751, 0]
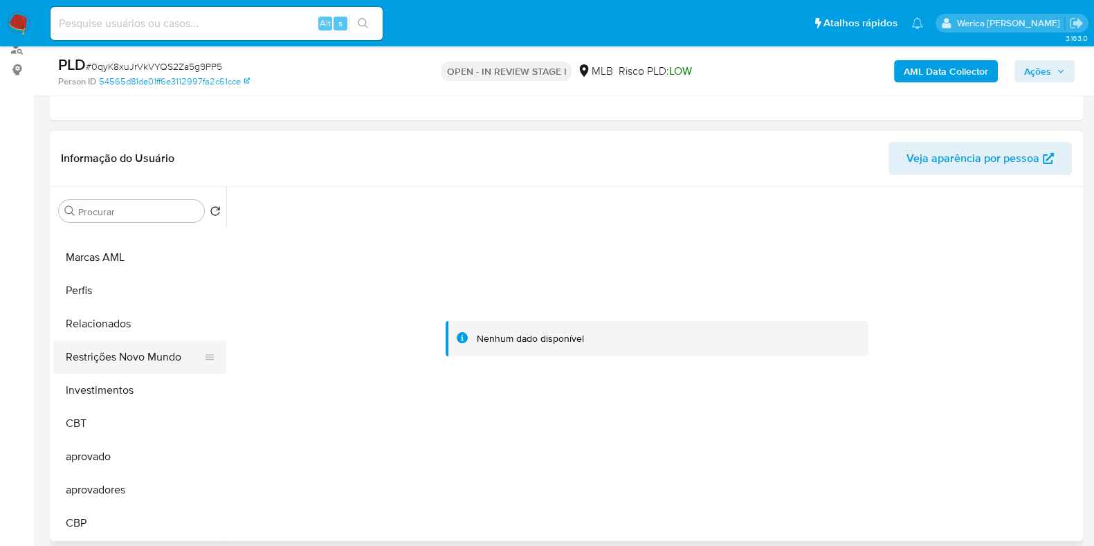
click at [144, 354] on button "Restrições Novo Mundo" at bounding box center [134, 357] width 162 height 33
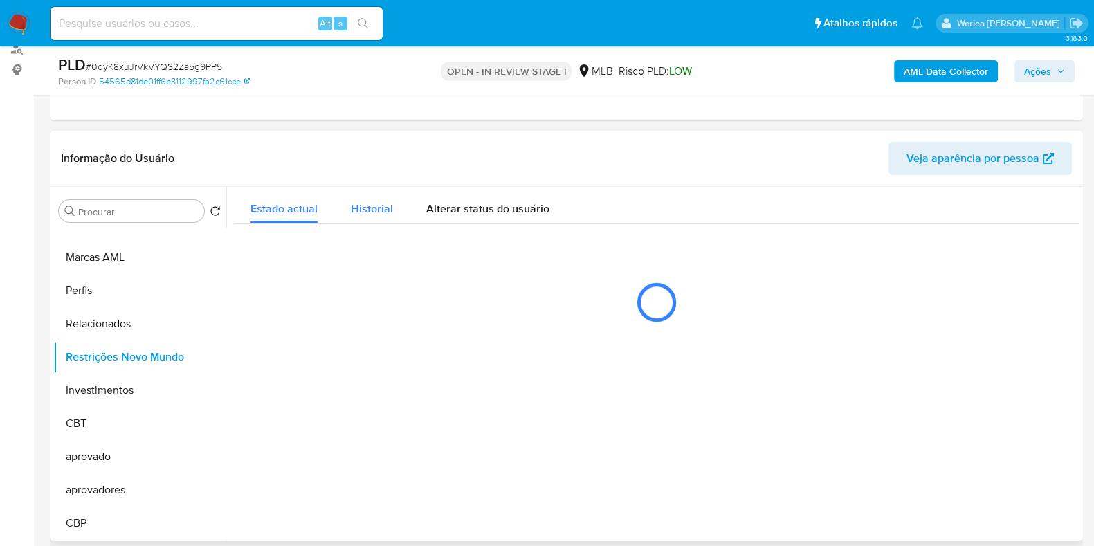
click at [365, 219] on div "Estado actual Historial Alterar status do usuário" at bounding box center [657, 262] width 846 height 151
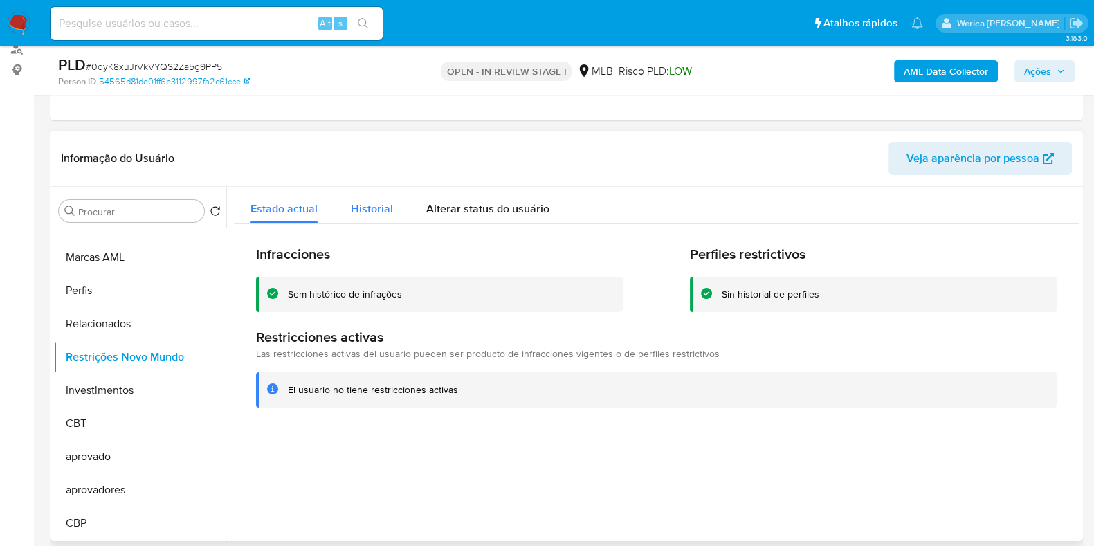
click at [365, 212] on span "Historial" at bounding box center [372, 209] width 42 height 16
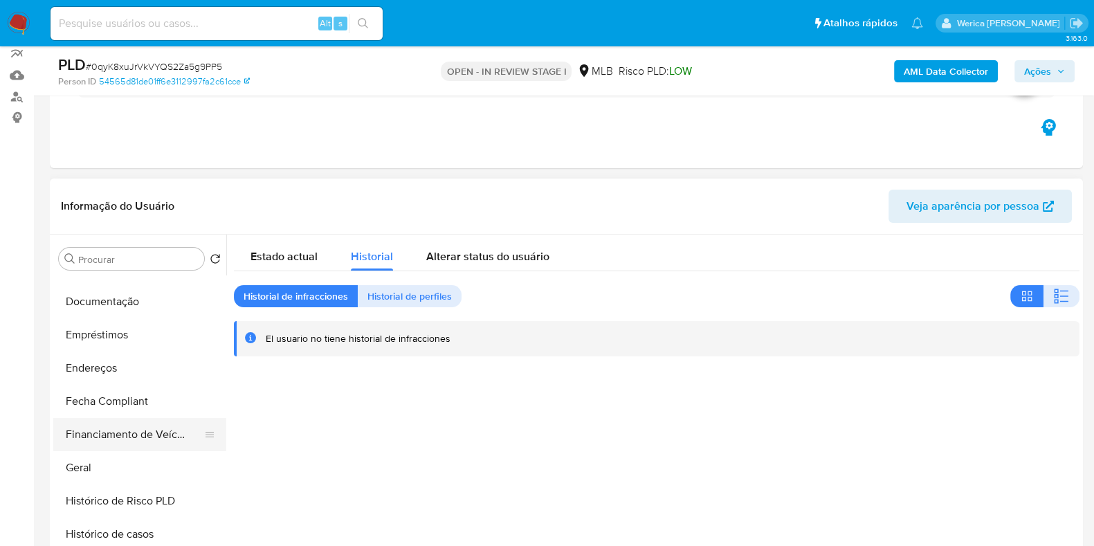
scroll to position [232, 0]
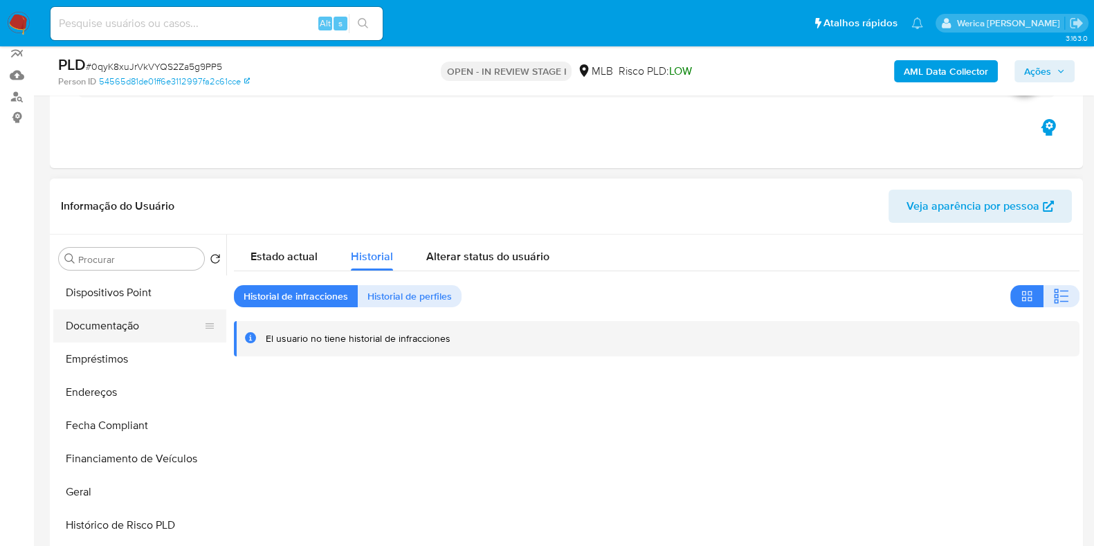
click at [138, 332] on button "Documentação" at bounding box center [134, 325] width 162 height 33
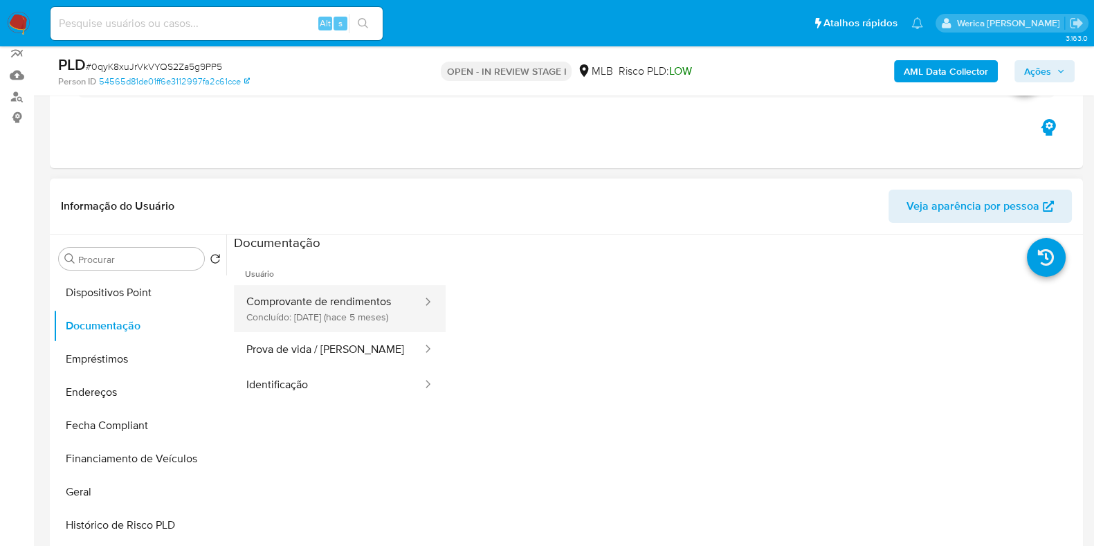
drag, startPoint x: 222, startPoint y: 299, endPoint x: 332, endPoint y: 292, distance: 110.3
click at [333, 280] on span "Usuário" at bounding box center [340, 268] width 212 height 33
click at [329, 320] on button "Comprovante de rendimentos Concluído: 05/05/2025 (hace 5 meses)" at bounding box center [329, 308] width 190 height 47
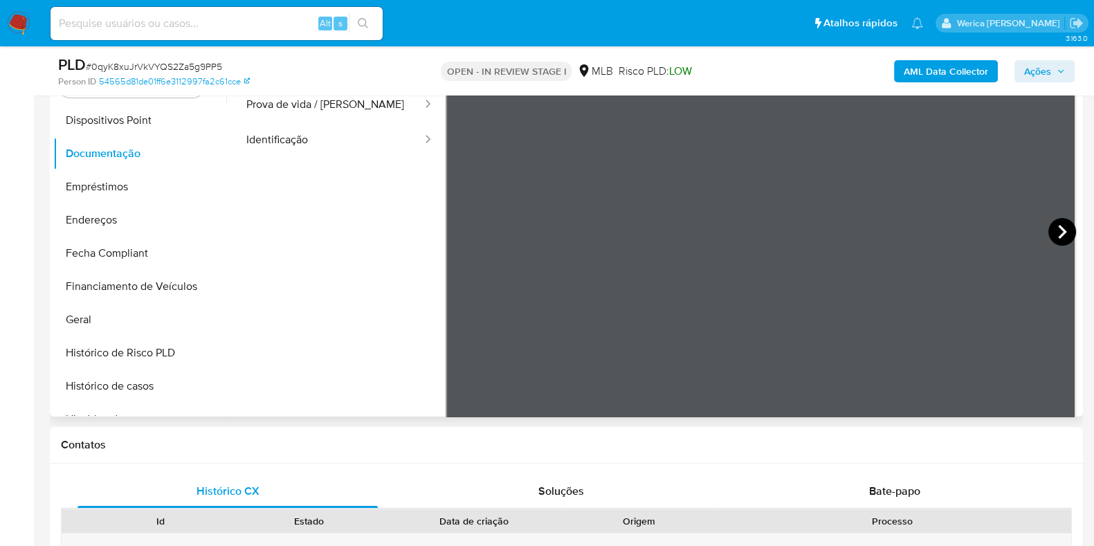
scroll to position [121, 0]
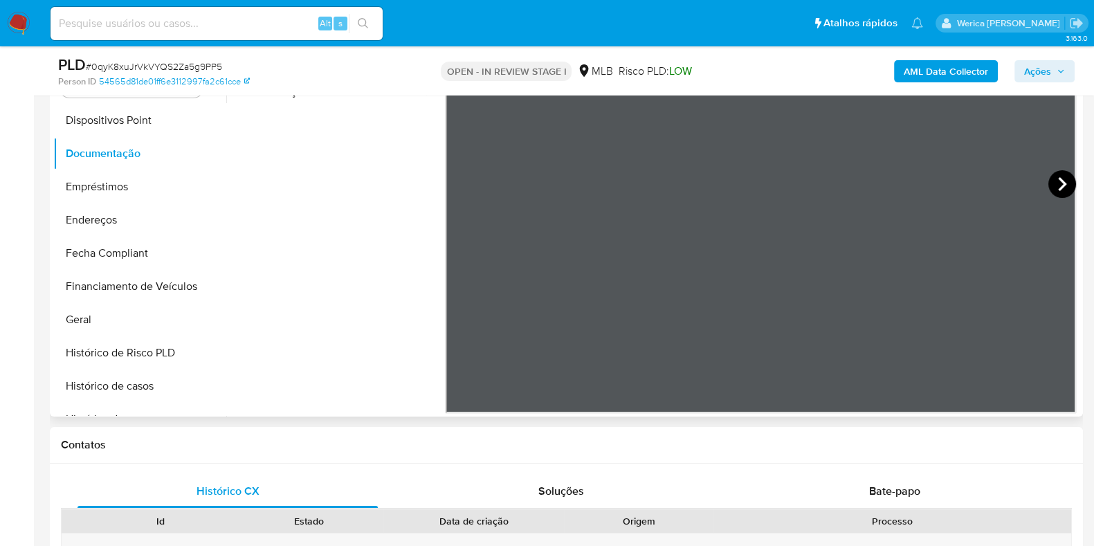
click at [1049, 184] on icon at bounding box center [1063, 184] width 28 height 28
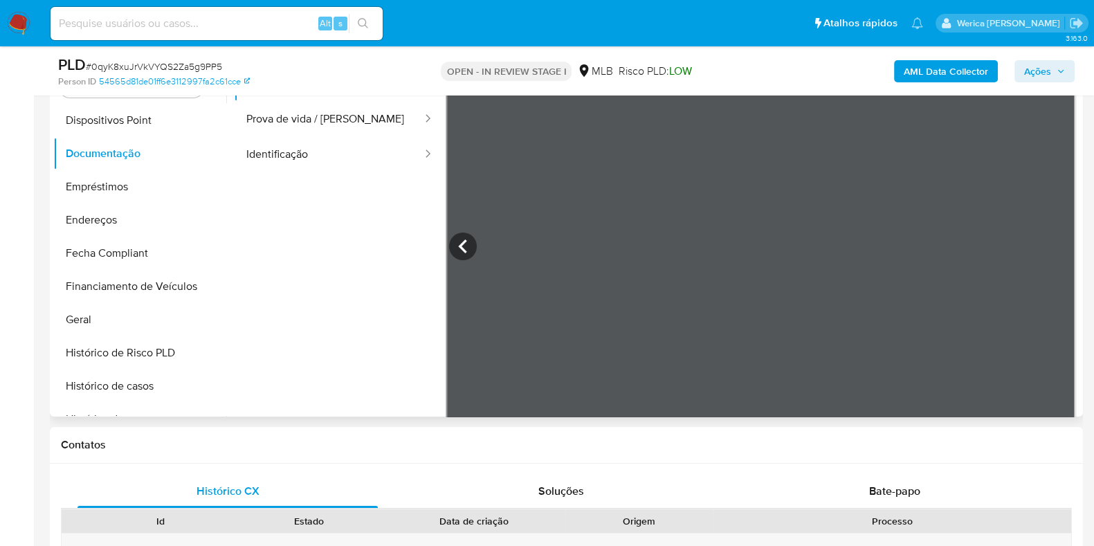
scroll to position [34, 0]
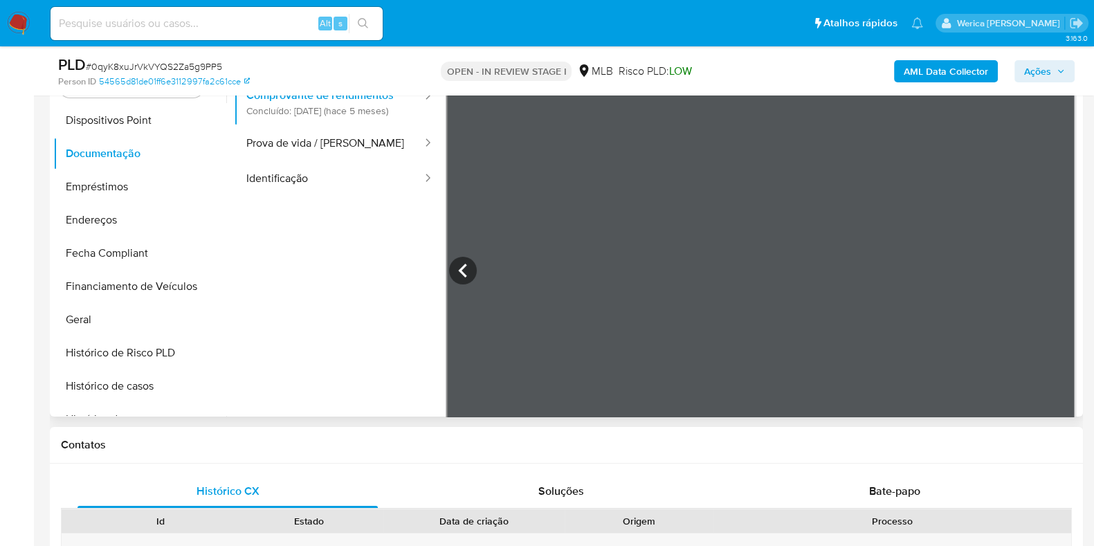
click at [962, 455] on div "Contatos" at bounding box center [566, 445] width 1033 height 37
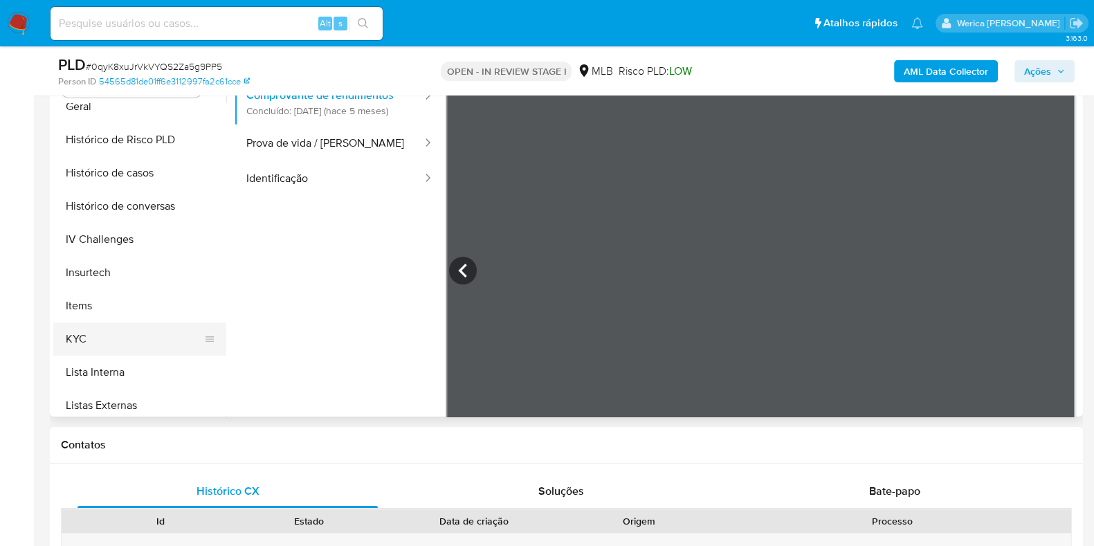
scroll to position [491, 0]
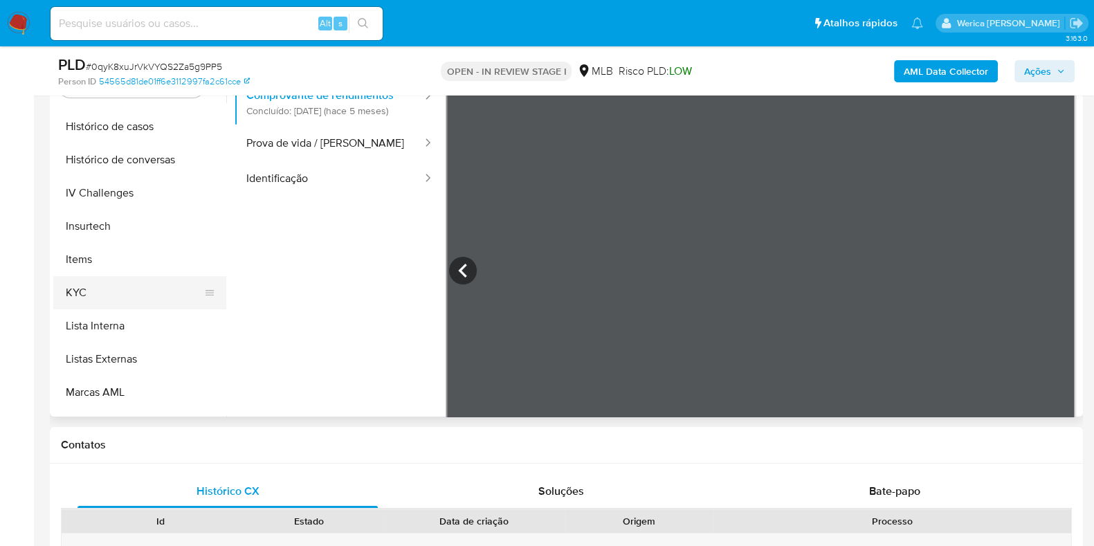
click at [120, 293] on button "KYC" at bounding box center [134, 292] width 162 height 33
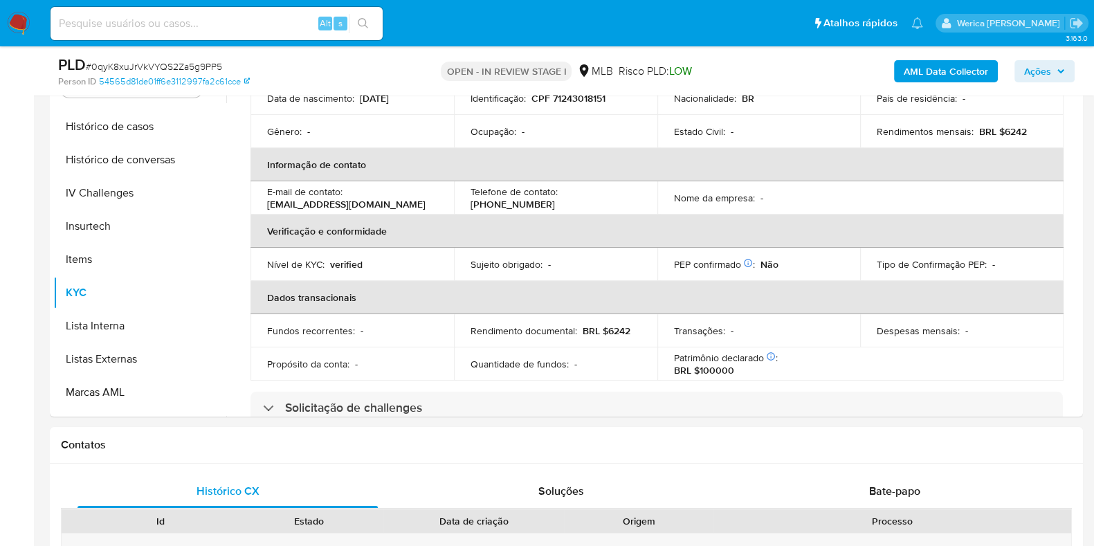
scroll to position [0, 0]
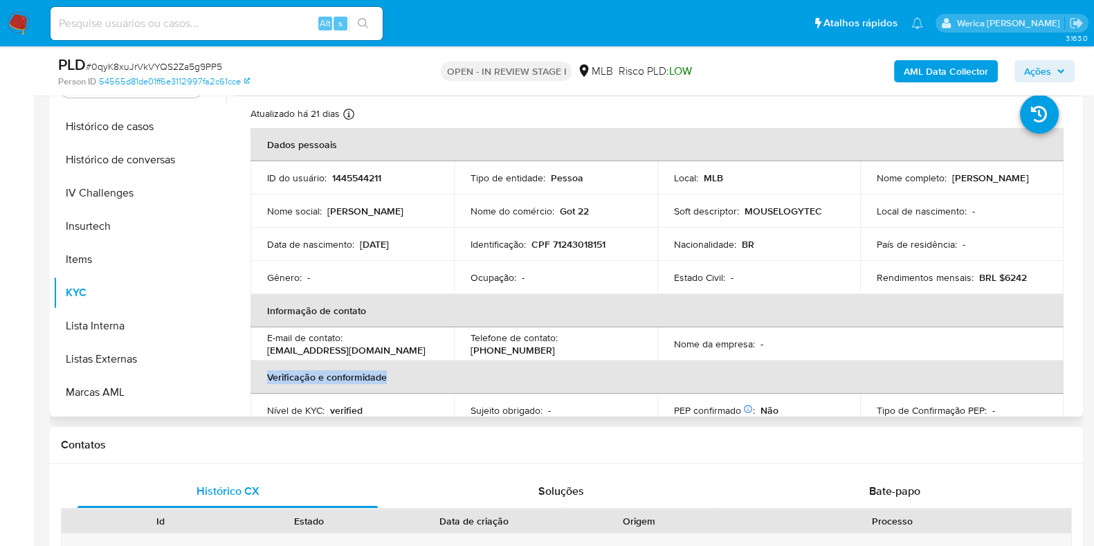
drag, startPoint x: 863, startPoint y: 361, endPoint x: 871, endPoint y: 356, distance: 9.4
click at [868, 357] on table "Dados pessoais ID do usuário : 1445544211 Tipo de entidade : Pessoa Local : MLB…" at bounding box center [657, 327] width 813 height 399
drag, startPoint x: 981, startPoint y: 244, endPoint x: 1045, endPoint y: 150, distance: 113.1
click at [783, 197] on td "Soft descriptor : MOUSELOGYTEC" at bounding box center [759, 210] width 203 height 33
click at [914, 81] on b "AML Data Collector" at bounding box center [946, 71] width 84 height 22
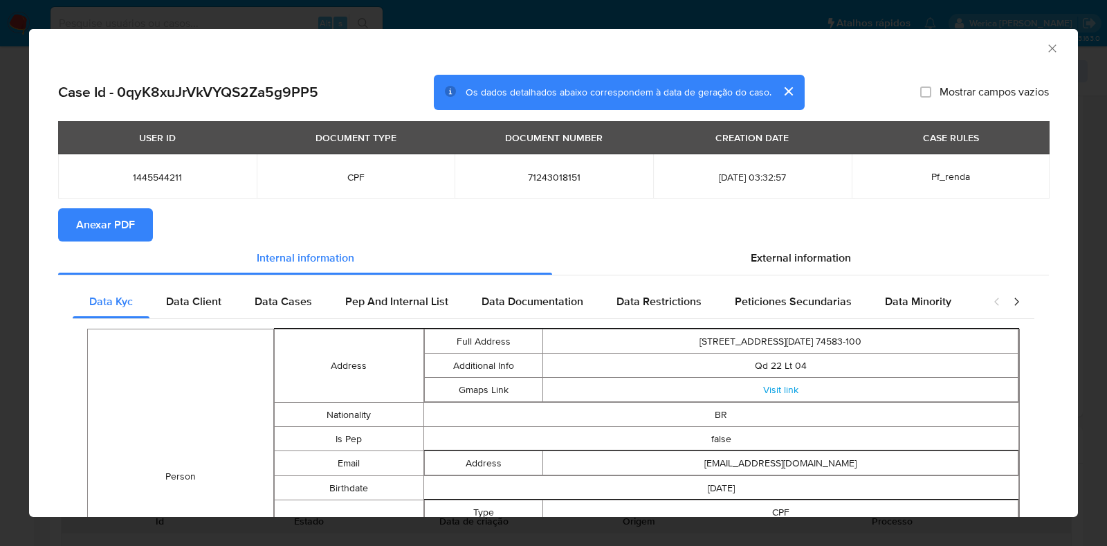
click at [105, 223] on span "Anexar PDF" at bounding box center [105, 225] width 59 height 30
click at [98, 212] on span "Anexar PDF" at bounding box center [105, 225] width 59 height 30
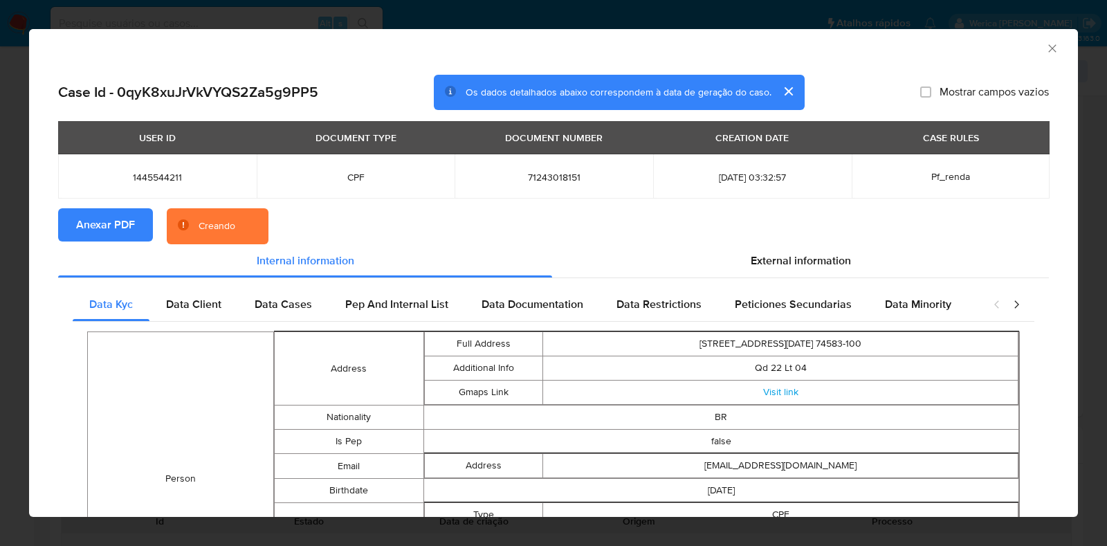
click at [1049, 50] on icon "Fechar a janela" at bounding box center [1053, 48] width 8 height 8
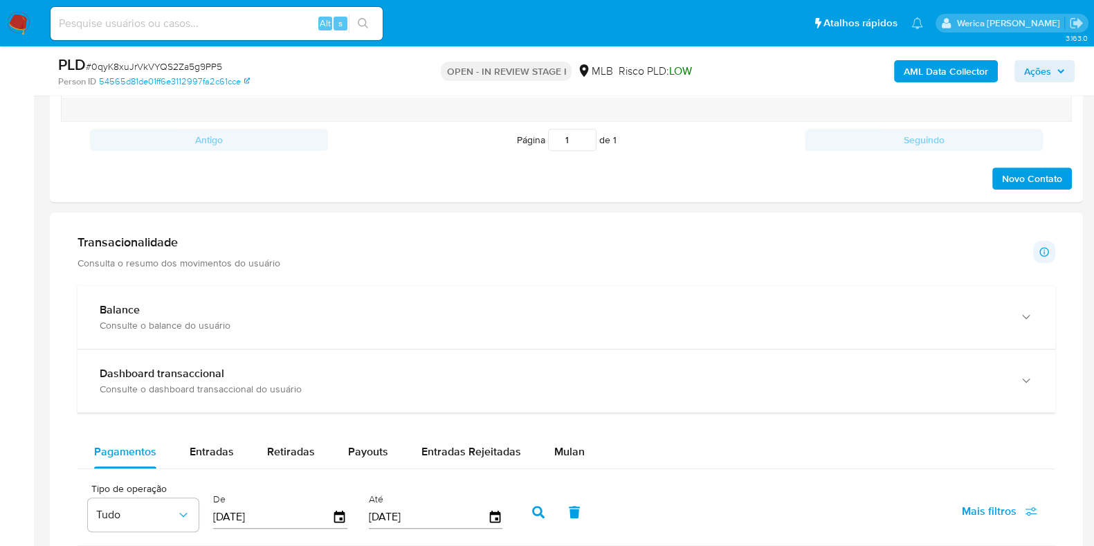
scroll to position [903, 0]
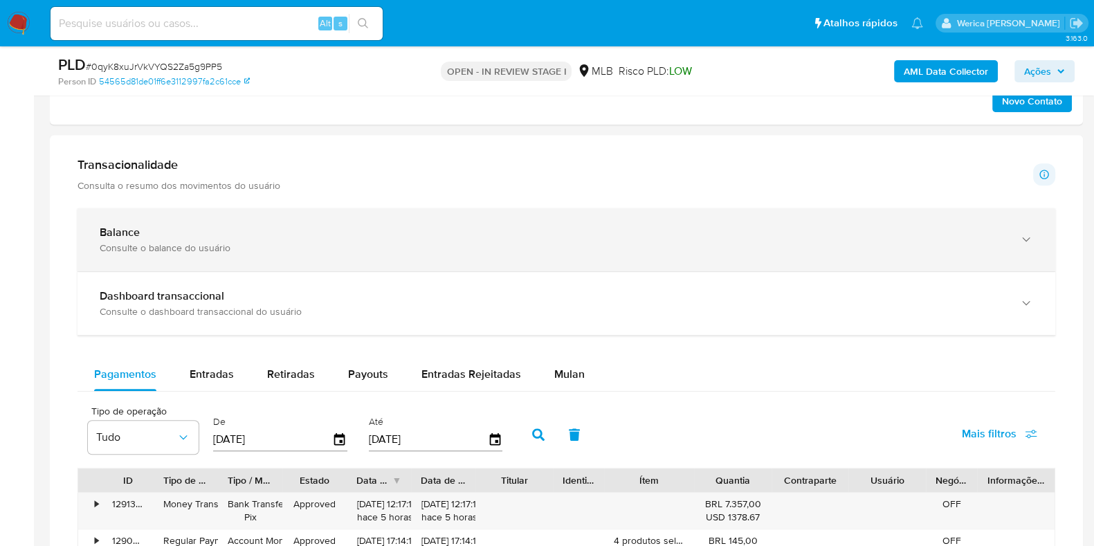
click at [269, 233] on div "Balance" at bounding box center [553, 233] width 906 height 14
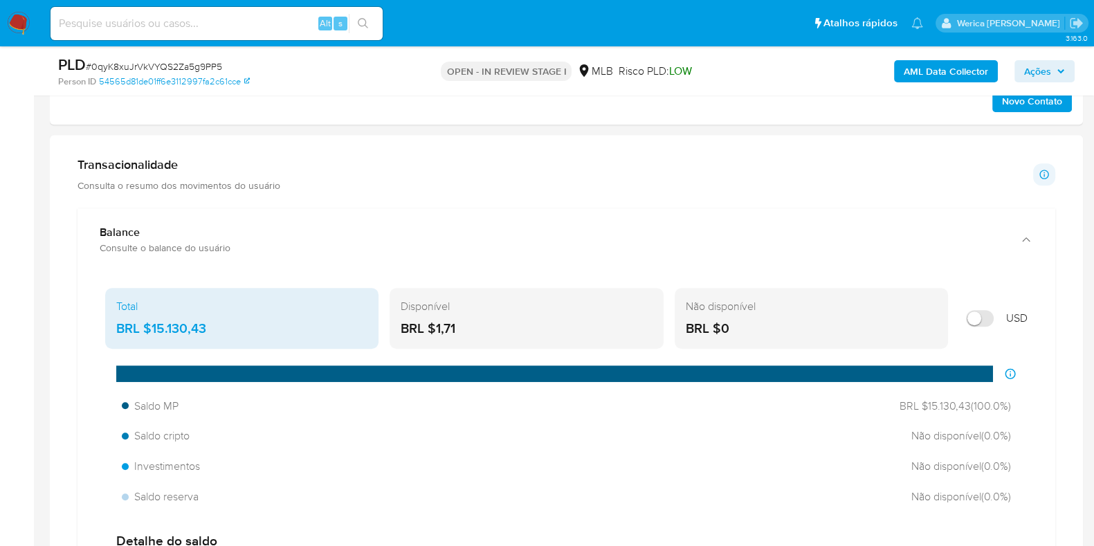
drag, startPoint x: 154, startPoint y: 332, endPoint x: 244, endPoint y: 320, distance: 90.1
click at [244, 320] on div "BRL $15.130,43" at bounding box center [241, 329] width 251 height 18
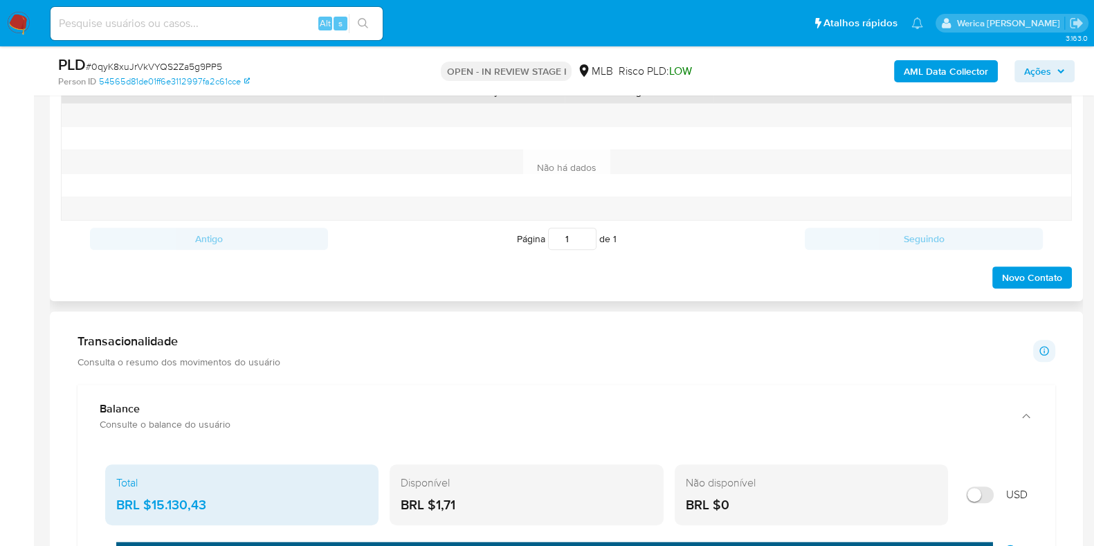
scroll to position [817, 0]
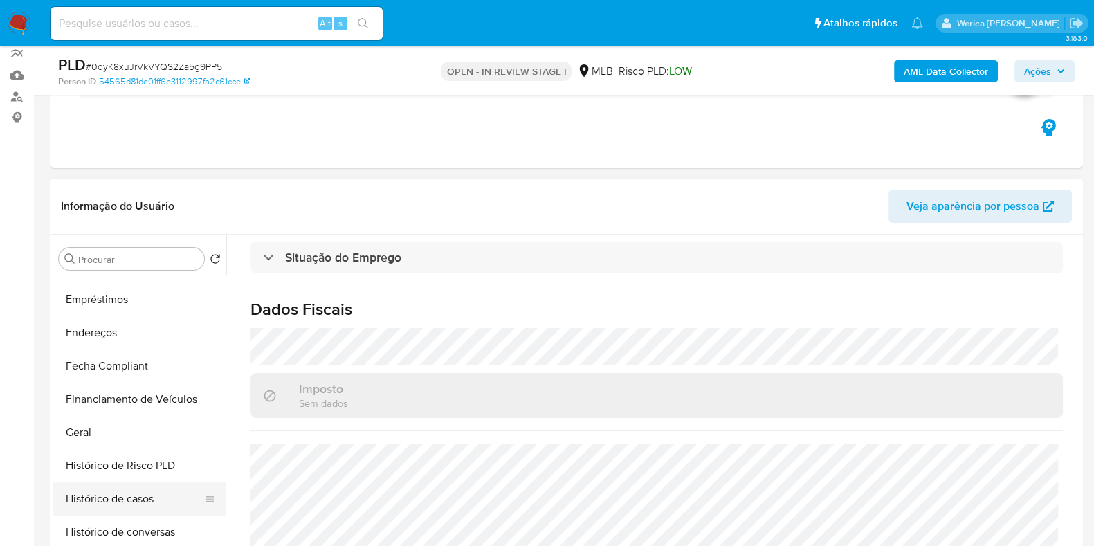
scroll to position [318, 0]
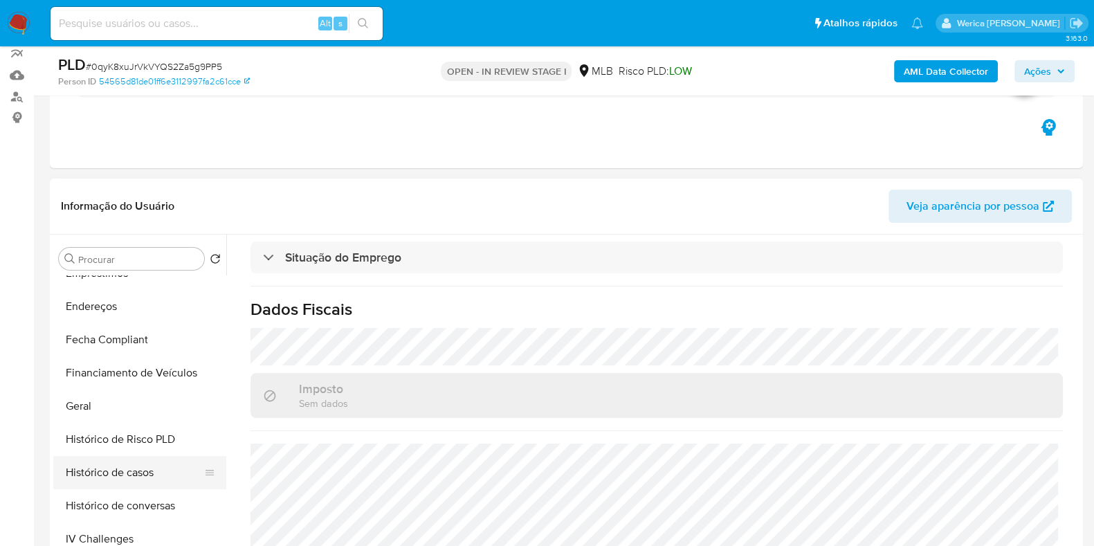
click at [136, 473] on button "Histórico de casos" at bounding box center [134, 472] width 162 height 33
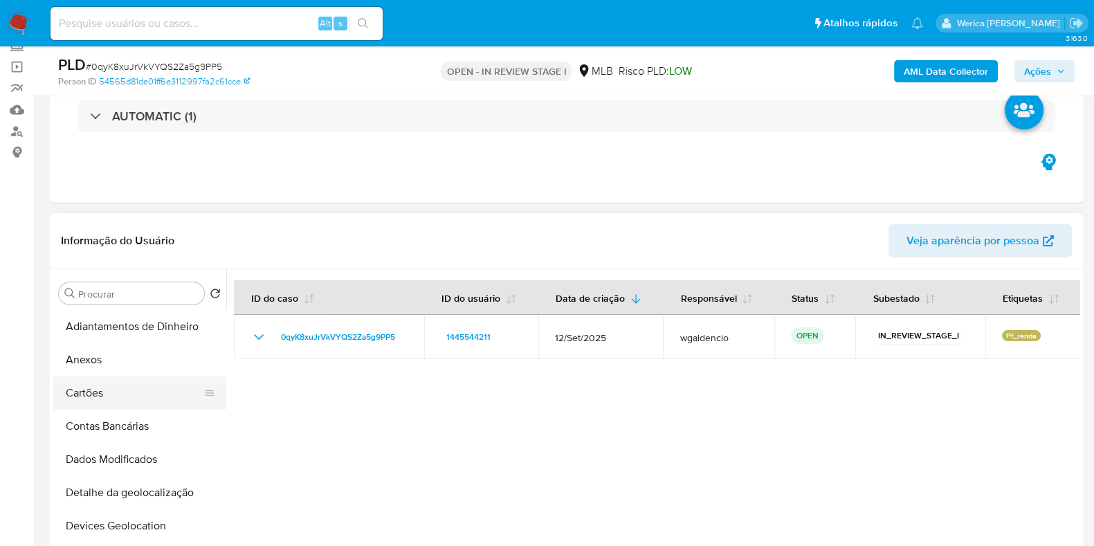
scroll to position [37, 0]
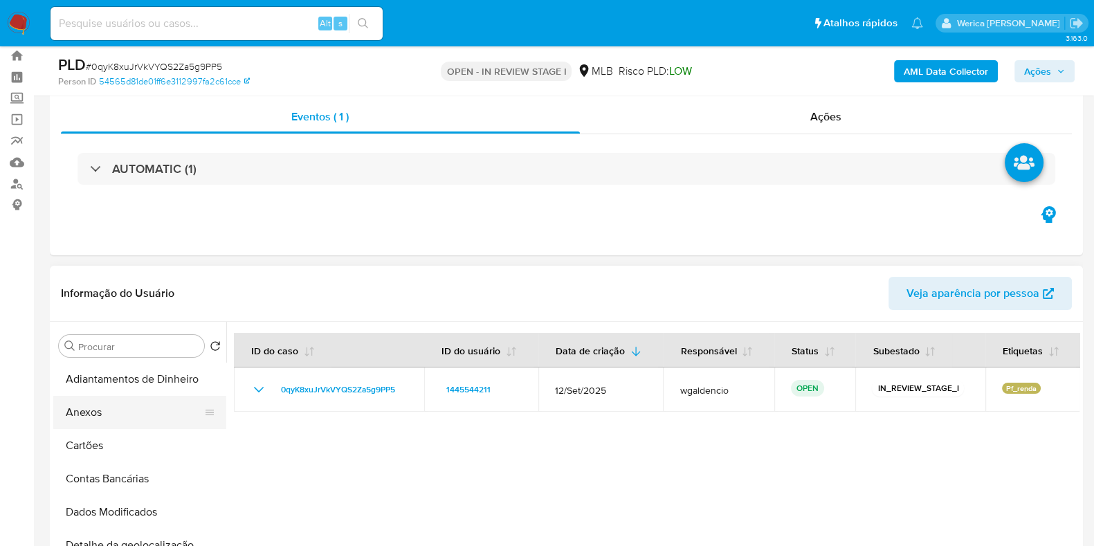
drag, startPoint x: 107, startPoint y: 424, endPoint x: 184, endPoint y: 395, distance: 82.1
click at [107, 424] on button "Anexos" at bounding box center [134, 412] width 162 height 33
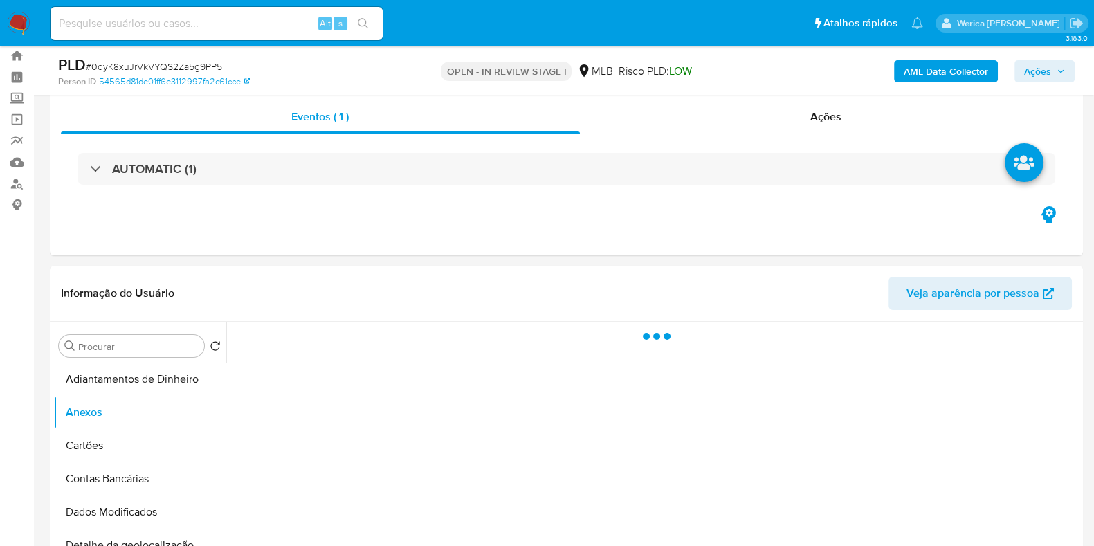
click at [925, 74] on b "AML Data Collector" at bounding box center [946, 71] width 84 height 22
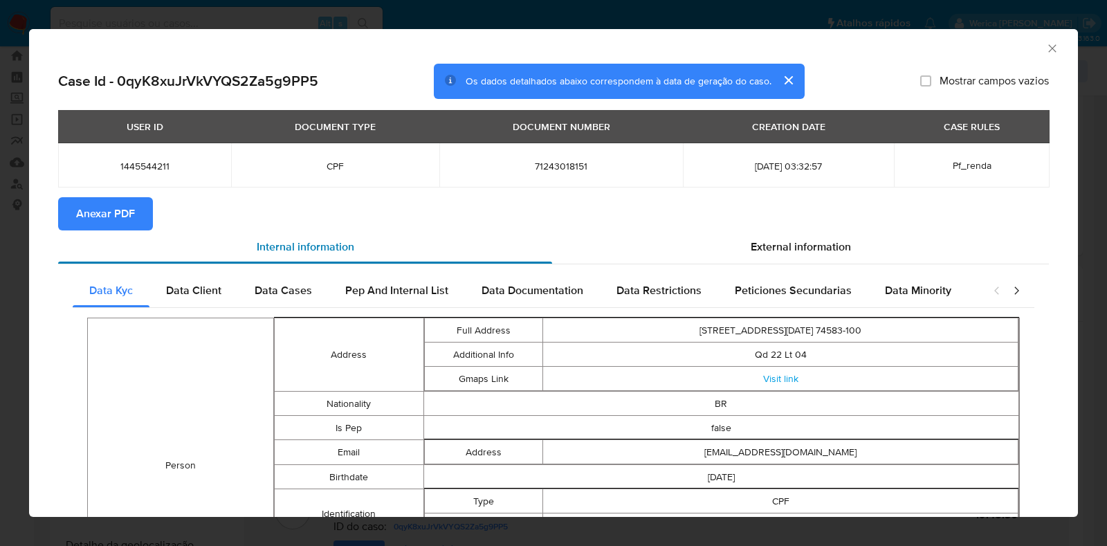
click at [125, 235] on div "Internal information" at bounding box center [305, 246] width 494 height 33
click at [106, 212] on span "Anexar PDF" at bounding box center [105, 214] width 59 height 30
click at [1046, 48] on icon "Fechar a janela" at bounding box center [1053, 49] width 14 height 14
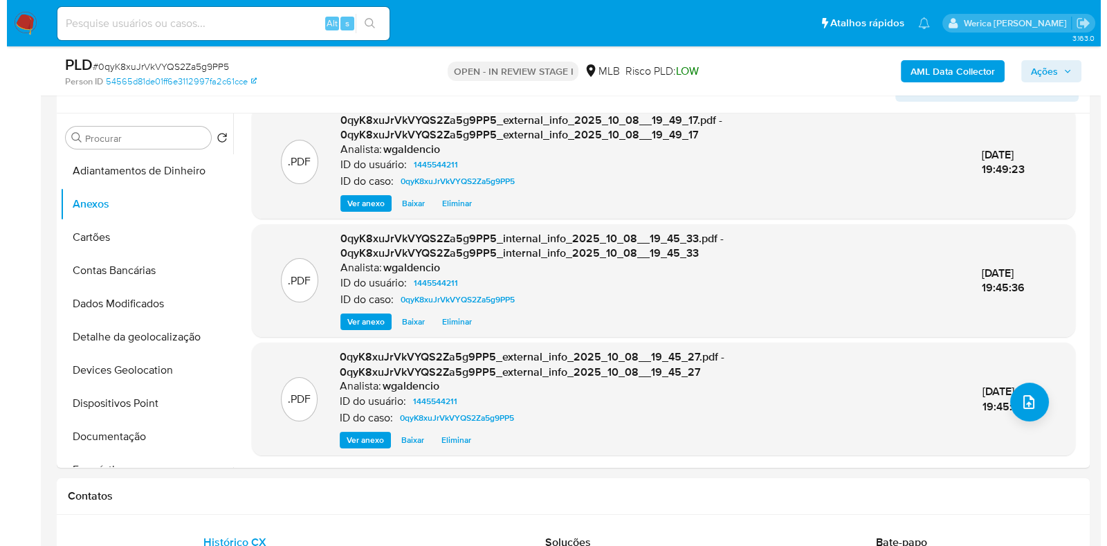
scroll to position [297, 0]
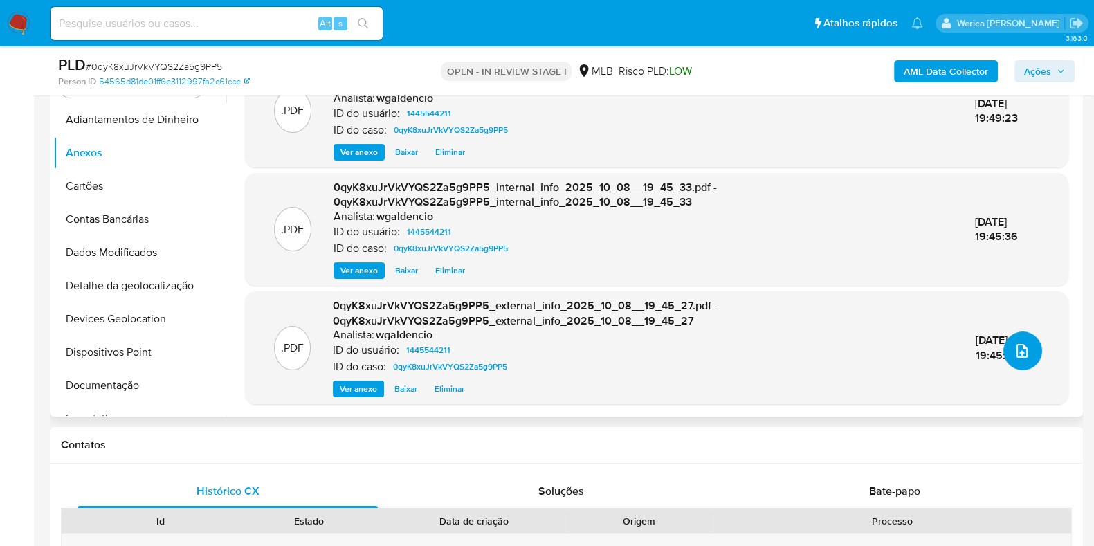
click at [1023, 349] on icon "upload-file" at bounding box center [1022, 351] width 17 height 17
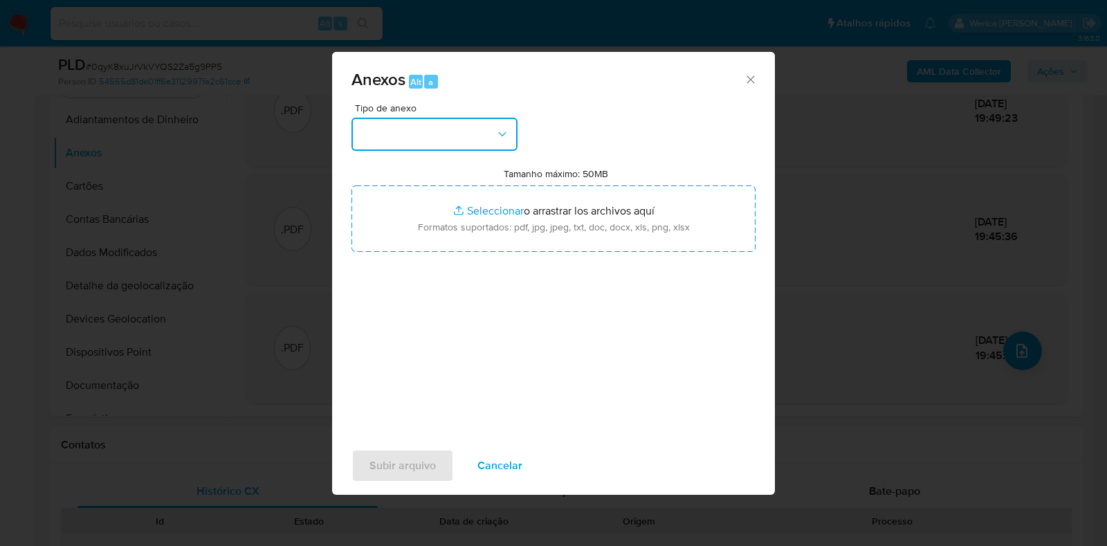
click at [460, 140] on button "button" at bounding box center [435, 134] width 166 height 33
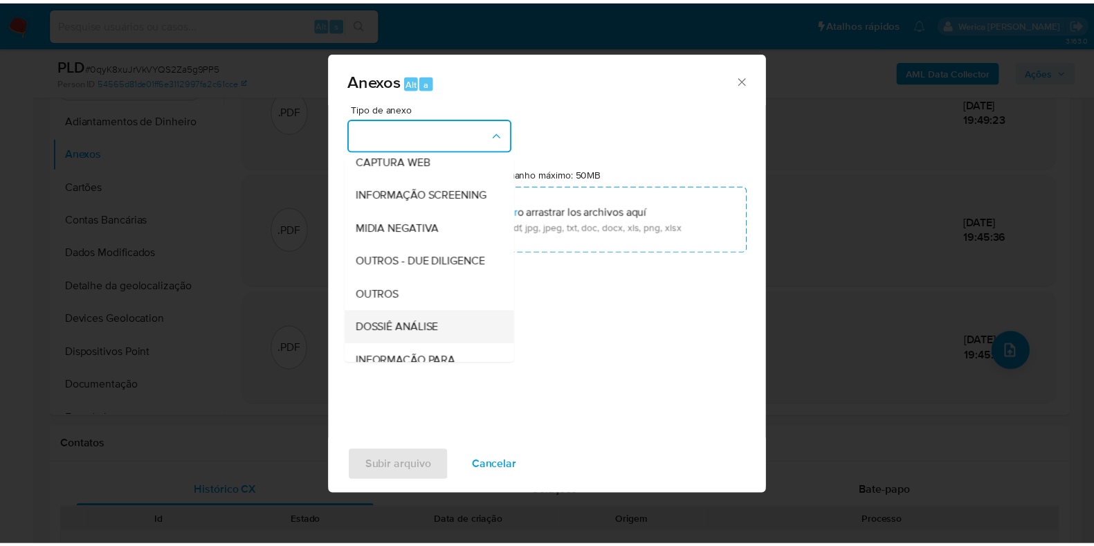
scroll to position [172, 0]
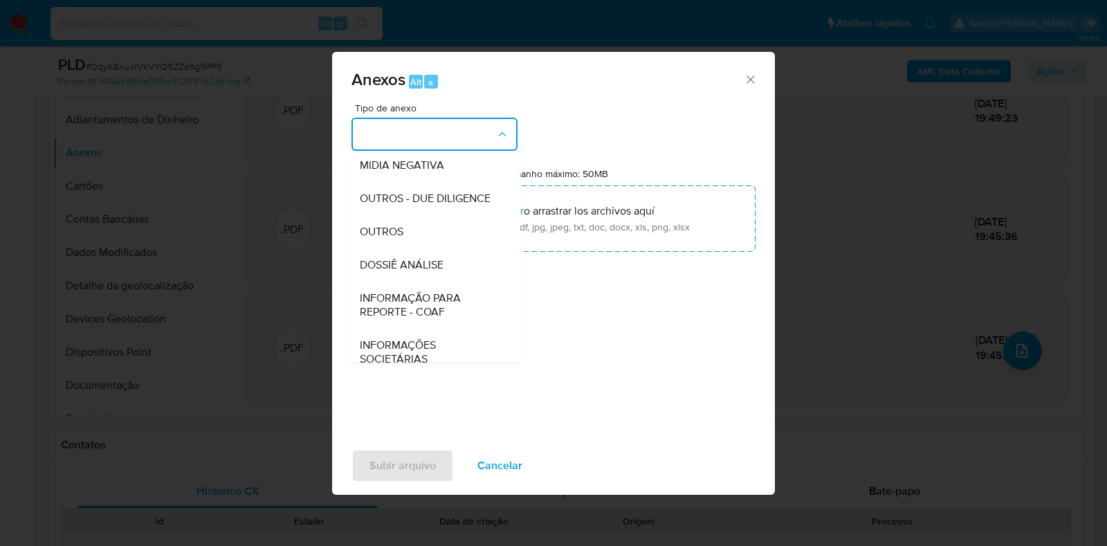
click at [412, 272] on span "DOSSIÊ ANÁLISE" at bounding box center [402, 265] width 84 height 14
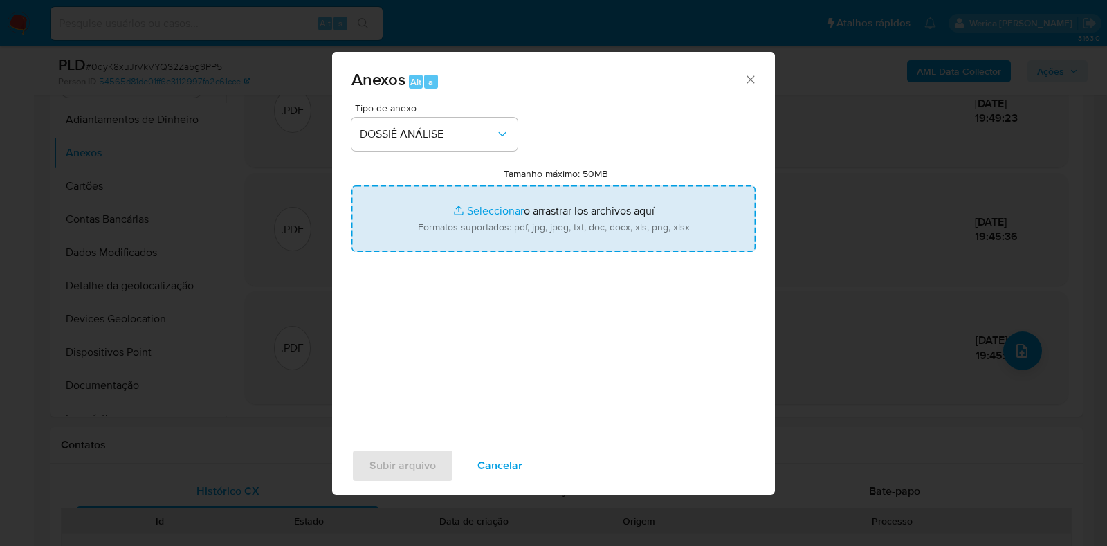
click at [431, 231] on input "Tamanho máximo: 50MB Seleccionar archivos" at bounding box center [554, 218] width 404 height 66
type input "C:\fakepath\SAR - XXXXX - CPF 71243018151 - MATHEUS RODRIGUES FERREIRA ARAUJO.p…"
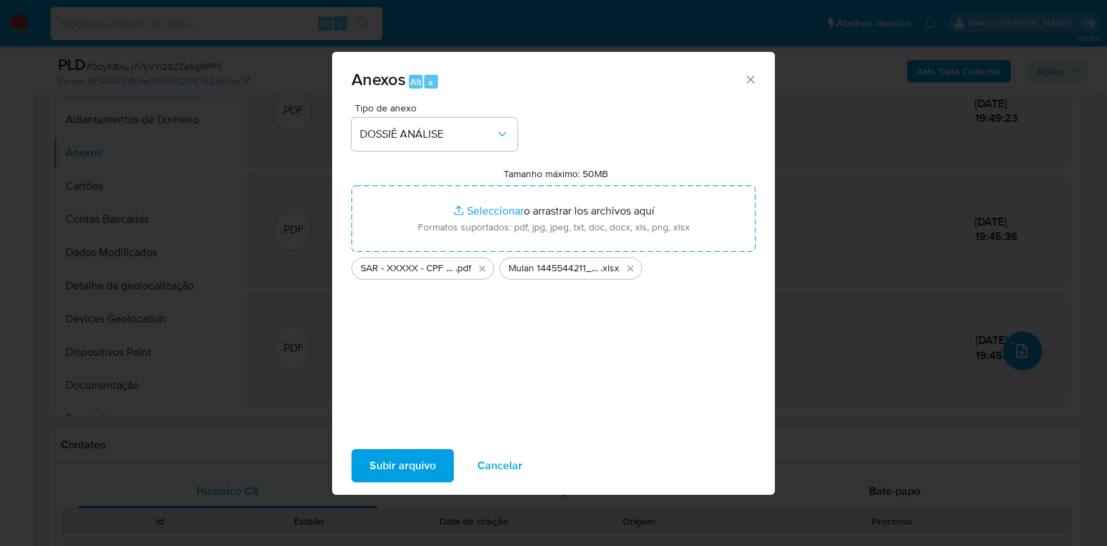
click at [419, 471] on span "Subir arquivo" at bounding box center [403, 466] width 66 height 30
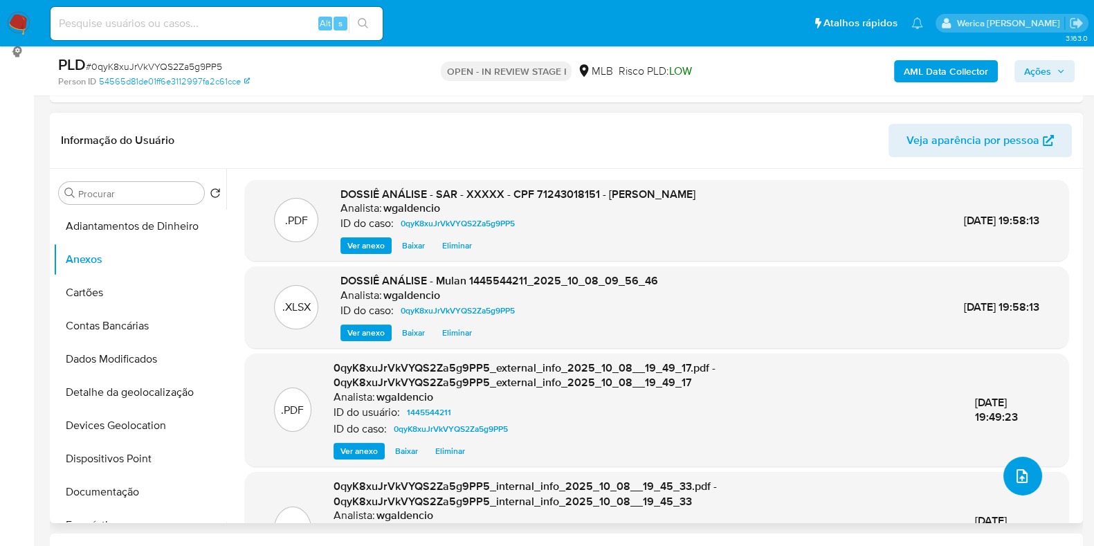
scroll to position [125, 0]
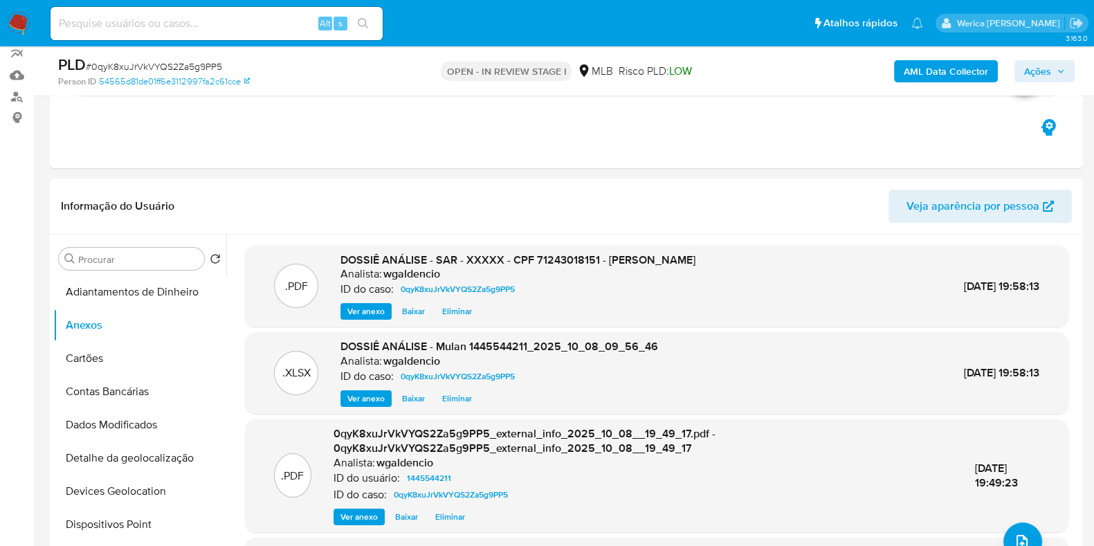
click at [1028, 84] on div "AML Data Collector Ações" at bounding box center [907, 71] width 335 height 33
click at [1025, 71] on span "Ações" at bounding box center [1037, 71] width 27 height 22
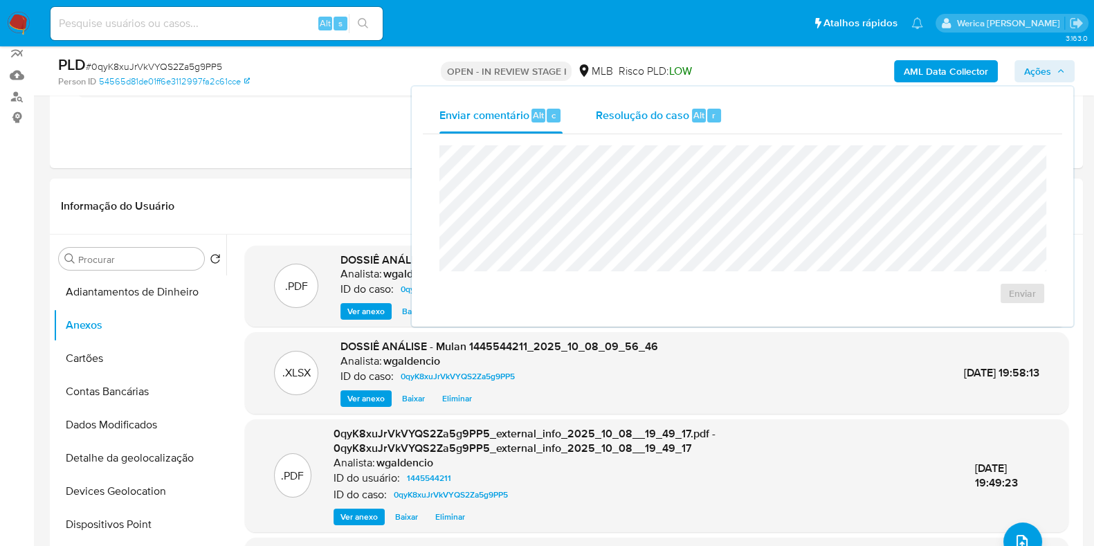
click at [682, 126] on div "Resolução do caso Alt r" at bounding box center [659, 116] width 127 height 36
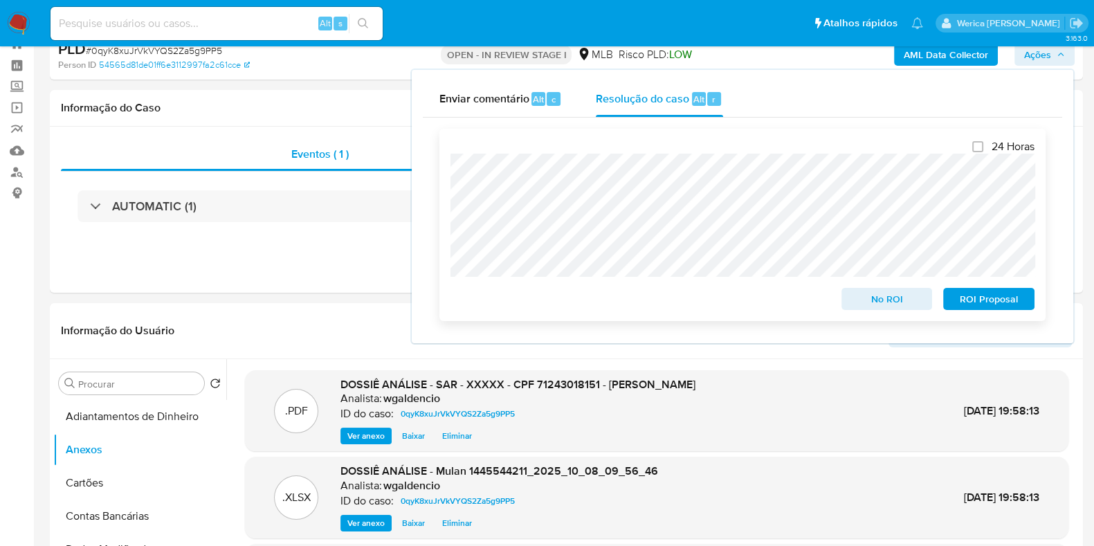
scroll to position [0, 0]
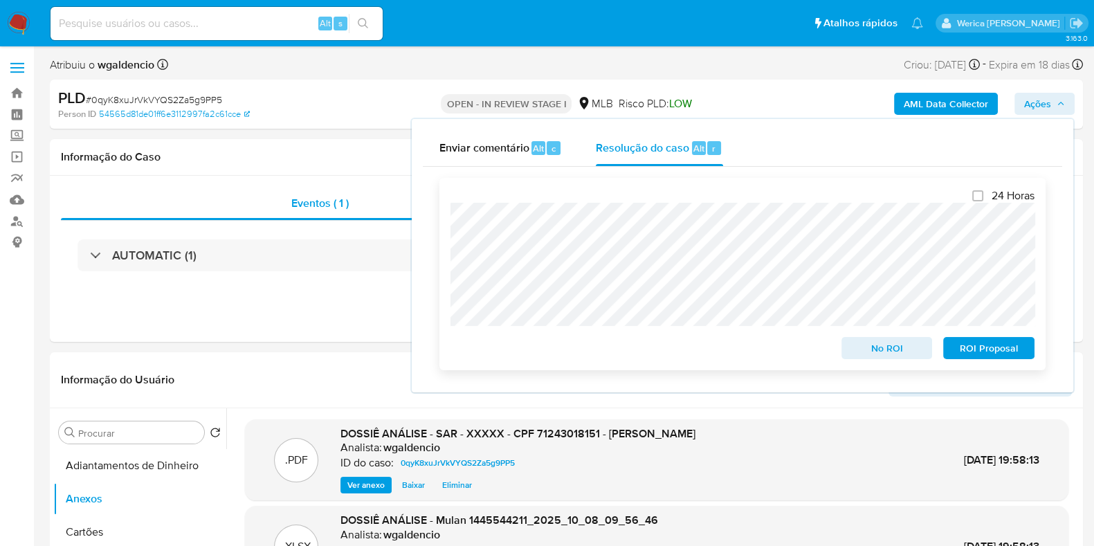
click at [986, 358] on span "ROI Proposal" at bounding box center [989, 347] width 72 height 19
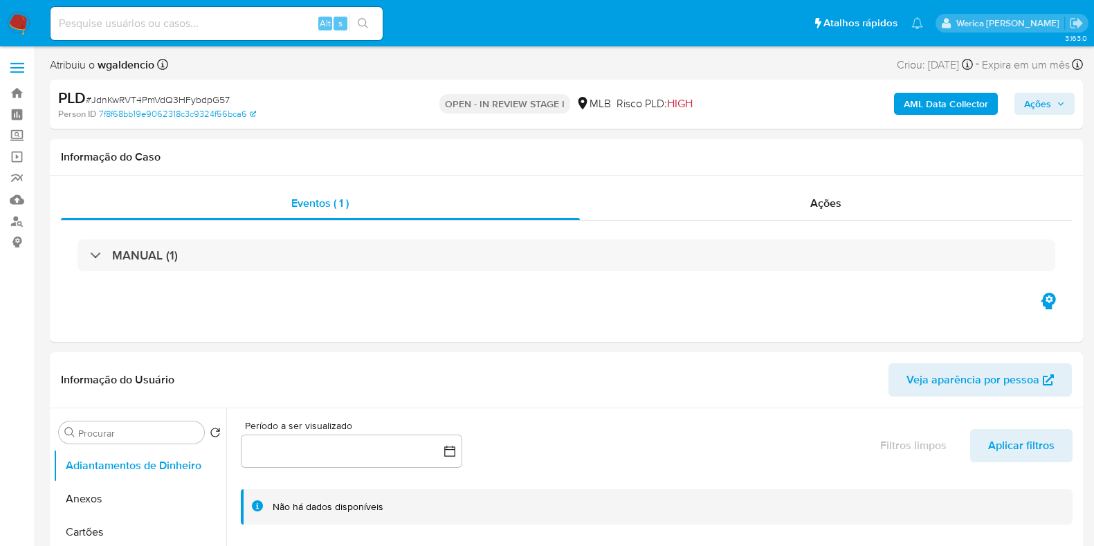
select select "10"
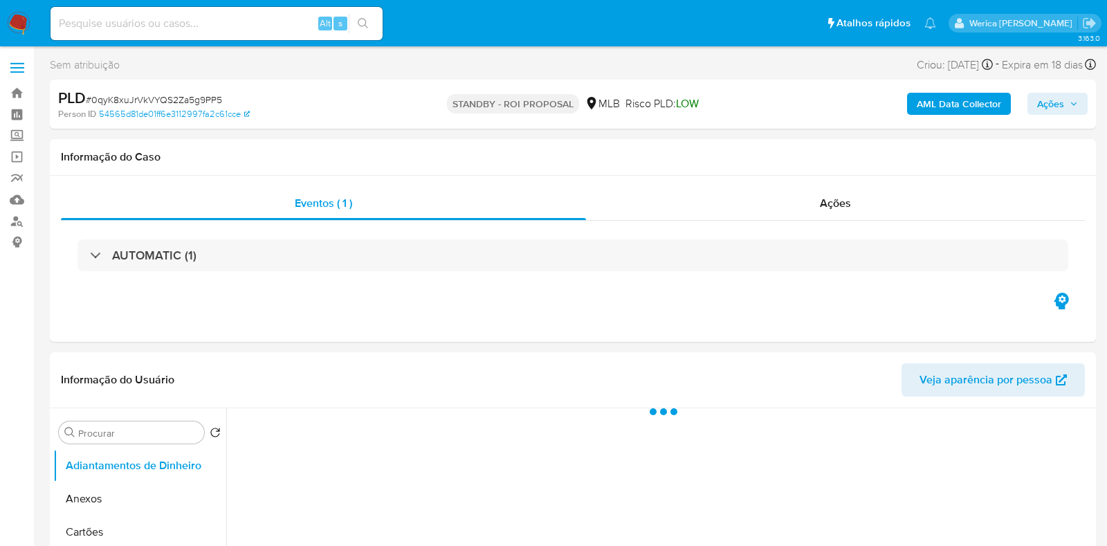
select select "10"
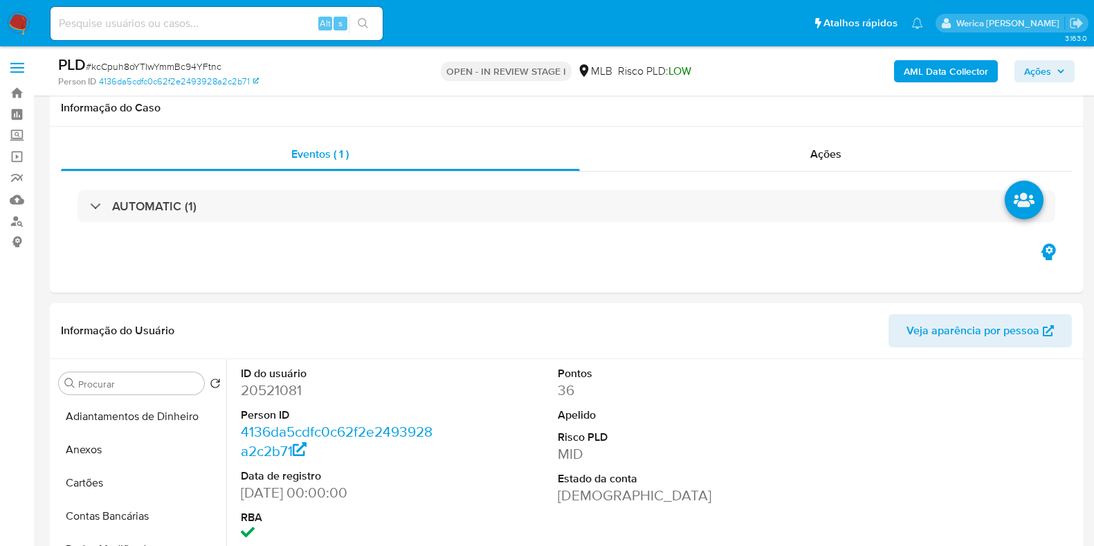
select select "10"
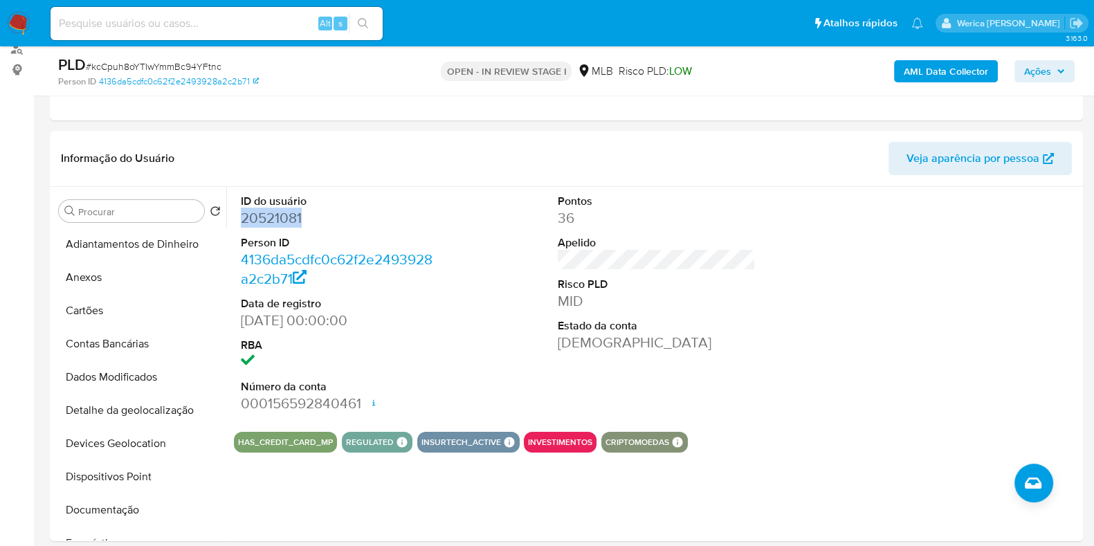
scroll to position [259, 0]
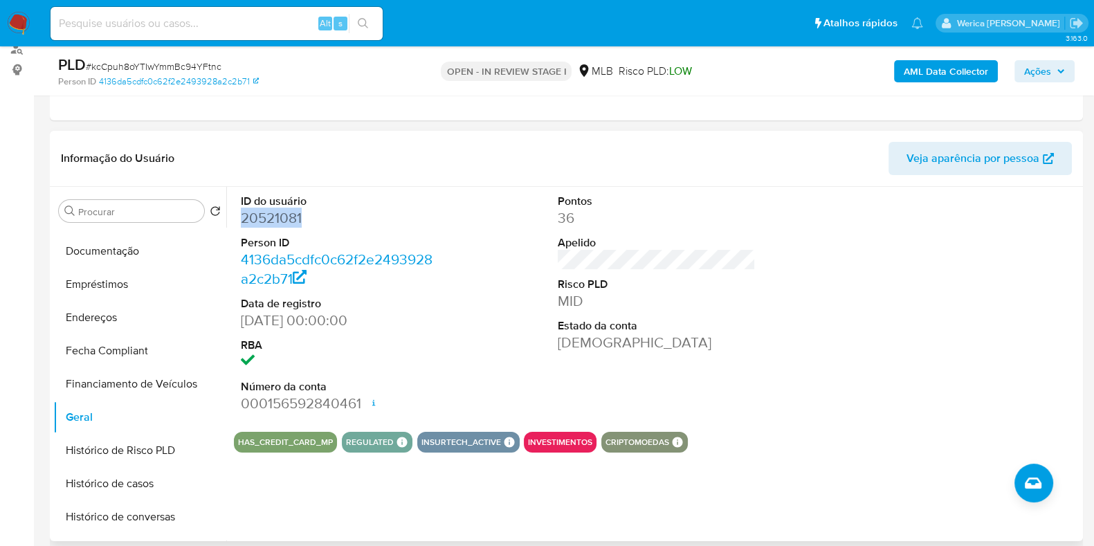
click at [278, 218] on dd "20521081" at bounding box center [340, 217] width 198 height 19
click at [149, 490] on button "Histórico de casos" at bounding box center [134, 483] width 162 height 33
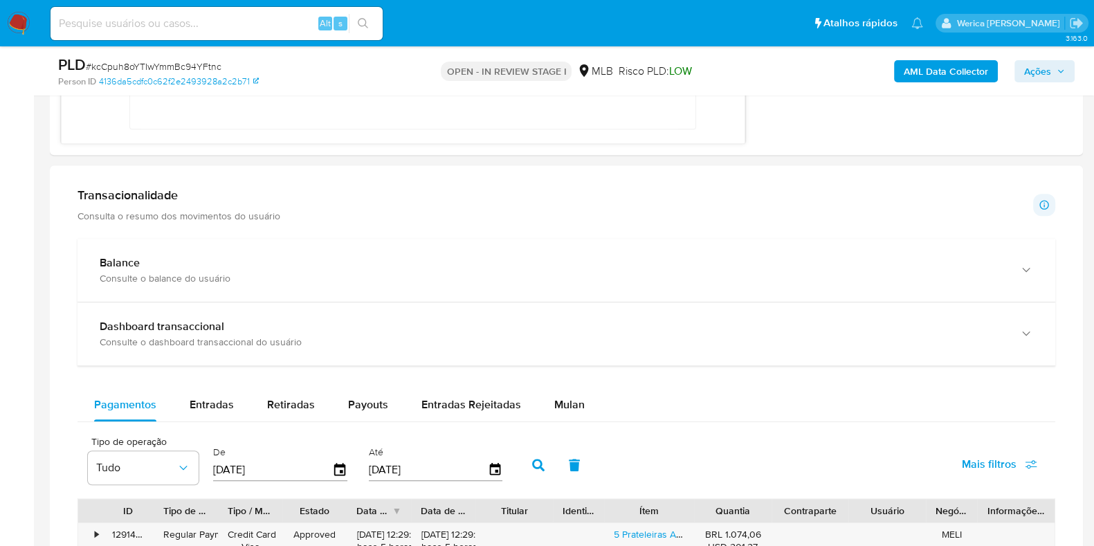
scroll to position [1211, 0]
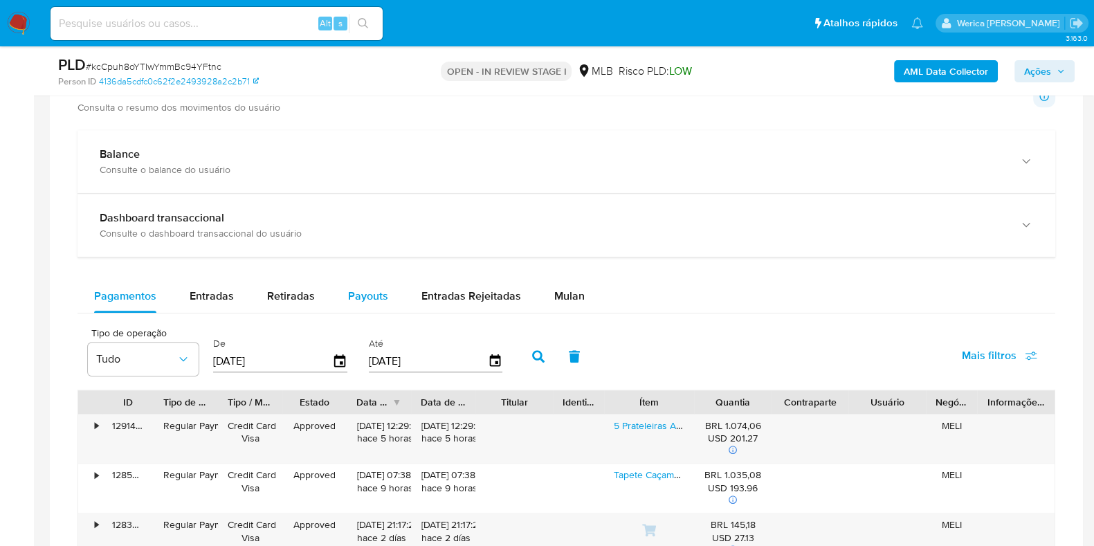
click at [348, 297] on span "Payouts" at bounding box center [368, 296] width 40 height 16
select select "10"
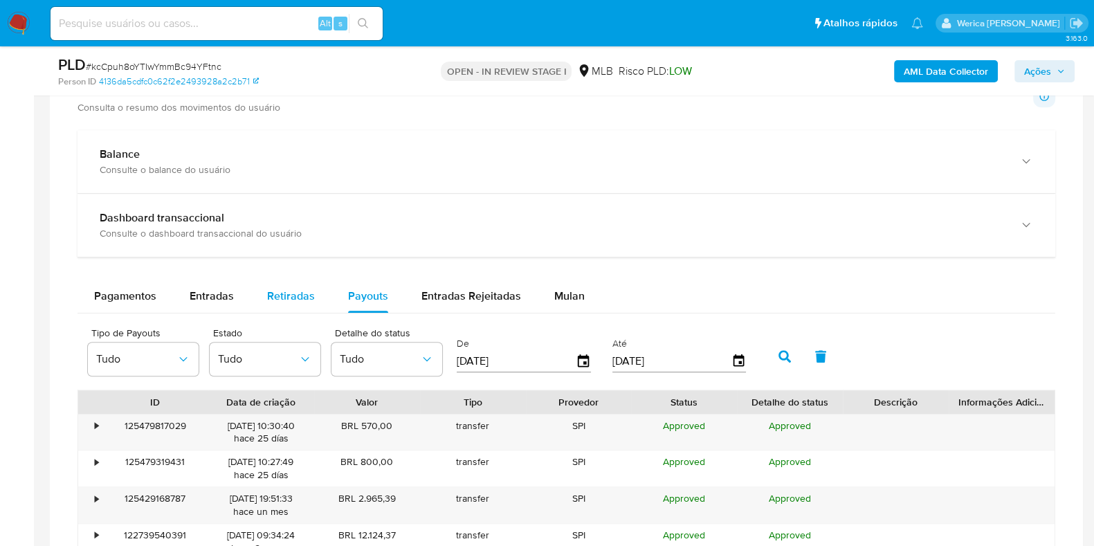
click at [300, 302] on div "Retiradas" at bounding box center [291, 296] width 48 height 33
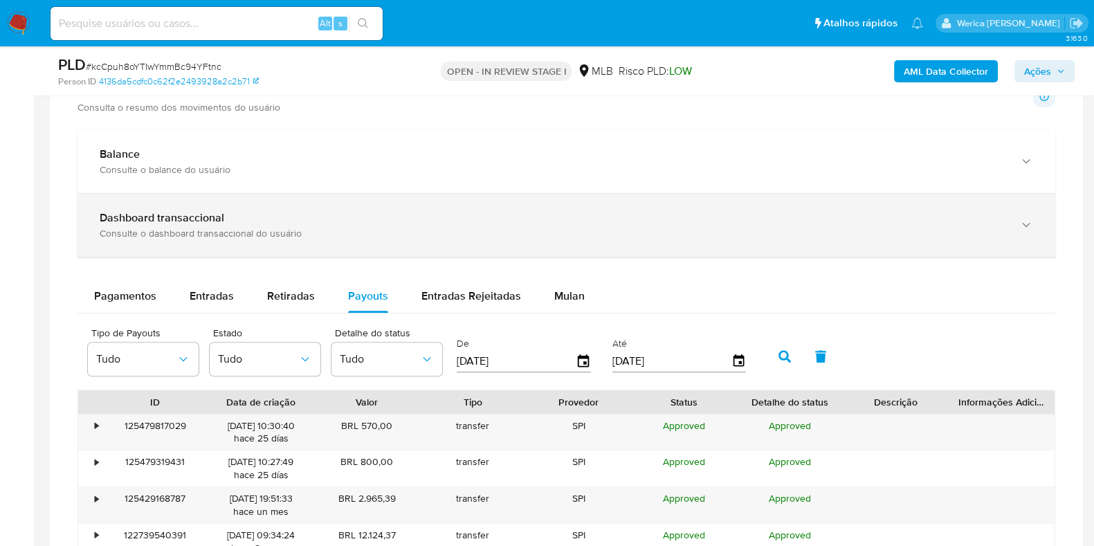
select select "10"
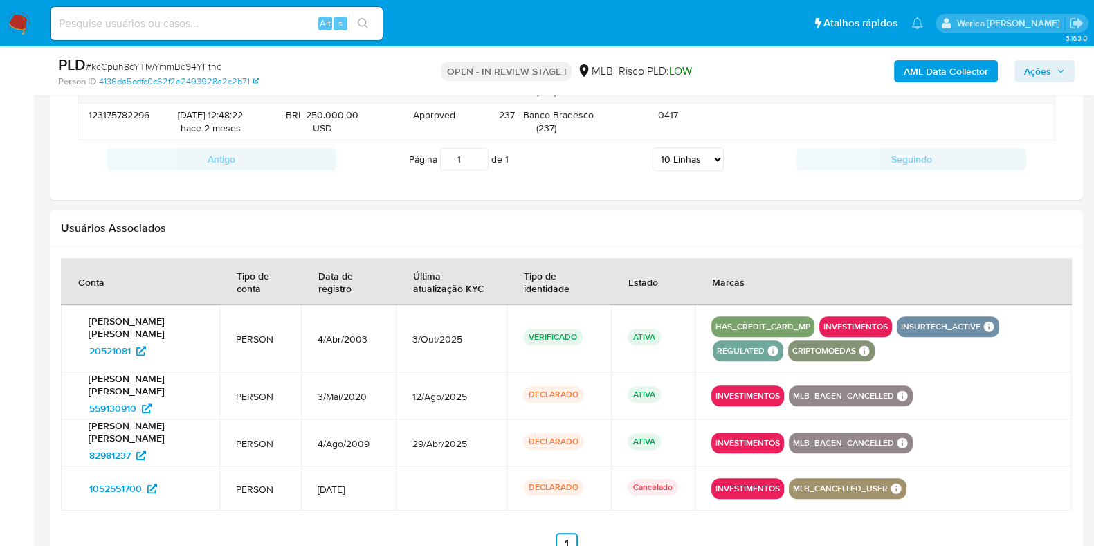
scroll to position [1471, 0]
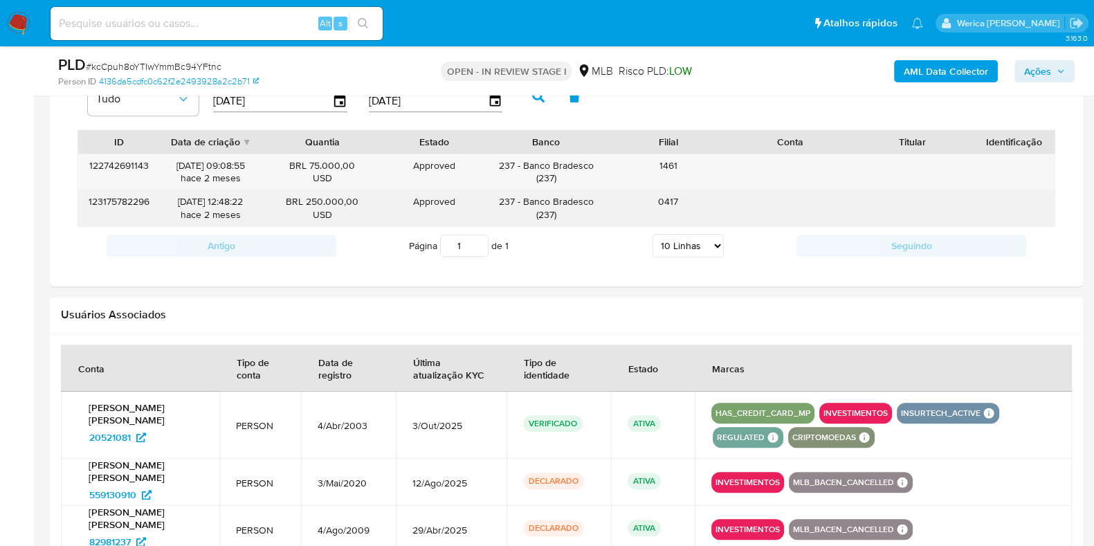
drag, startPoint x: 309, startPoint y: 203, endPoint x: 358, endPoint y: 202, distance: 49.1
click at [358, 202] on div "BRL 250.000,00 USD" at bounding box center [322, 208] width 102 height 26
click at [567, 199] on div "237 - Banco Bradesco ( 237 )" at bounding box center [546, 208] width 102 height 26
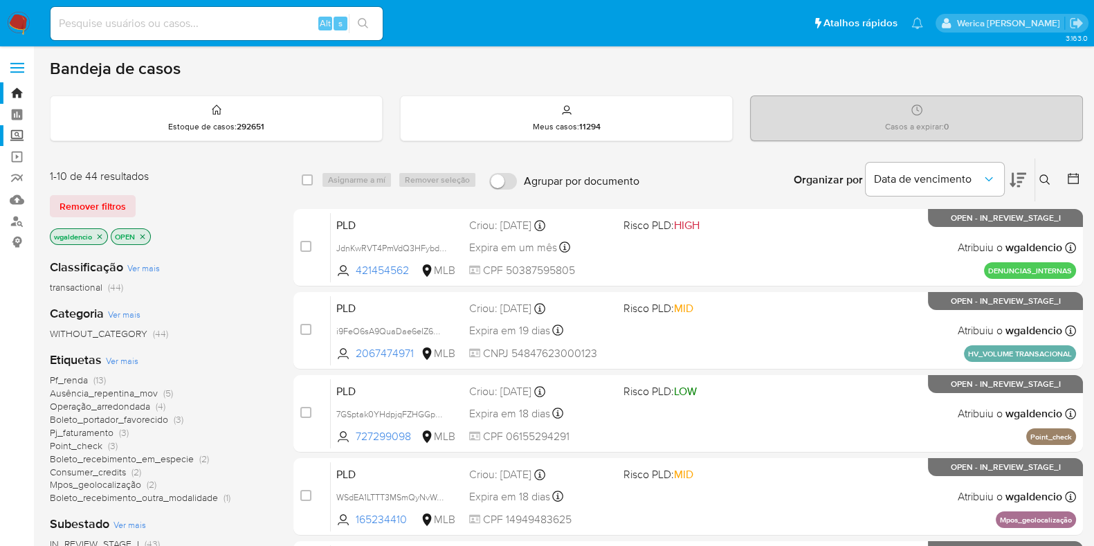
click at [25, 132] on label "Screening" at bounding box center [82, 135] width 165 height 21
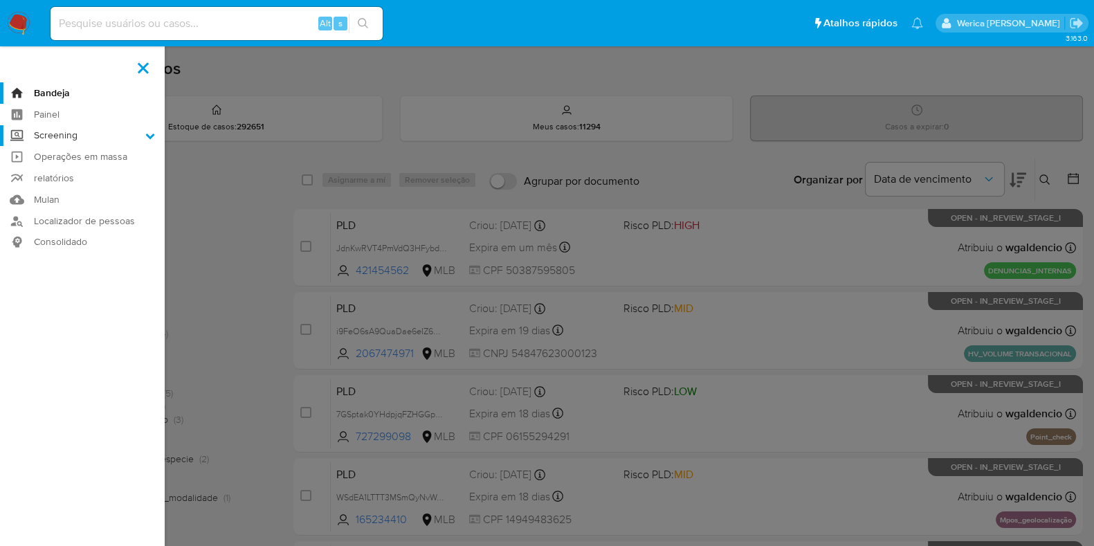
click at [0, 0] on input "Screening" at bounding box center [0, 0] width 0 height 0
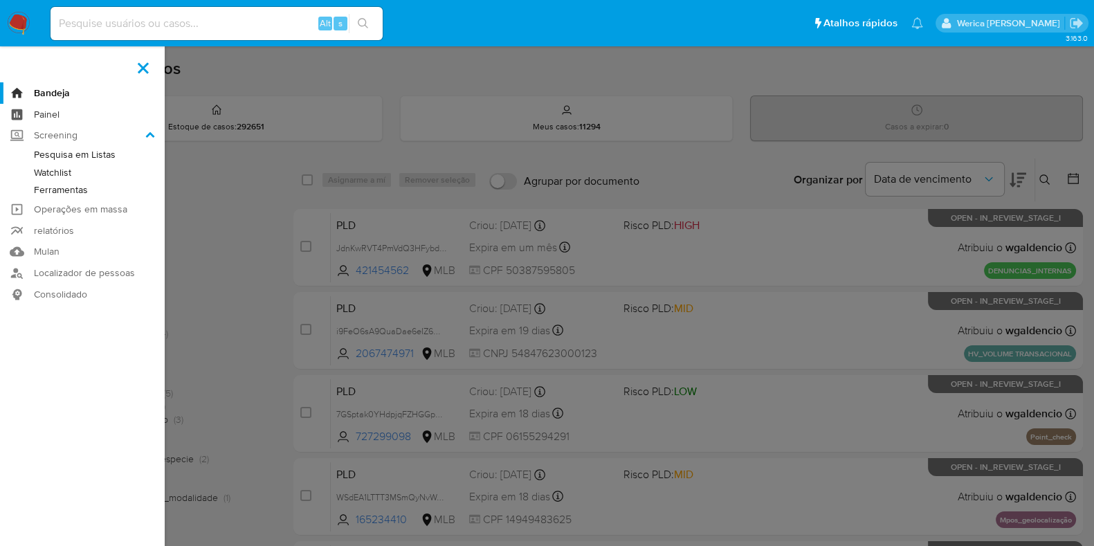
click at [10, 116] on link "Painel" at bounding box center [82, 114] width 165 height 21
